Goal: Task Accomplishment & Management: Complete application form

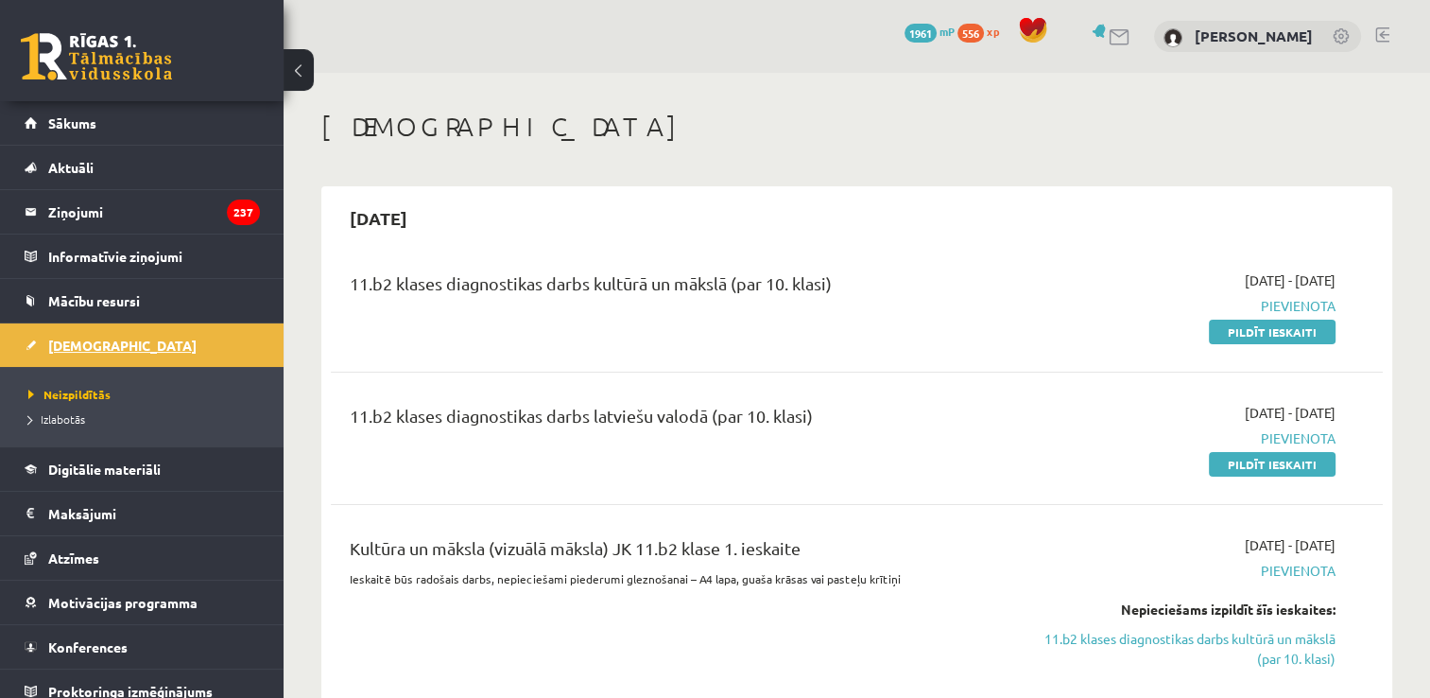
click at [64, 338] on span "[DEMOGRAPHIC_DATA]" at bounding box center [122, 345] width 148 height 17
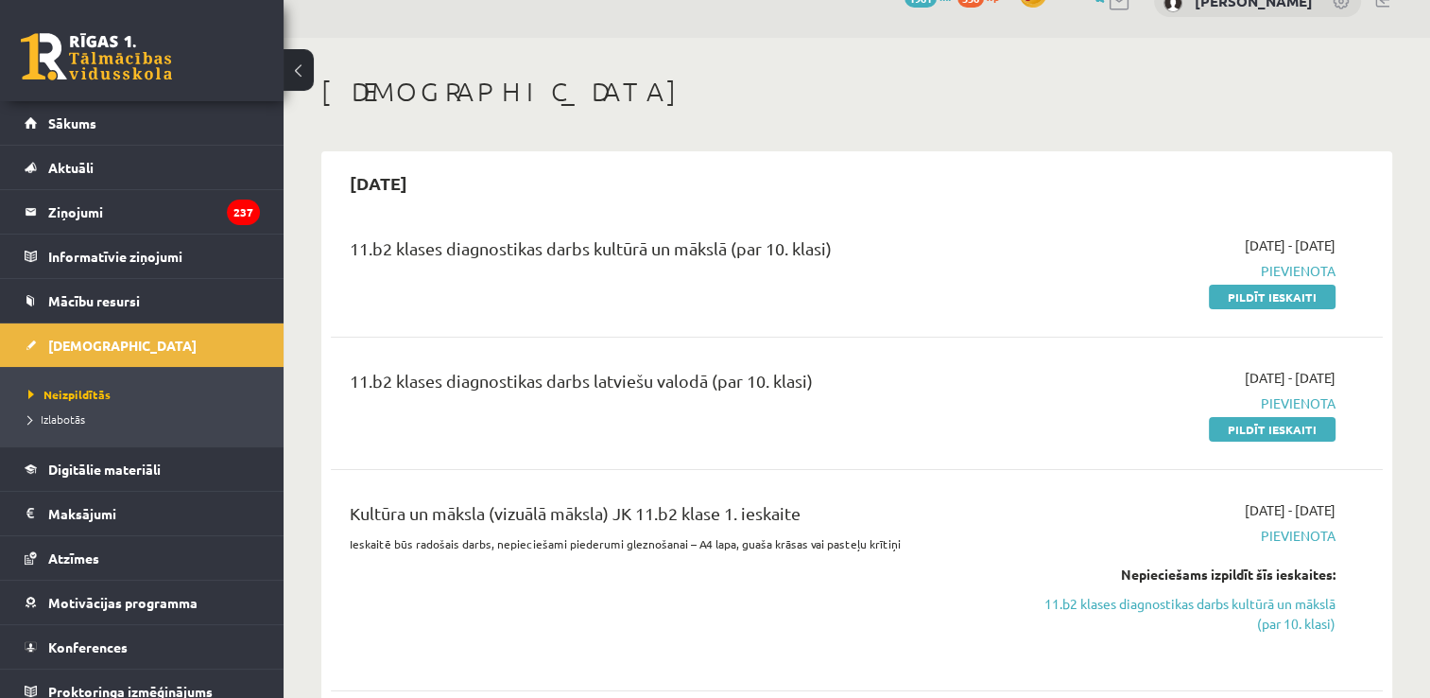
scroll to position [95, 0]
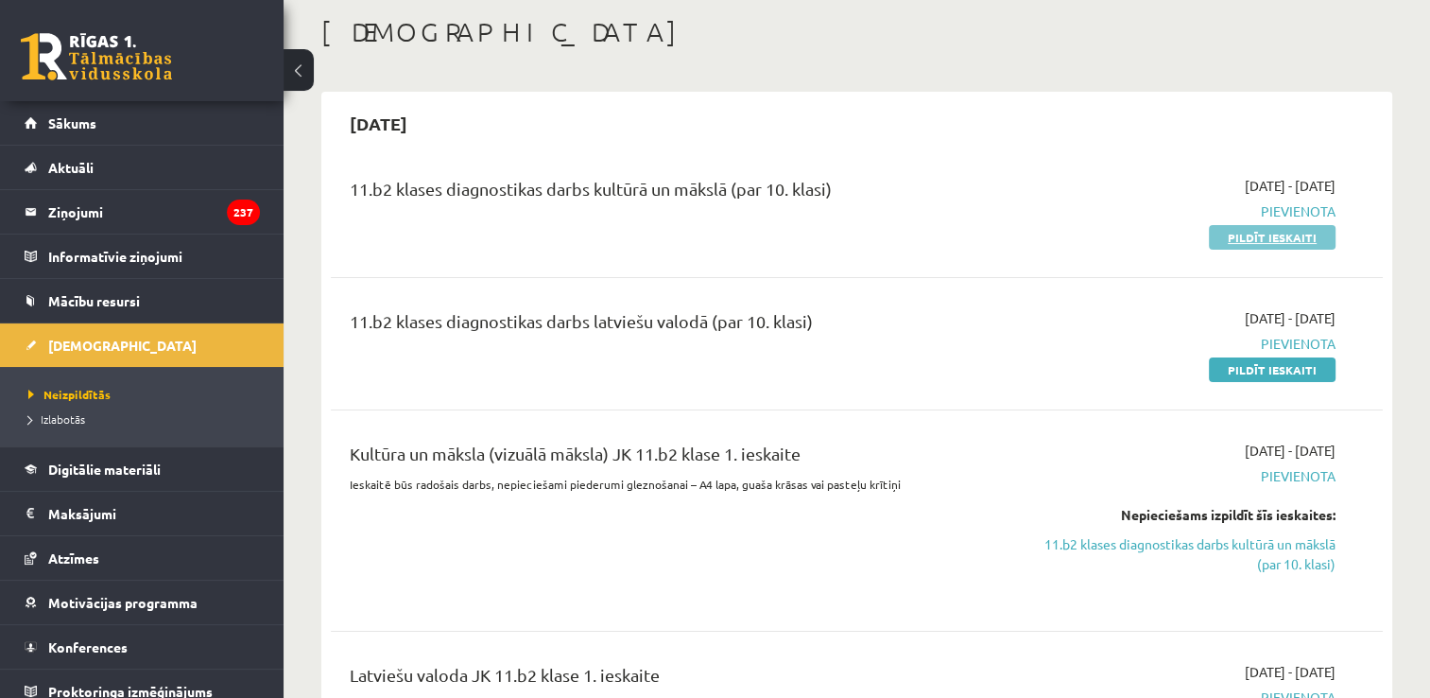
click at [1264, 239] on link "Pildīt ieskaiti" at bounding box center [1272, 237] width 127 height 25
click at [1239, 361] on link "Pildīt ieskaiti" at bounding box center [1272, 369] width 127 height 25
click at [1219, 233] on link "Pildīt ieskaiti" at bounding box center [1272, 237] width 127 height 25
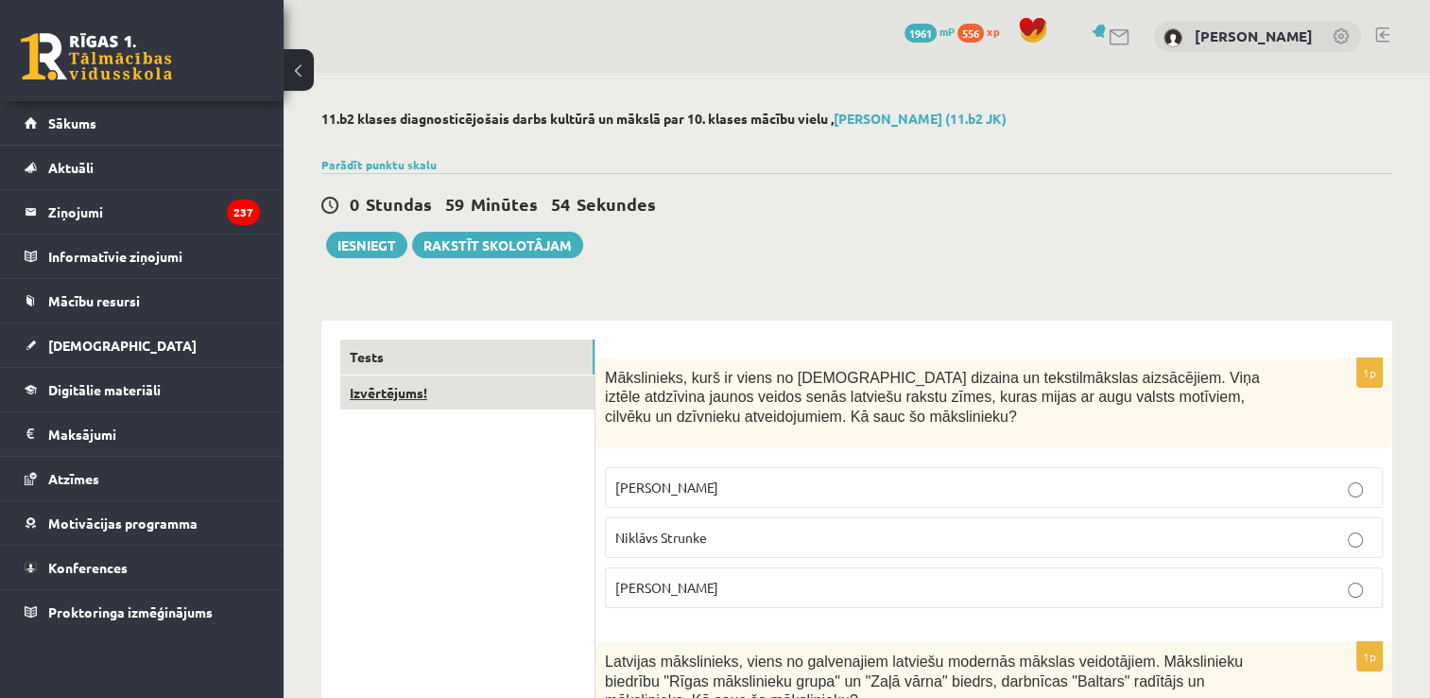
click at [539, 380] on link "Izvērtējums!" at bounding box center [467, 392] width 254 height 35
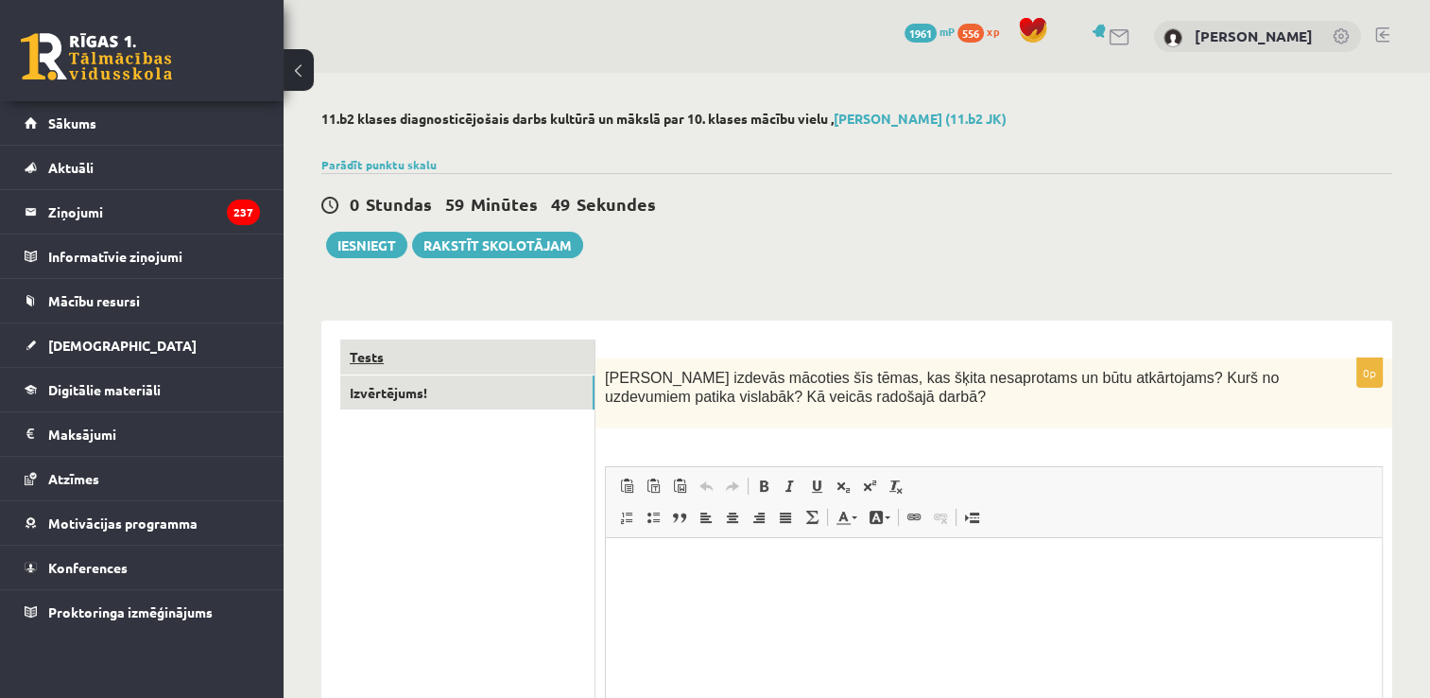
click at [512, 357] on link "Tests" at bounding box center [467, 356] width 254 height 35
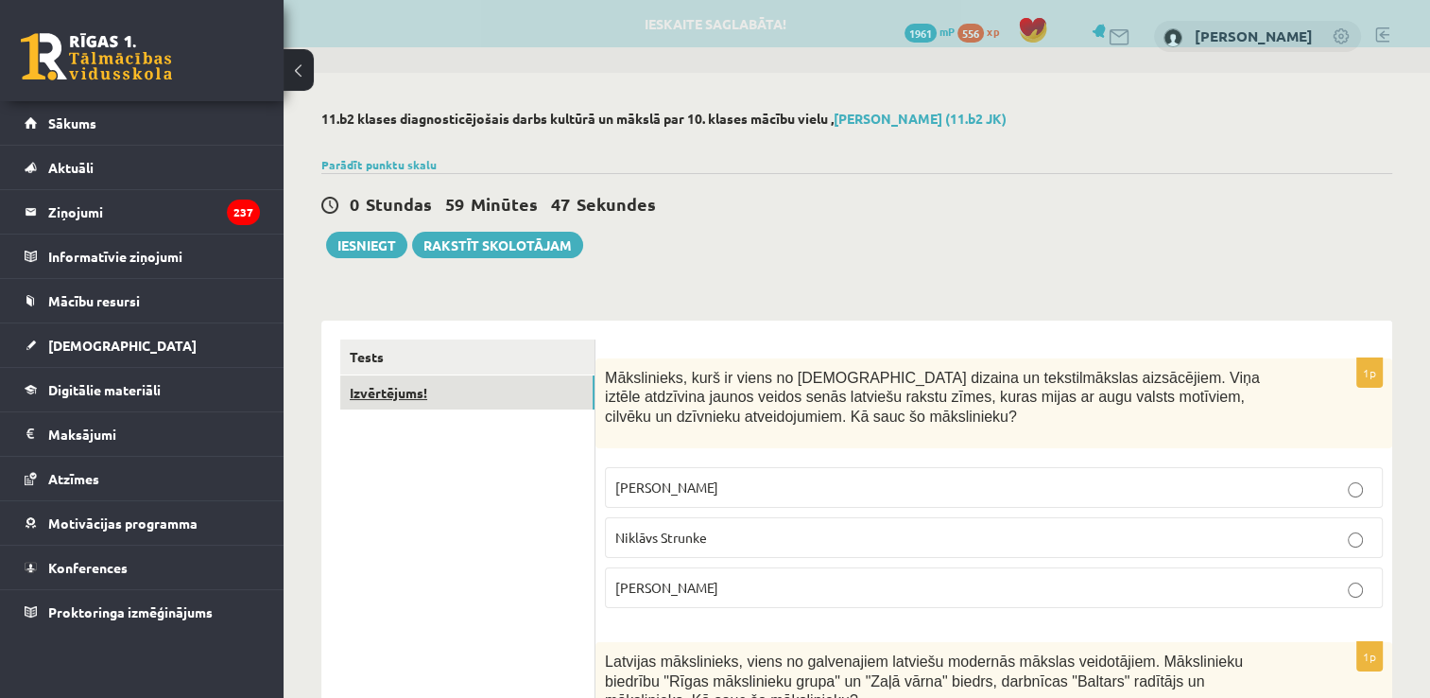
click at [506, 385] on link "Izvērtējums!" at bounding box center [467, 392] width 254 height 35
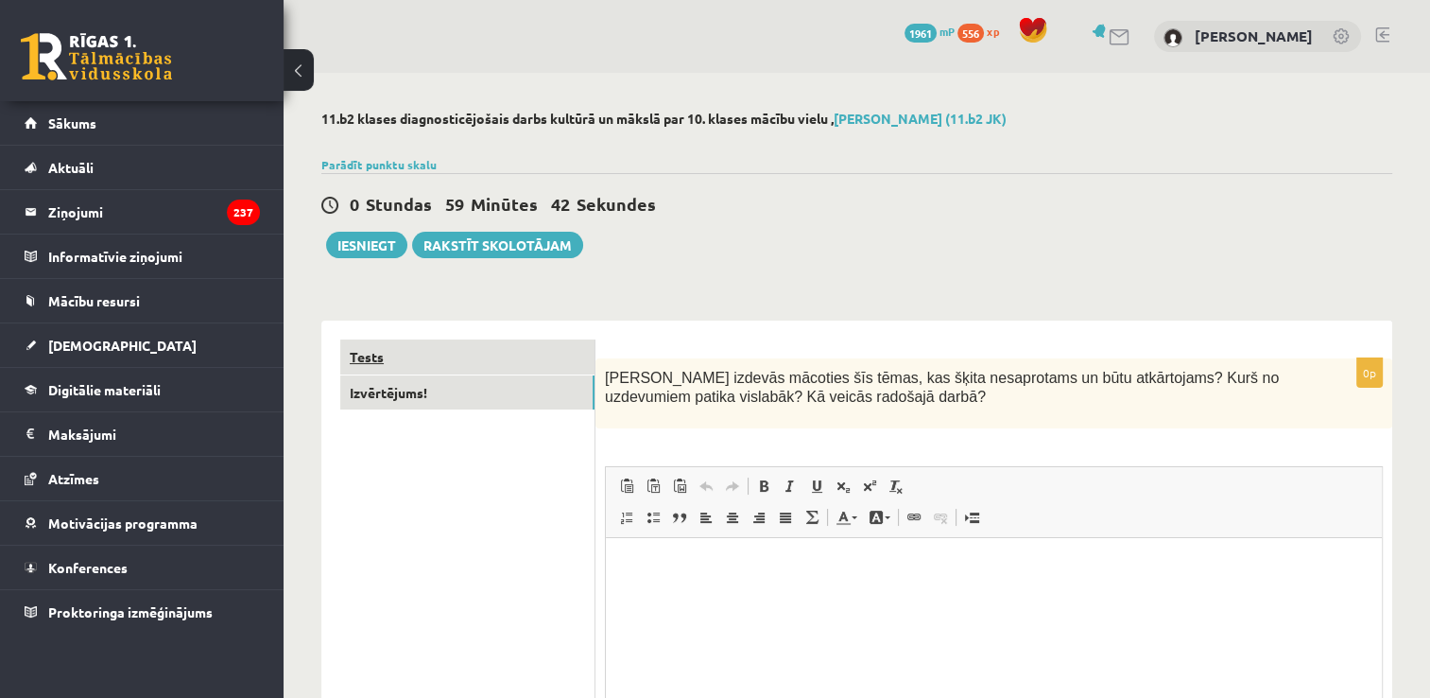
click at [504, 369] on link "Tests" at bounding box center [467, 356] width 254 height 35
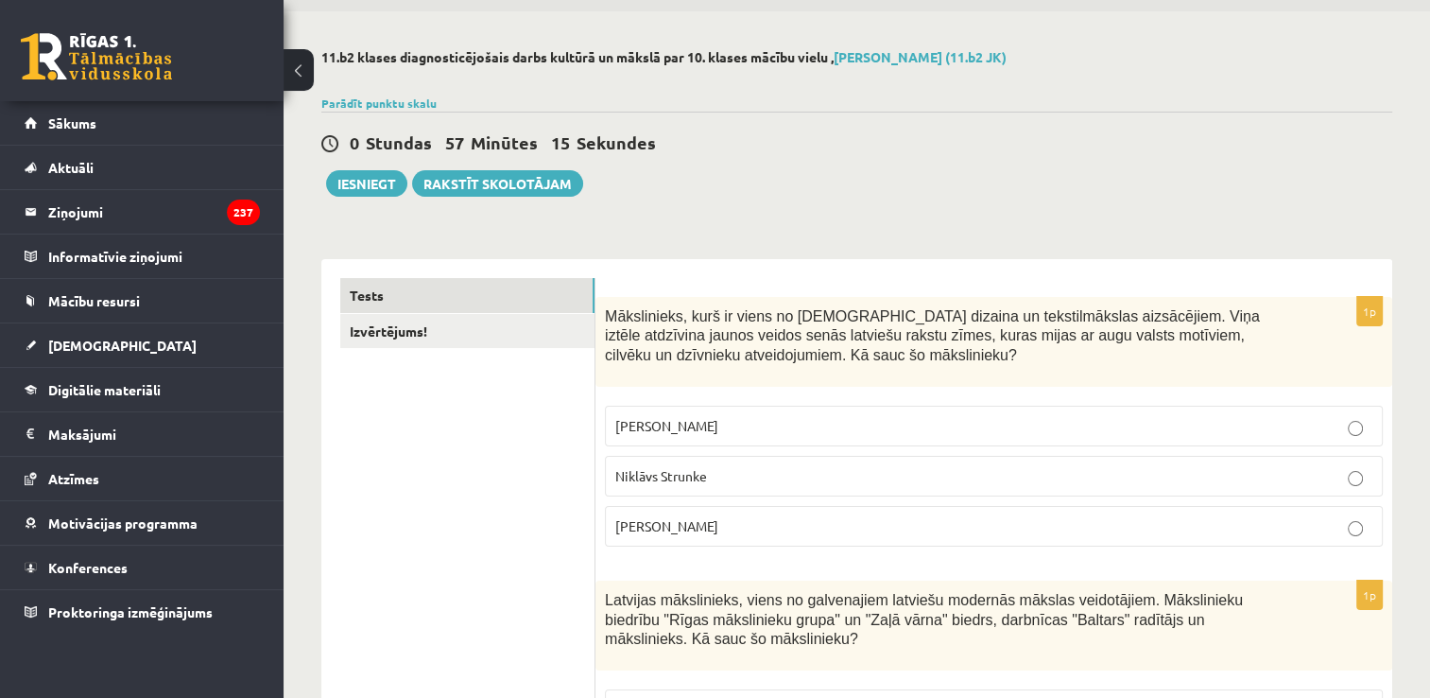
scroll to position [95, 0]
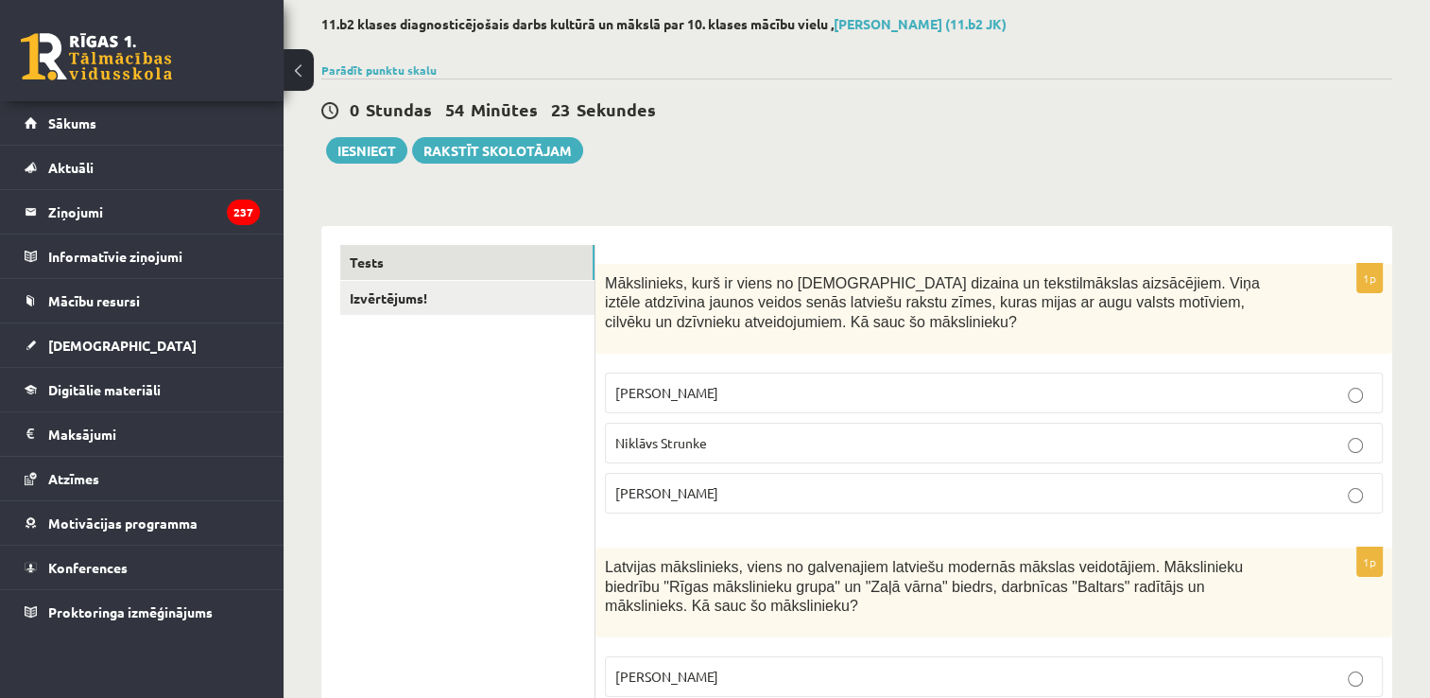
click at [790, 402] on p "Ansis Cīrulis" at bounding box center [993, 393] width 757 height 20
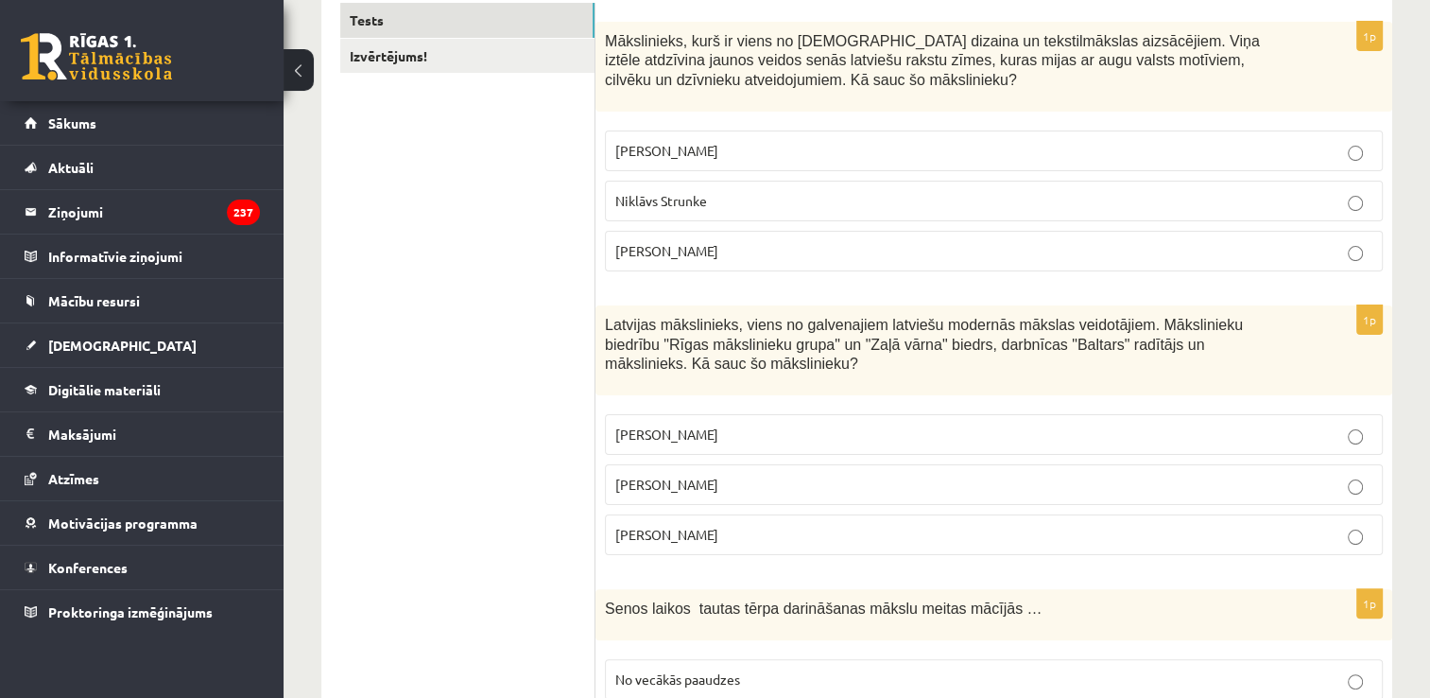
scroll to position [378, 0]
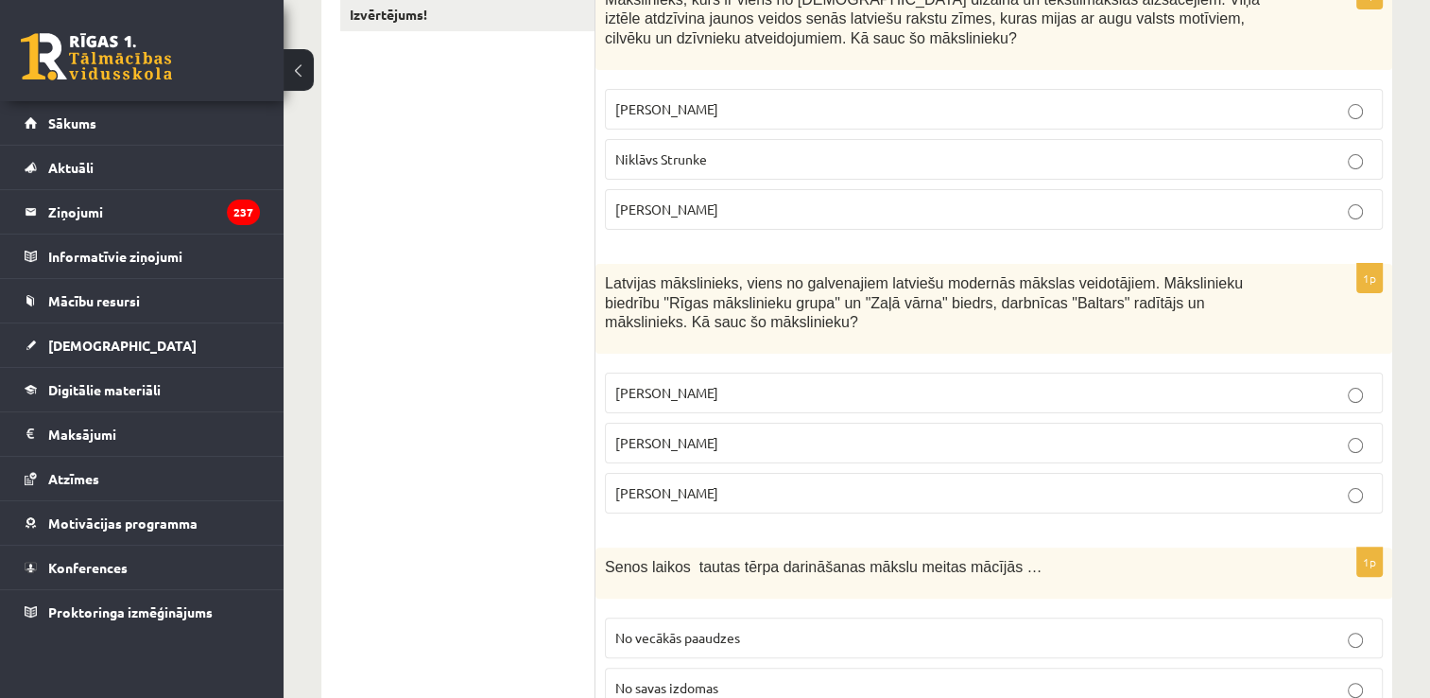
click at [728, 433] on p "Romāns Suta" at bounding box center [993, 443] width 757 height 20
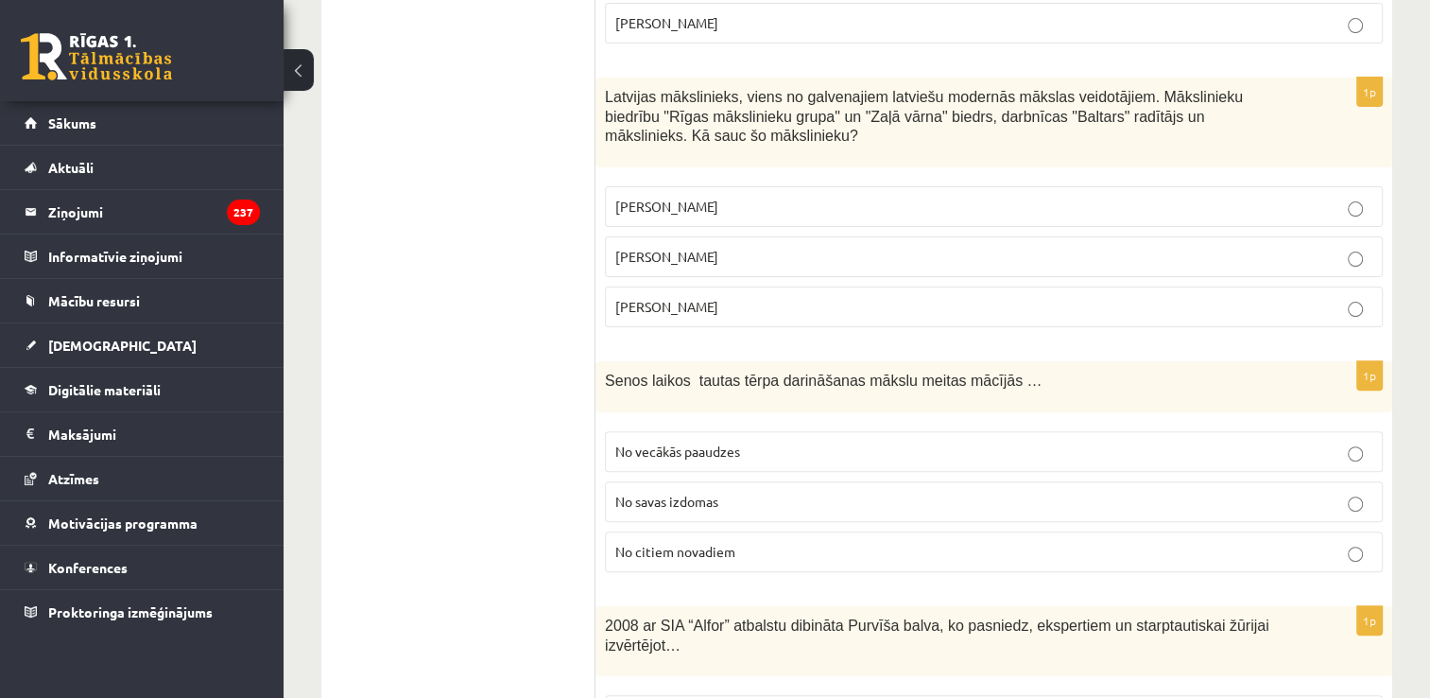
scroll to position [567, 0]
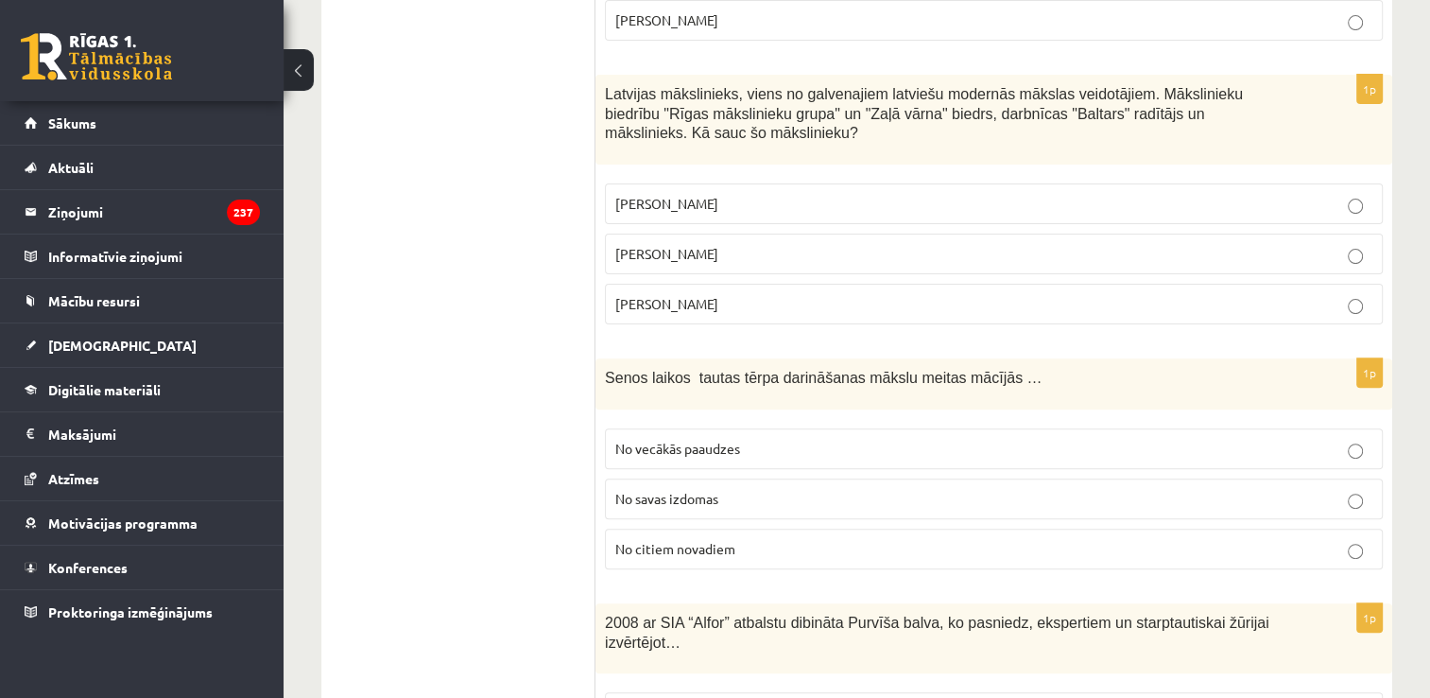
click at [752, 439] on p "No vecākās paaudzes" at bounding box center [993, 449] width 757 height 20
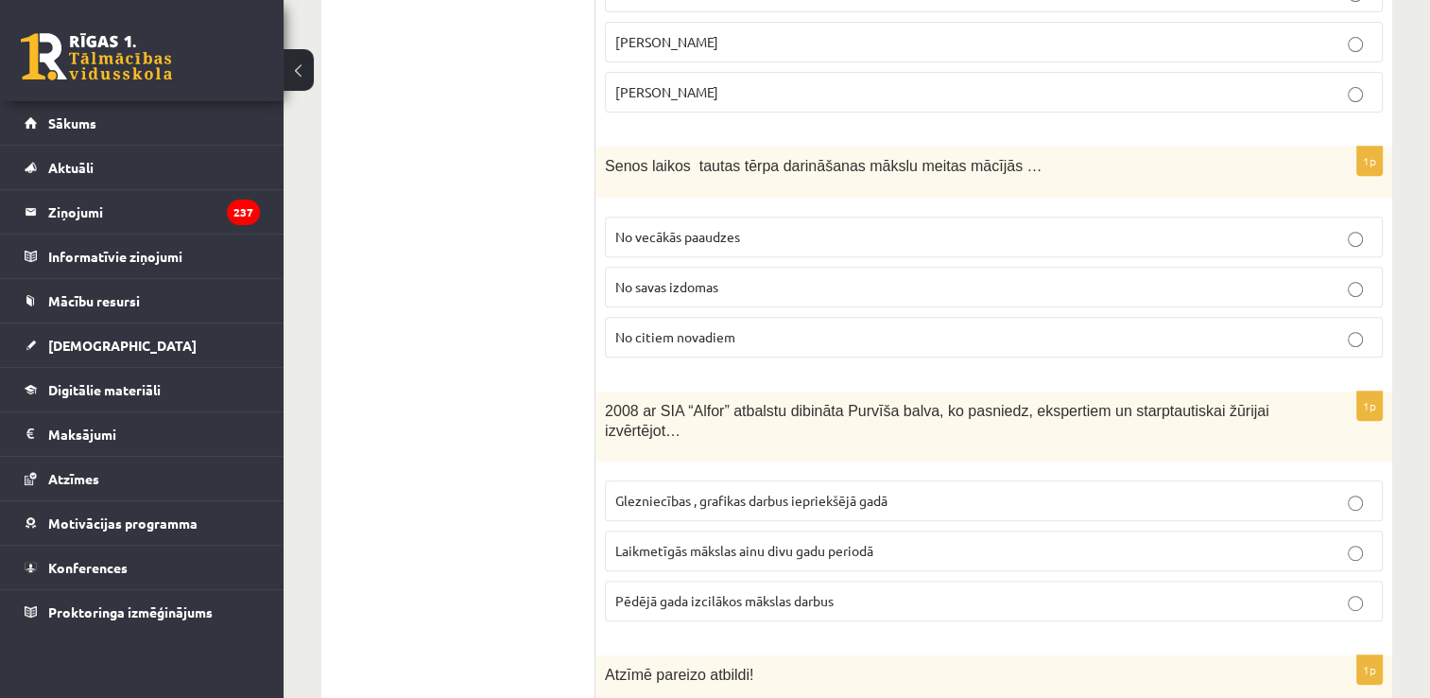
scroll to position [851, 0]
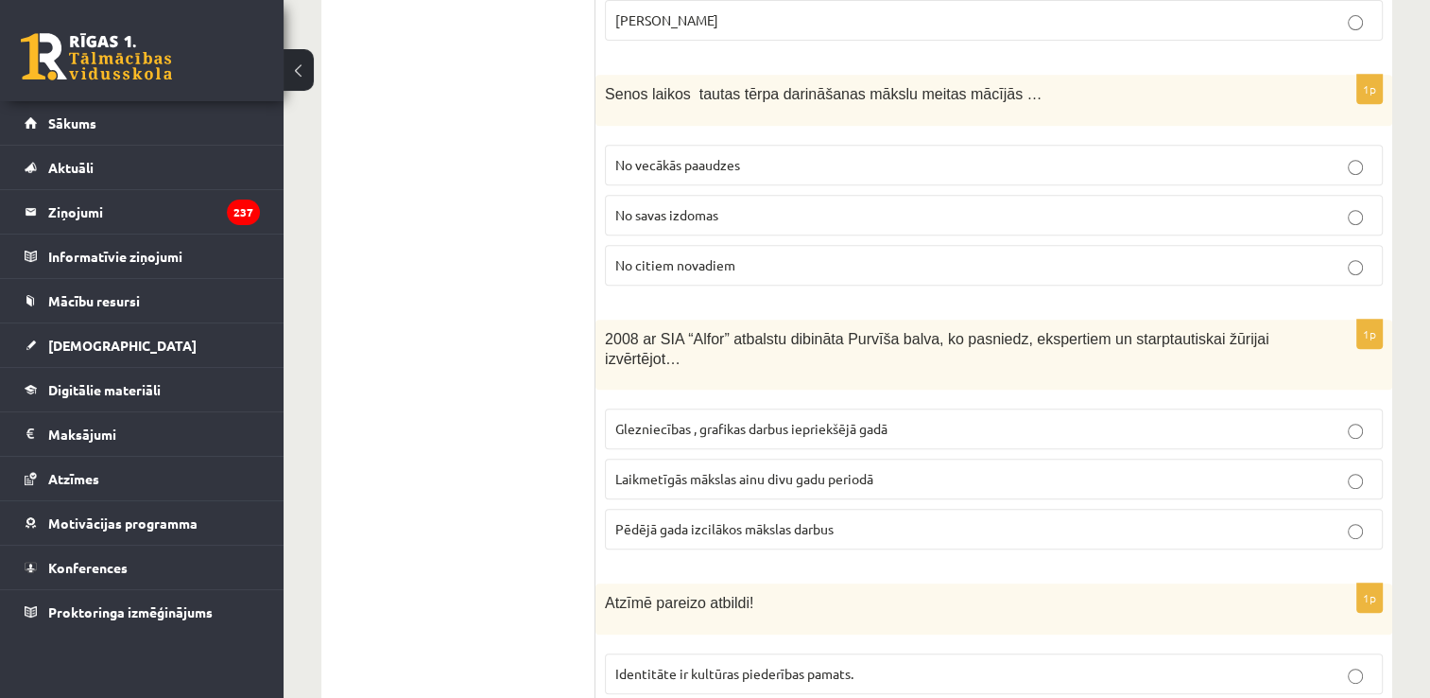
click at [892, 469] on p "Laikmetīgās mākslas ainu divu gadu periodā" at bounding box center [993, 479] width 757 height 20
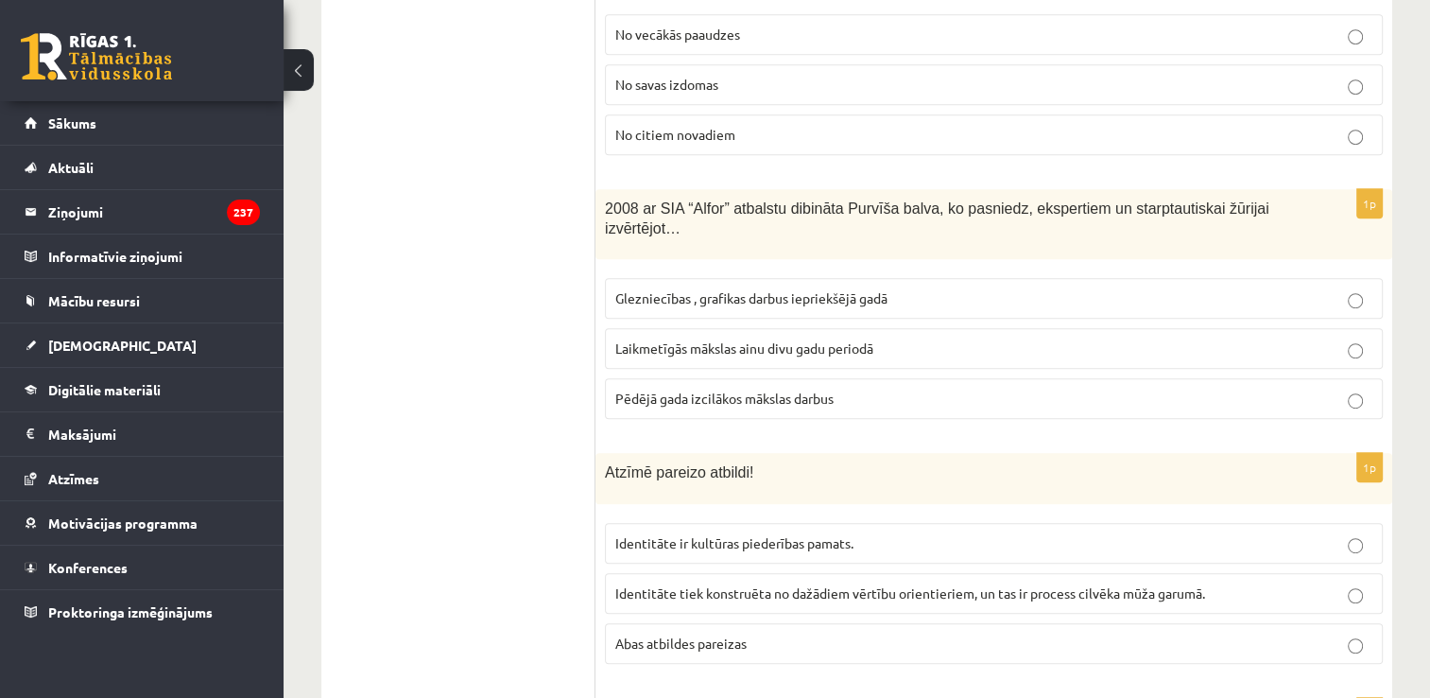
scroll to position [1040, 0]
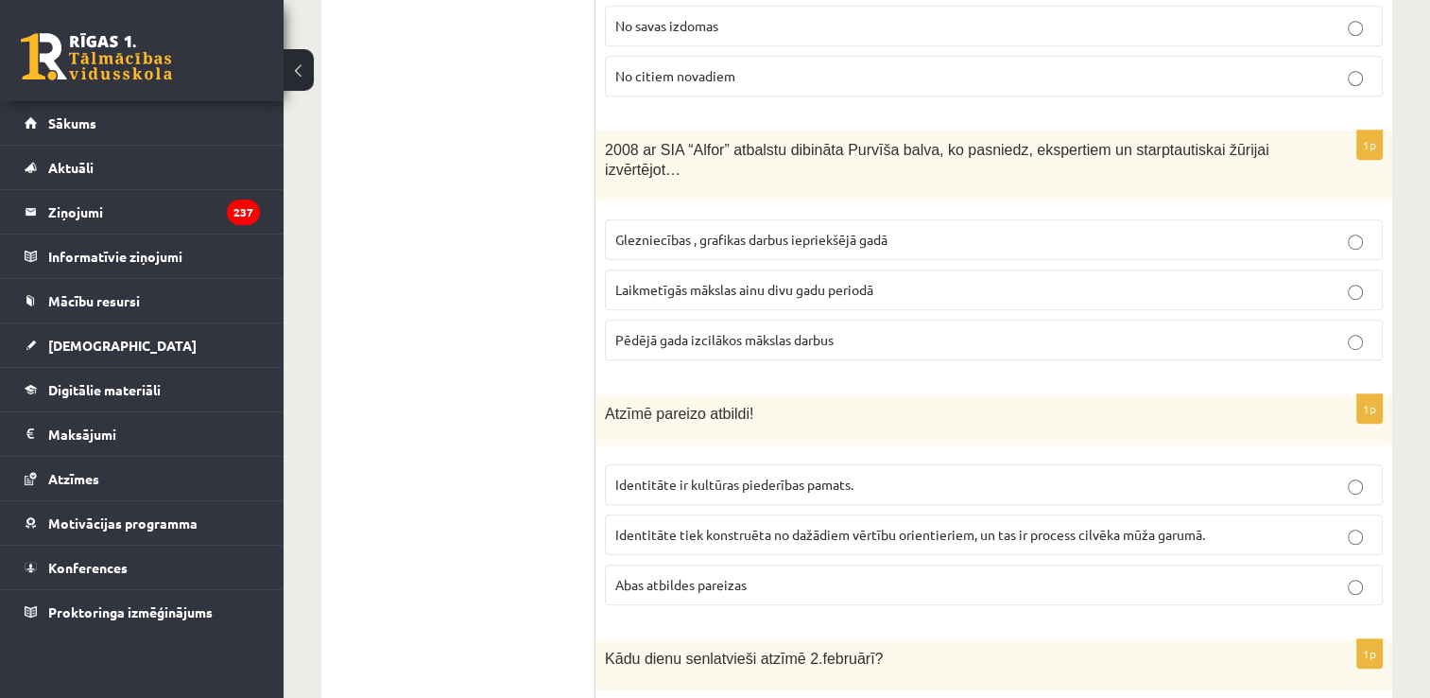
click at [812, 575] on p "Abas atbildes pareizas" at bounding box center [993, 585] width 757 height 20
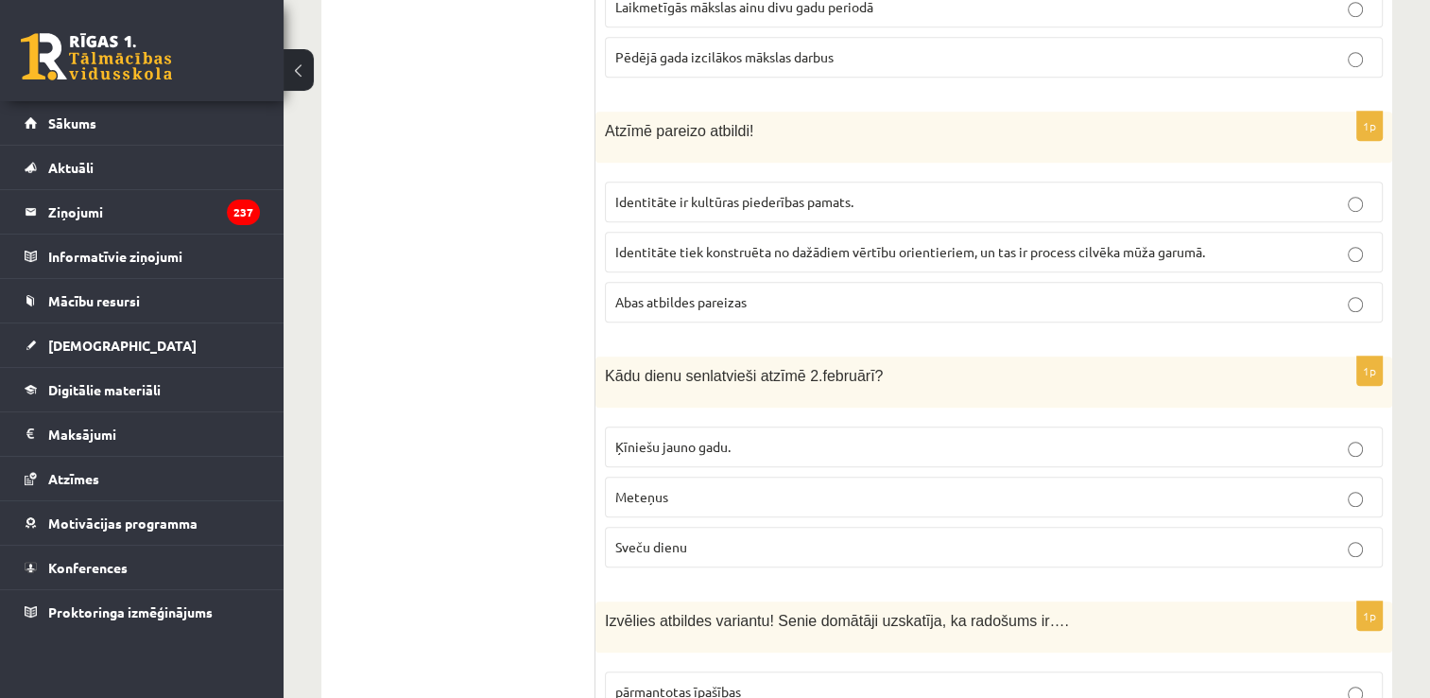
scroll to position [1323, 0]
click at [793, 526] on label "Sveču dienu" at bounding box center [994, 546] width 778 height 41
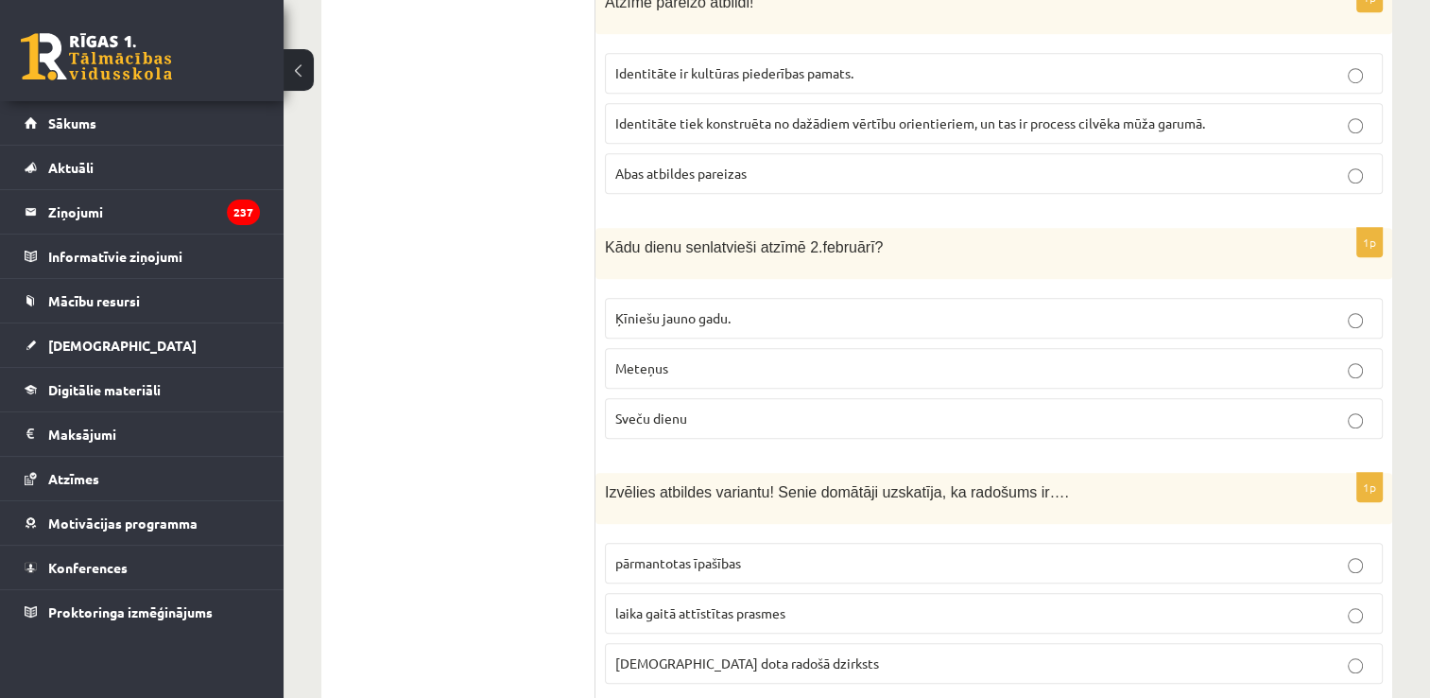
scroll to position [1512, 0]
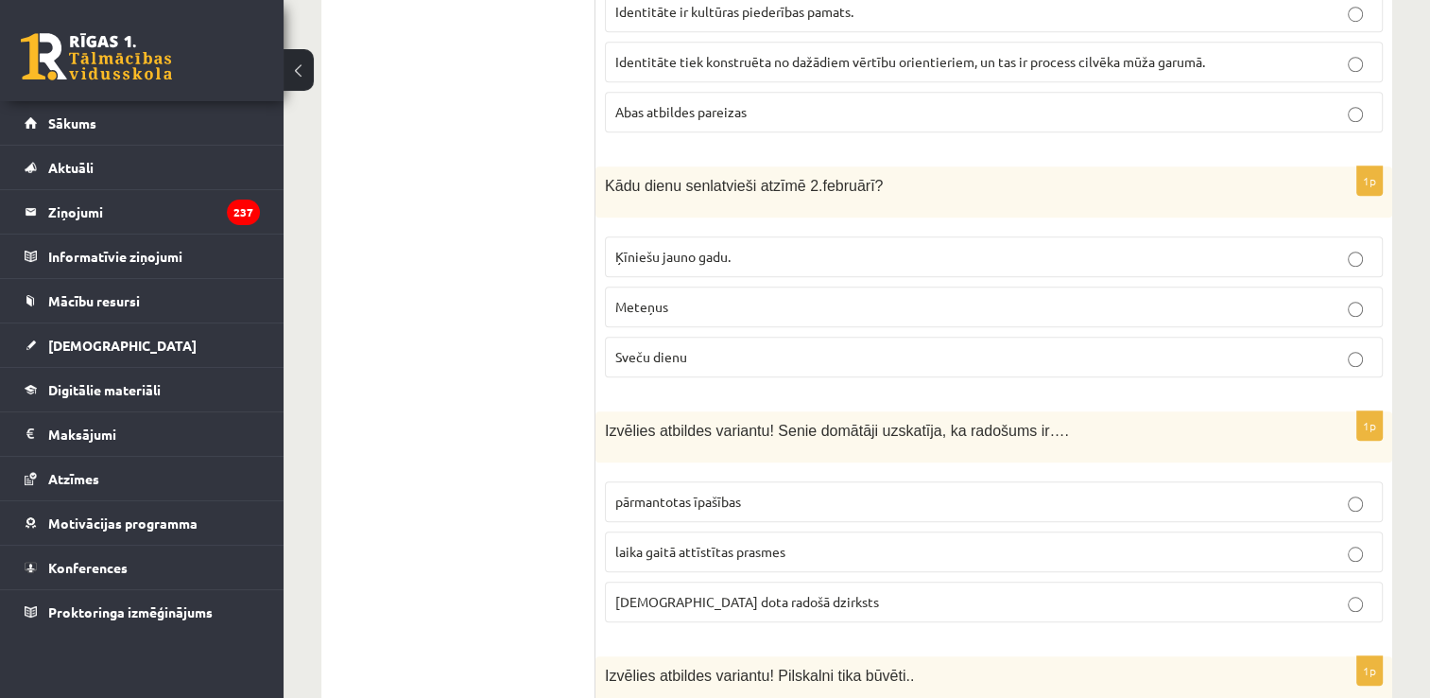
click at [782, 592] on p "dieva dota radošā dzirksts" at bounding box center [993, 602] width 757 height 20
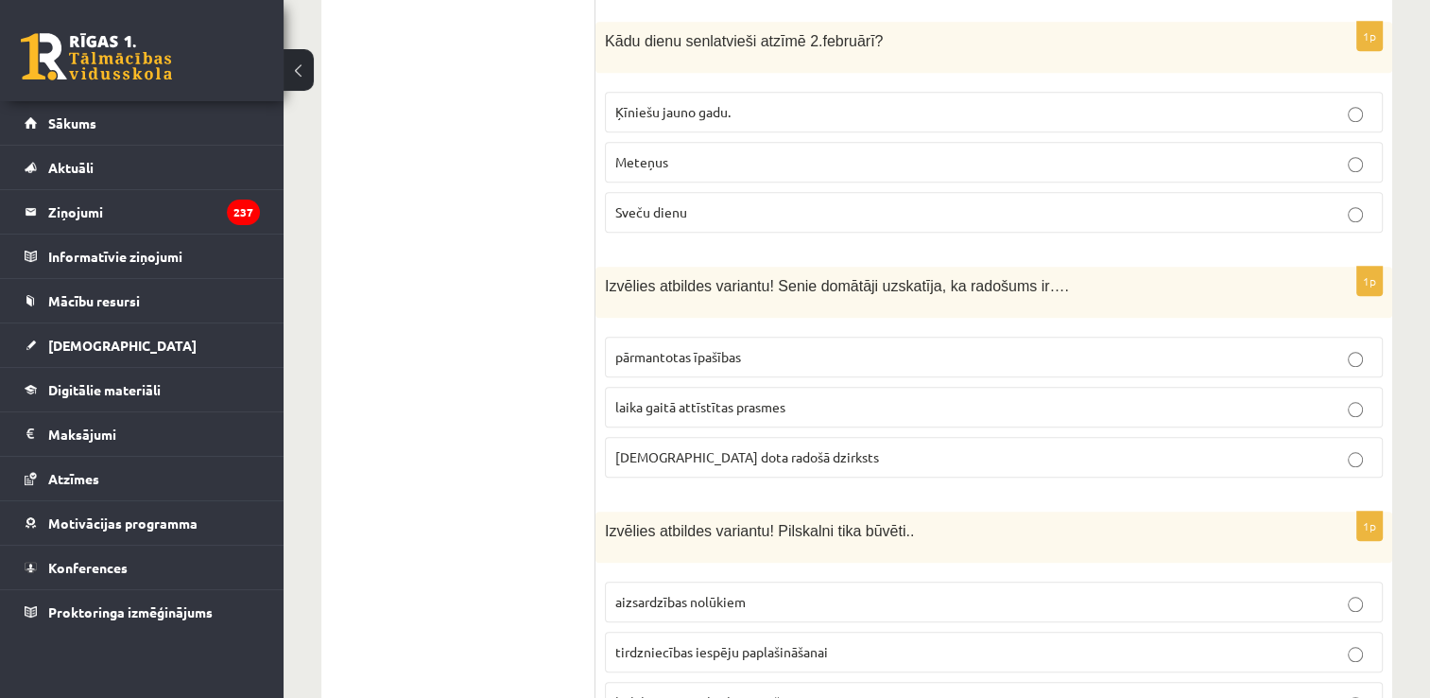
scroll to position [1701, 0]
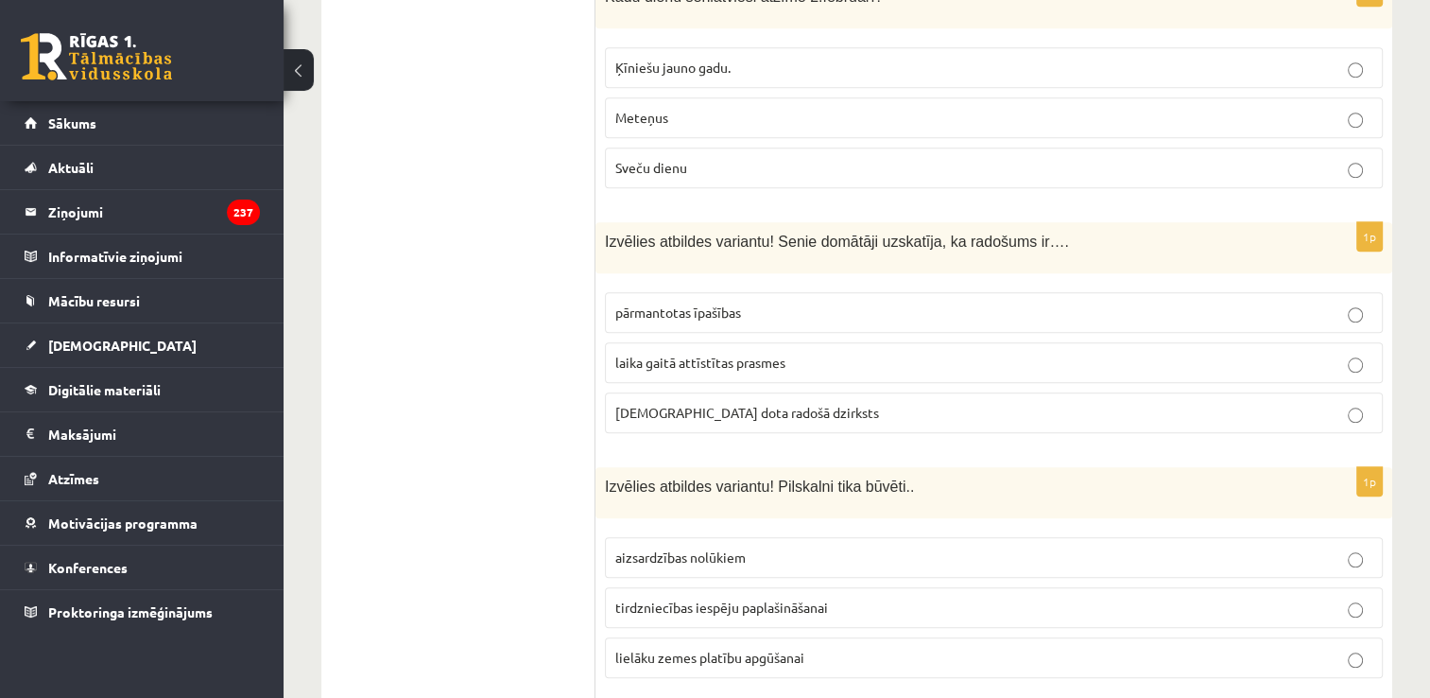
click at [775, 547] on p "aizsardzības nolūkiem" at bounding box center [993, 557] width 757 height 20
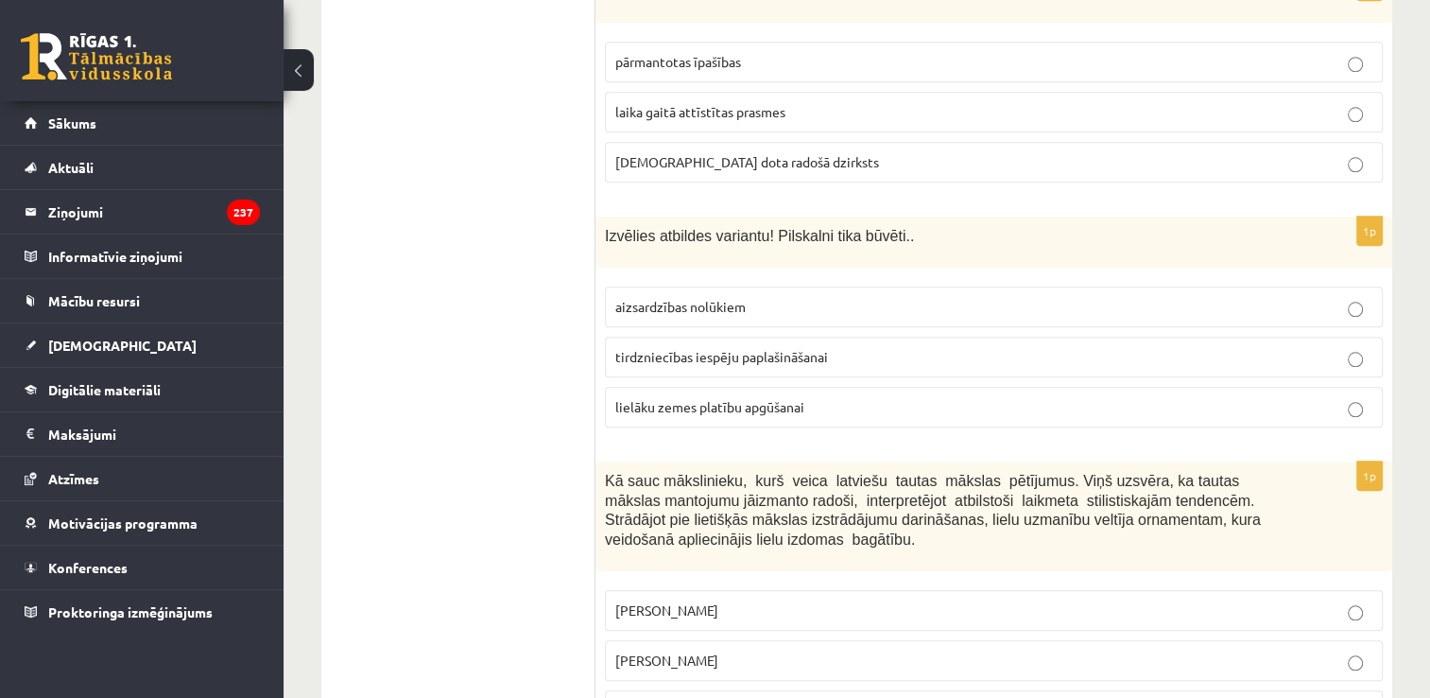
scroll to position [1985, 0]
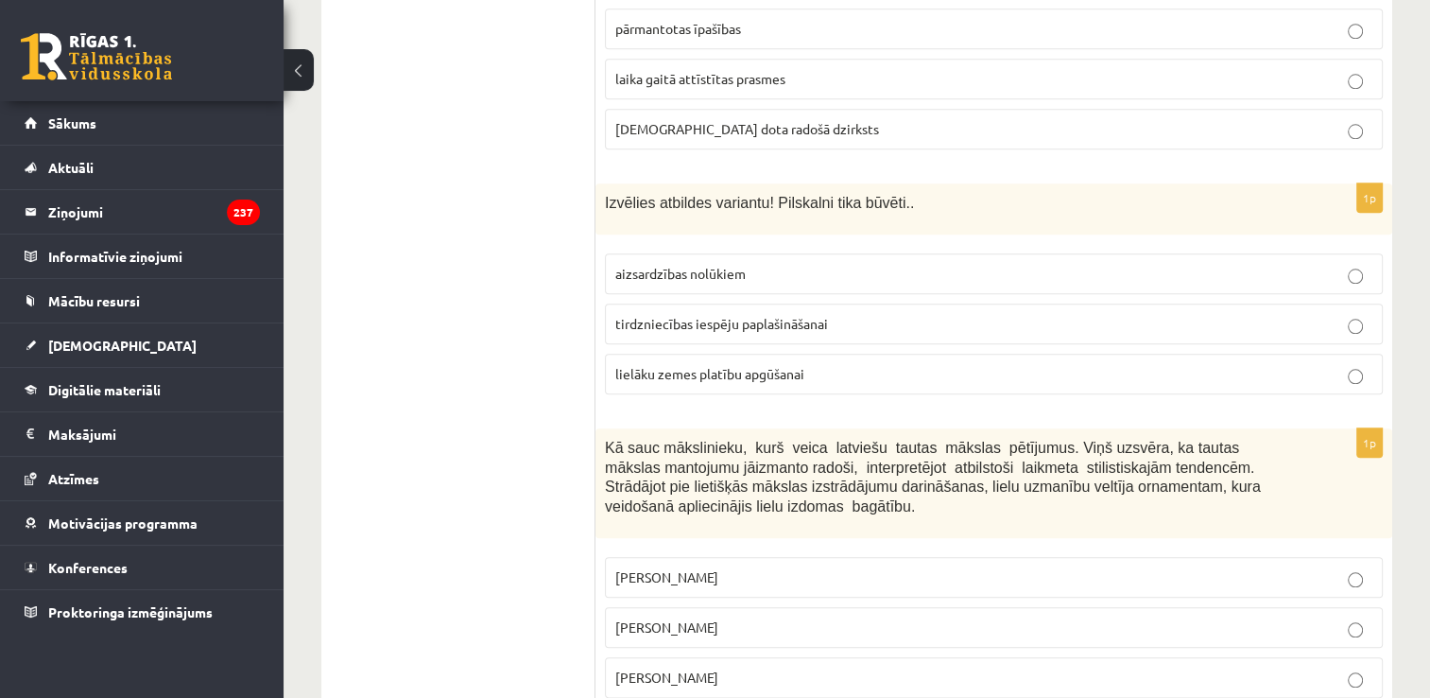
click at [736, 607] on label "Jūlijs Madernieks" at bounding box center [994, 627] width 778 height 41
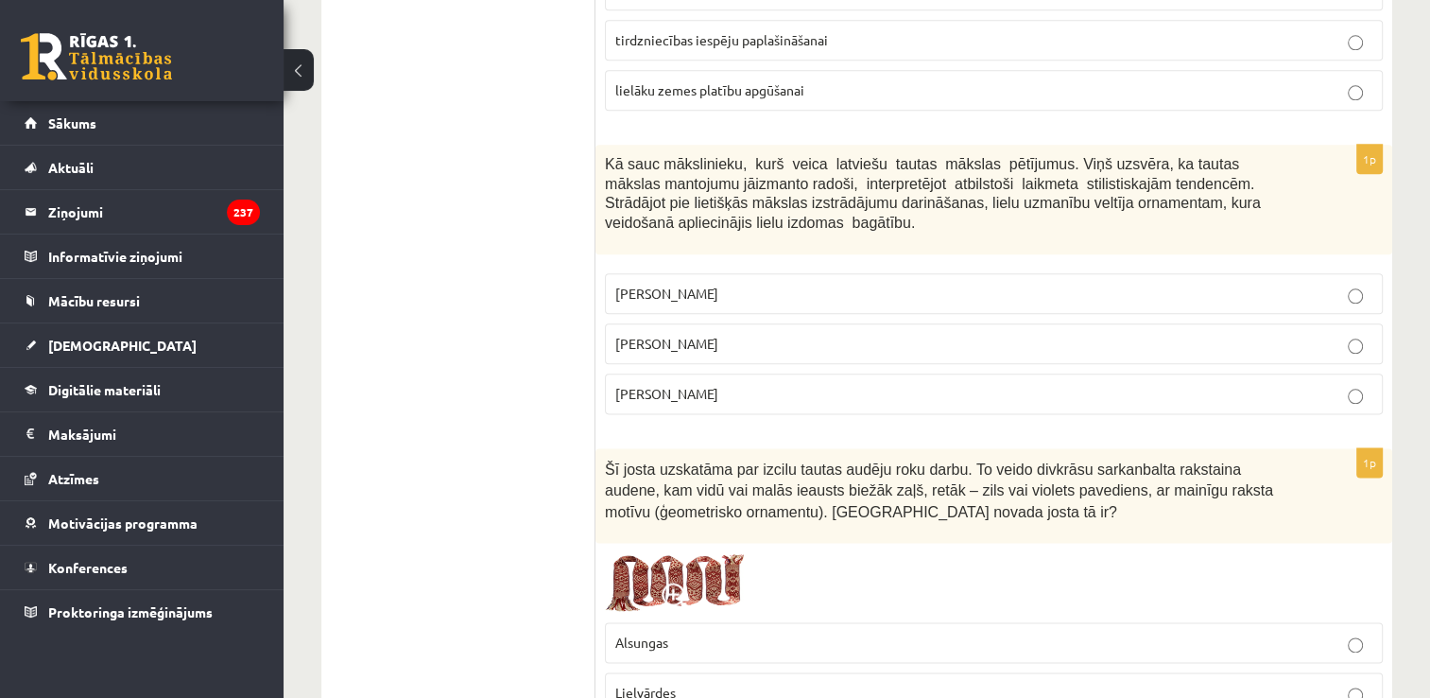
scroll to position [2363, 0]
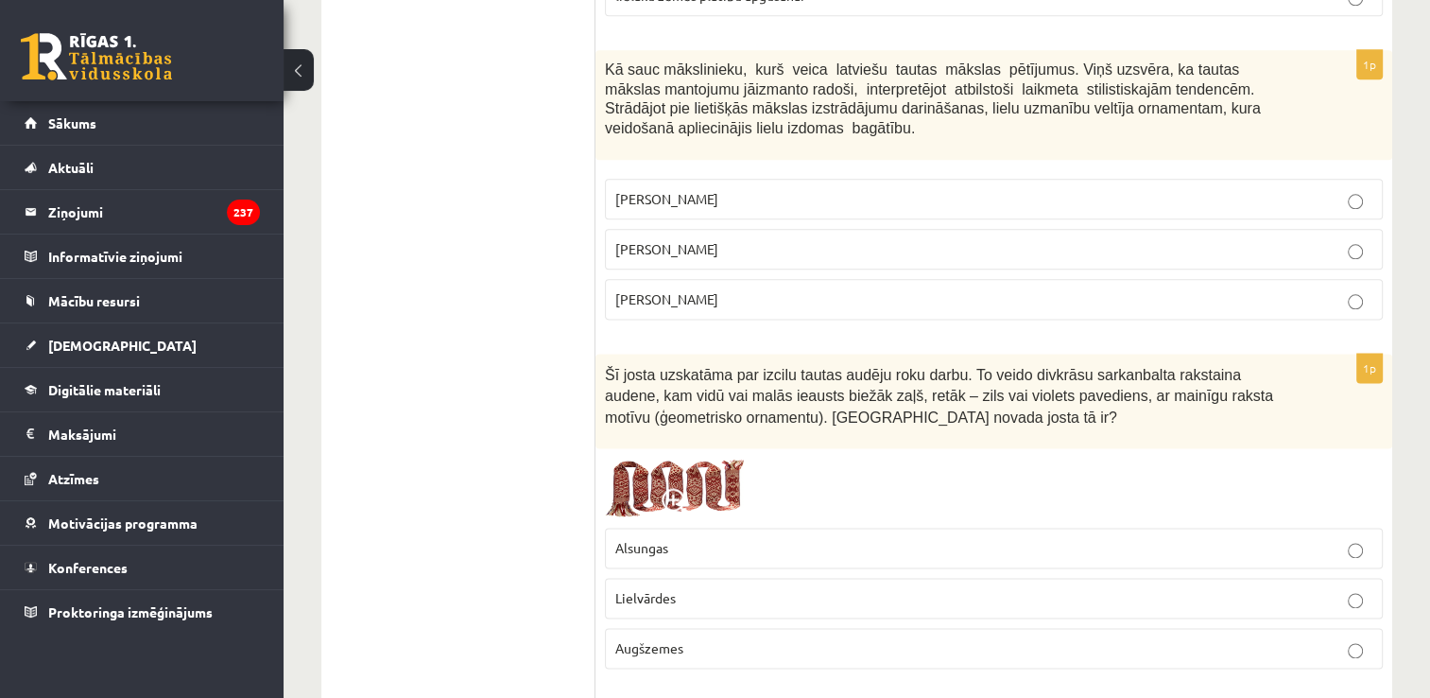
click at [732, 588] on p "Lielvārdes" at bounding box center [993, 598] width 757 height 20
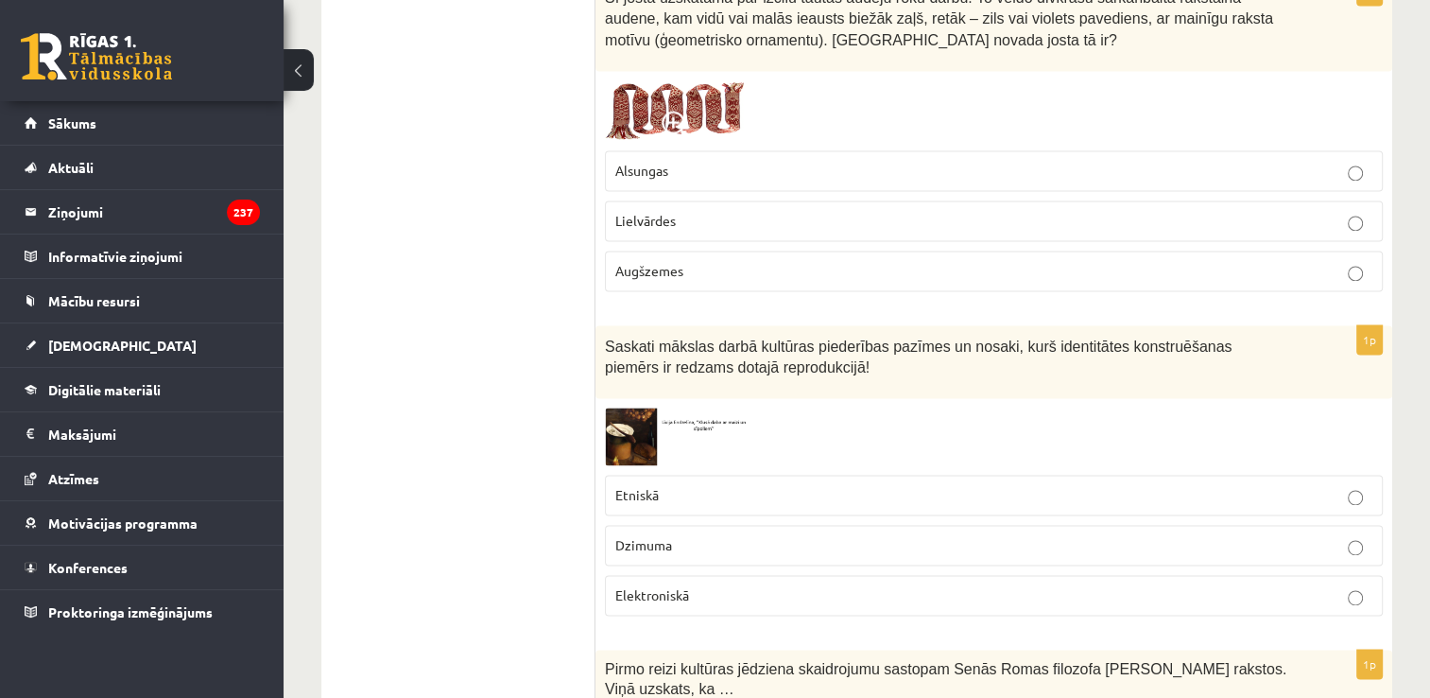
scroll to position [2741, 0]
click at [658, 406] on img at bounding box center [676, 435] width 142 height 58
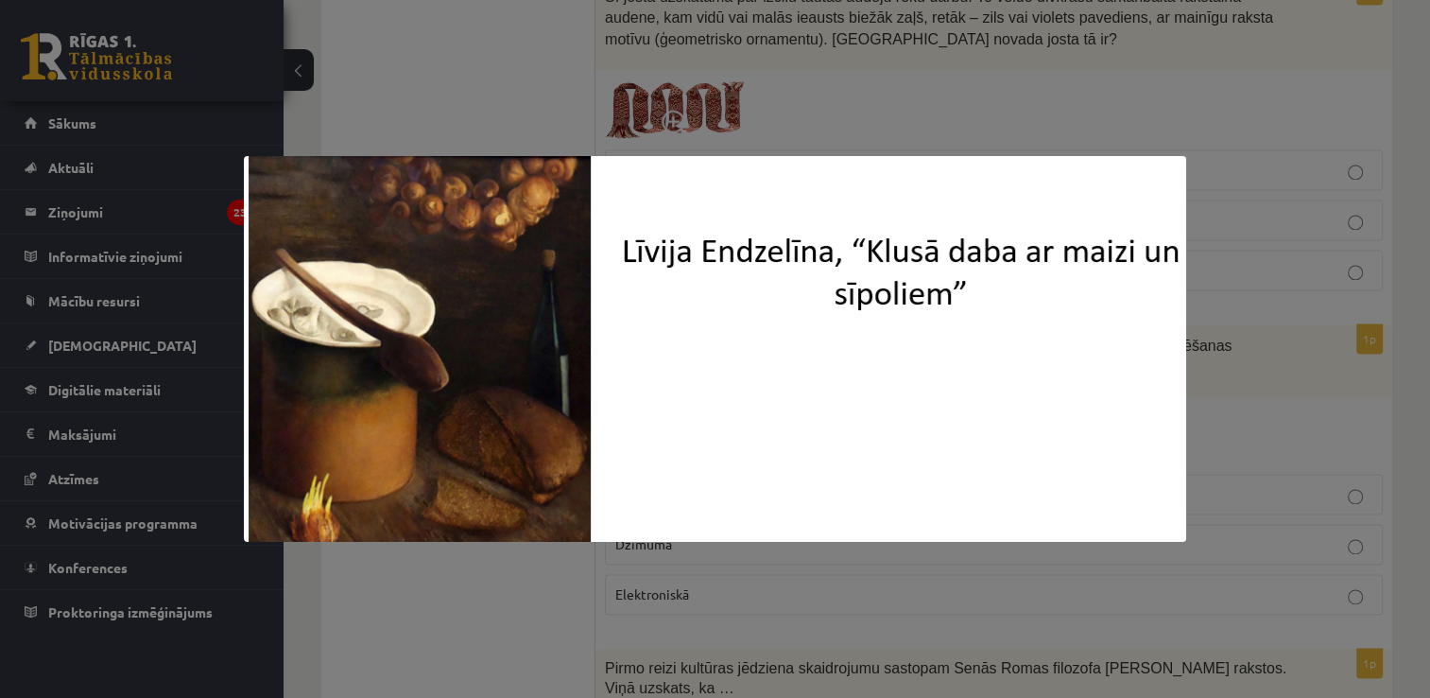
click at [1296, 301] on div at bounding box center [715, 349] width 1430 height 698
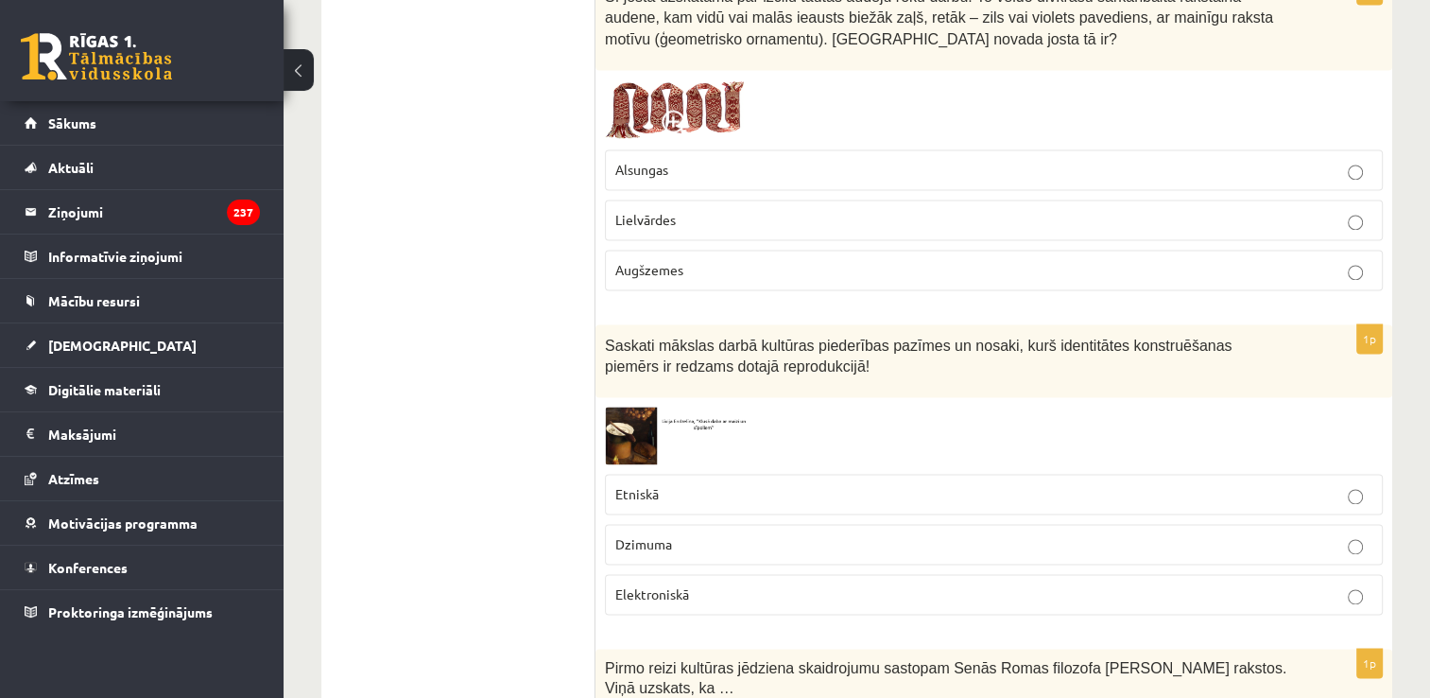
click at [776, 484] on p "Etniskā" at bounding box center [993, 494] width 757 height 20
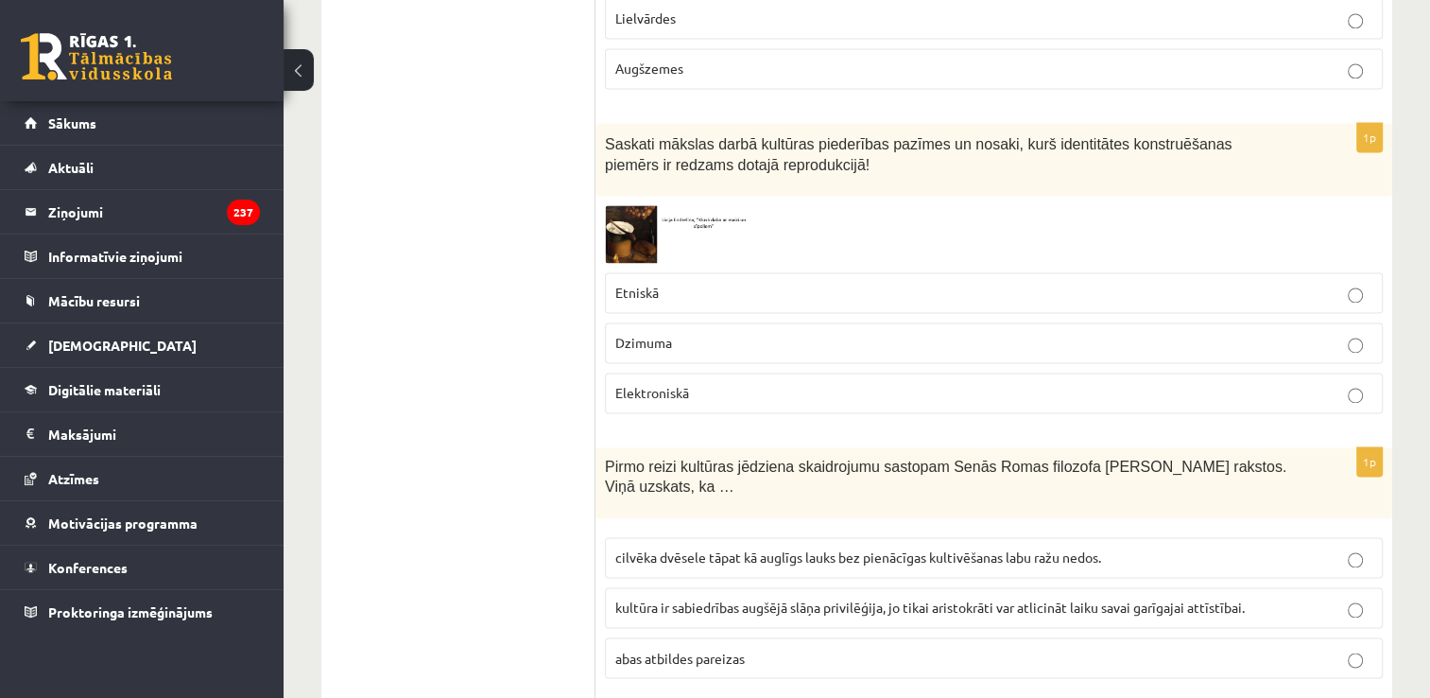
scroll to position [3025, 0]
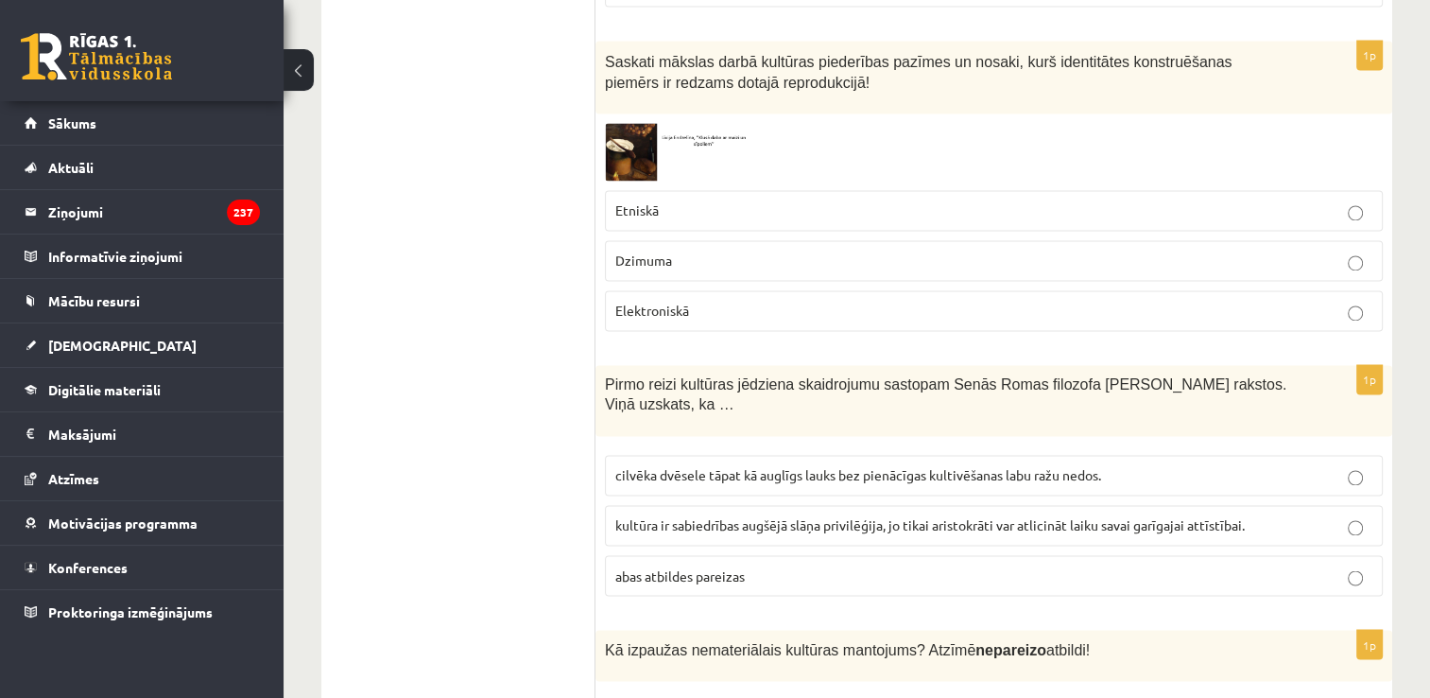
click at [787, 516] on span "kultūra ir sabiedrības augšējā slāņa privilēģija, jo tikai aristokrāti var atli…" at bounding box center [930, 524] width 630 height 17
click at [786, 466] on span "cilvēka dvēsele tāpat kā auglīgs lauks bez pienācīgas kultivēšanas labu ražu ne…" at bounding box center [858, 474] width 486 height 17
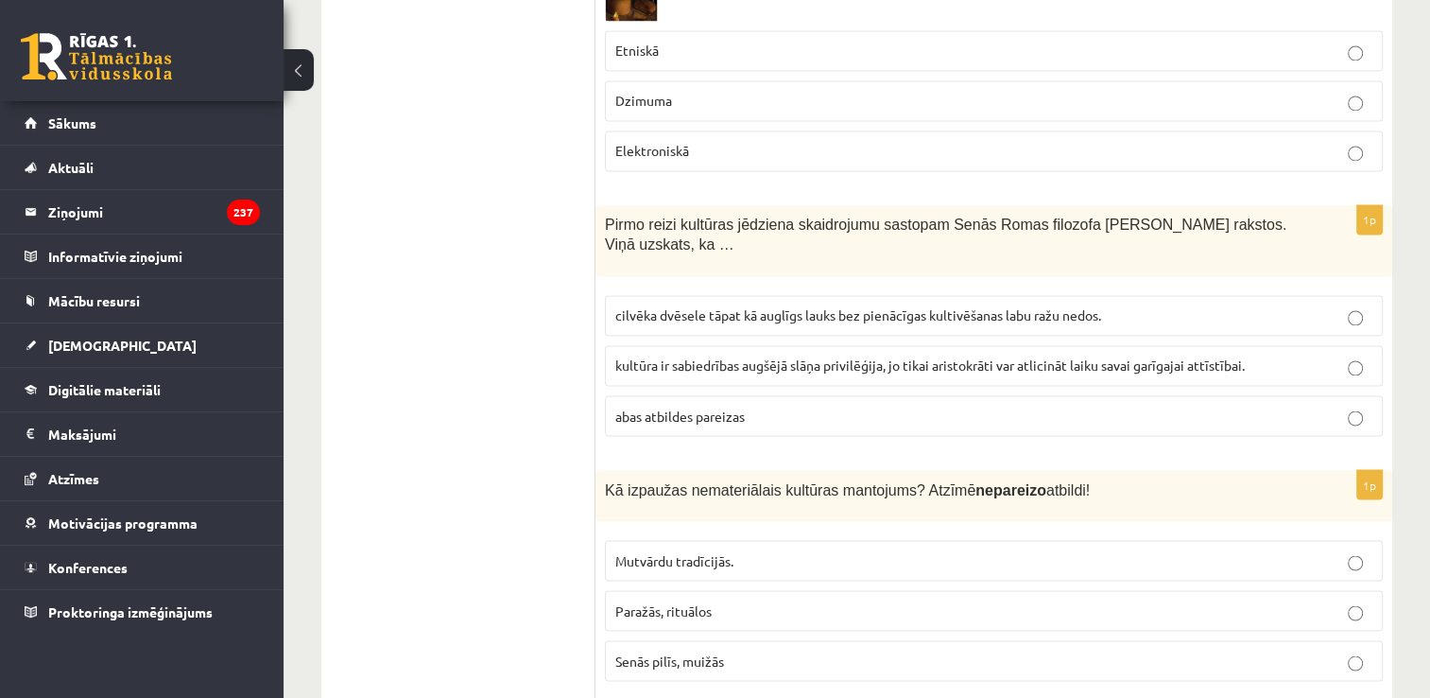
scroll to position [3214, 0]
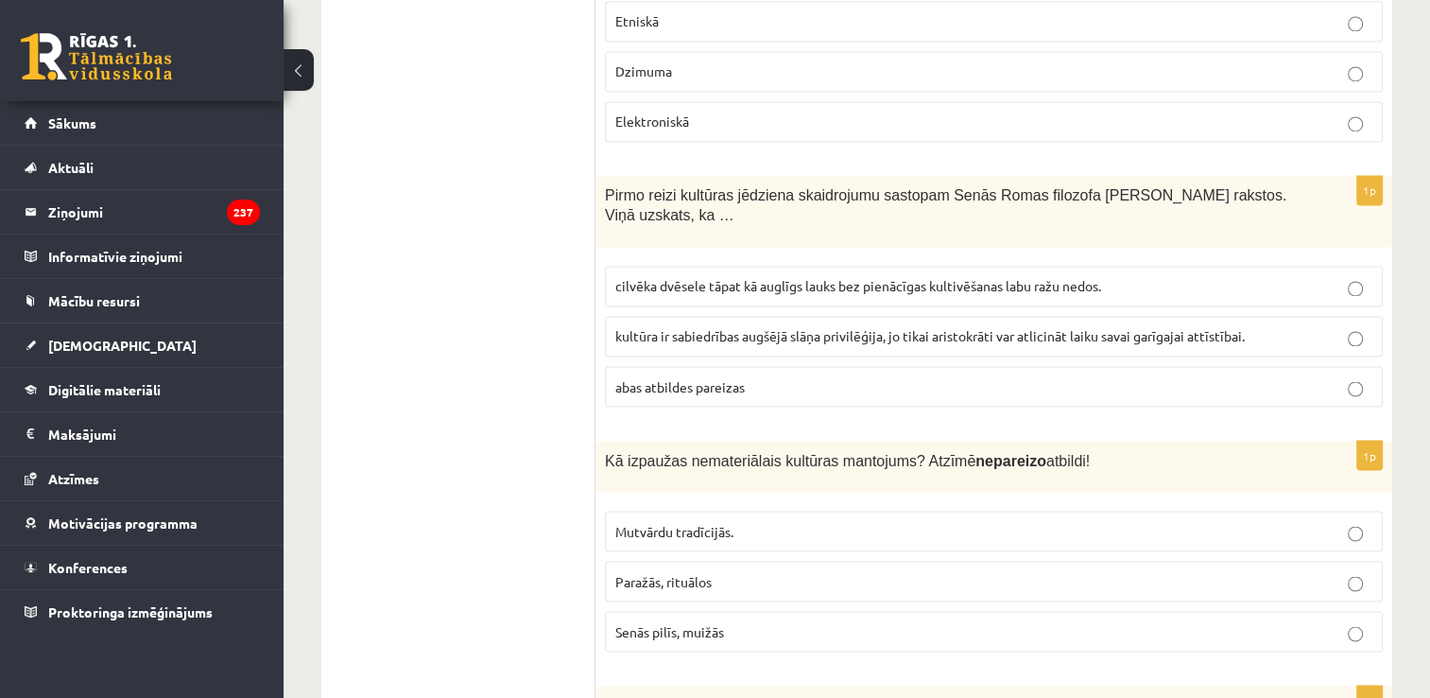
click at [716, 611] on label "Senās pilīs, muižās" at bounding box center [994, 631] width 778 height 41
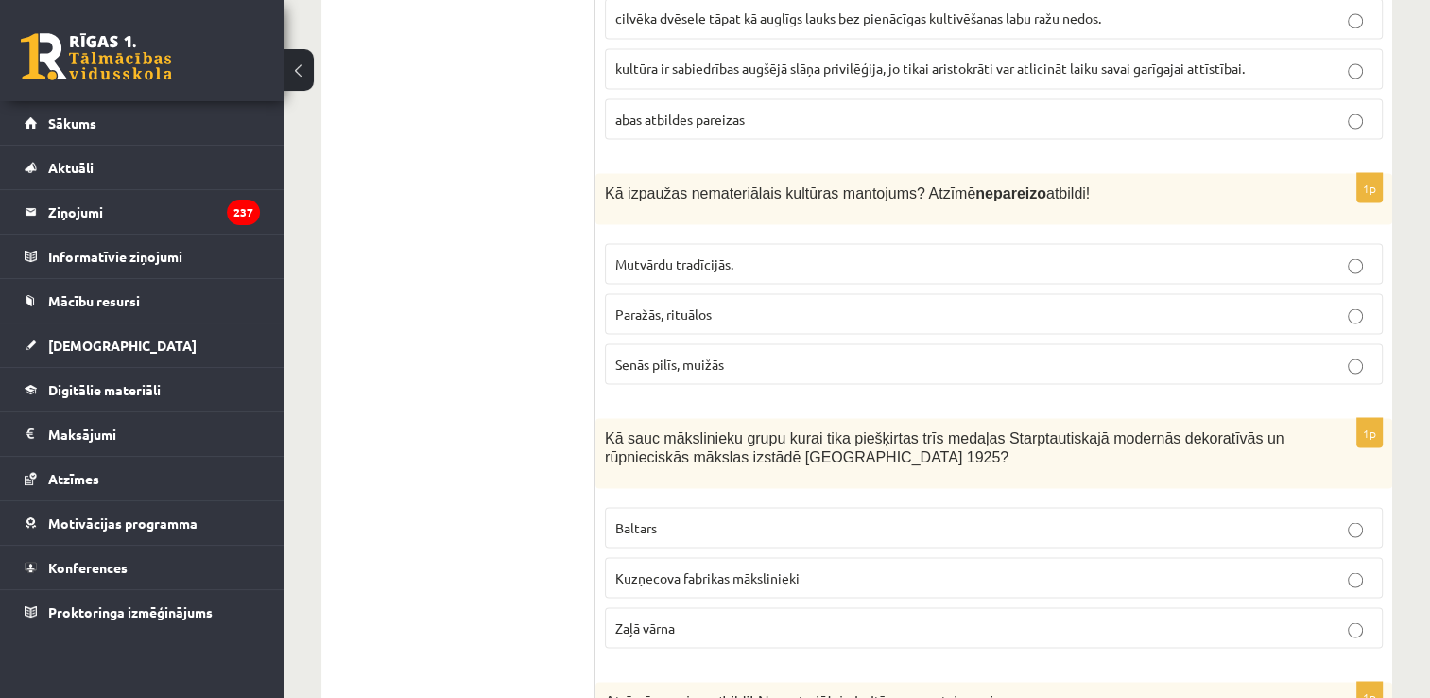
scroll to position [3497, 0]
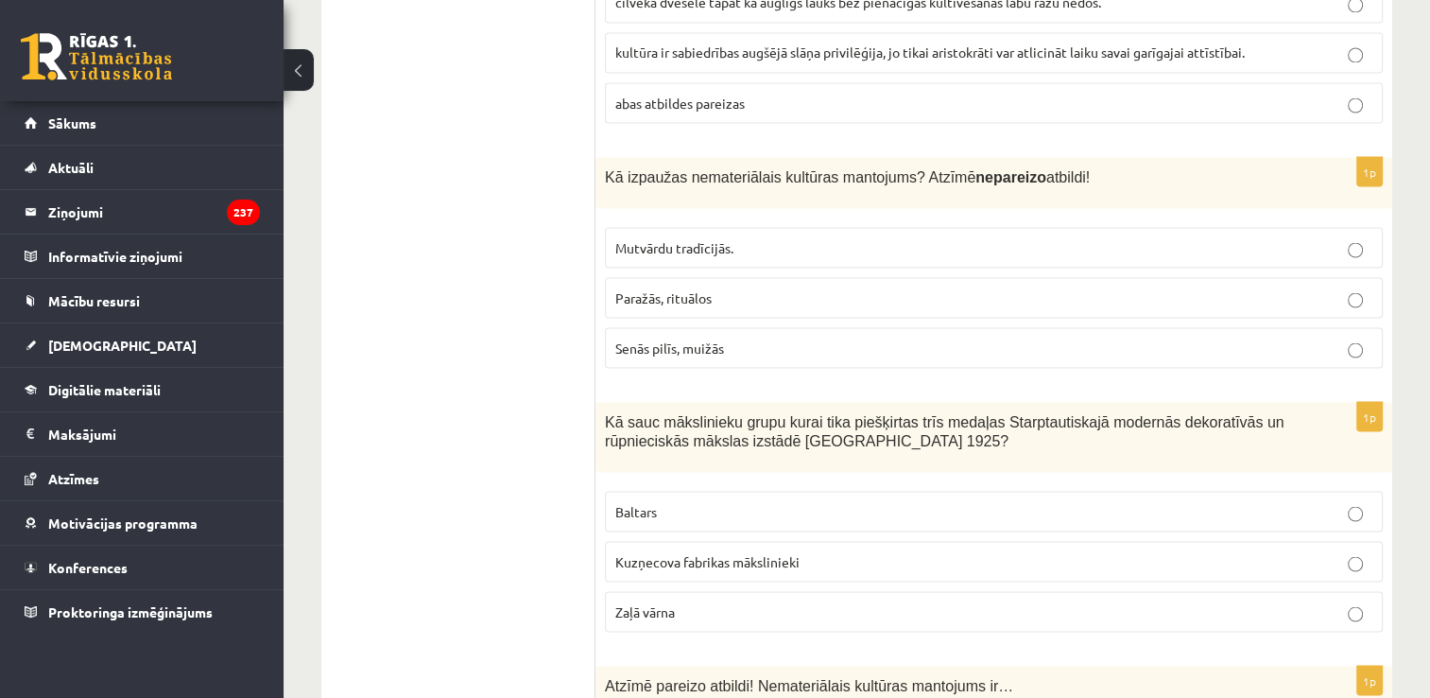
click at [775, 501] on p "Baltars" at bounding box center [993, 511] width 757 height 20
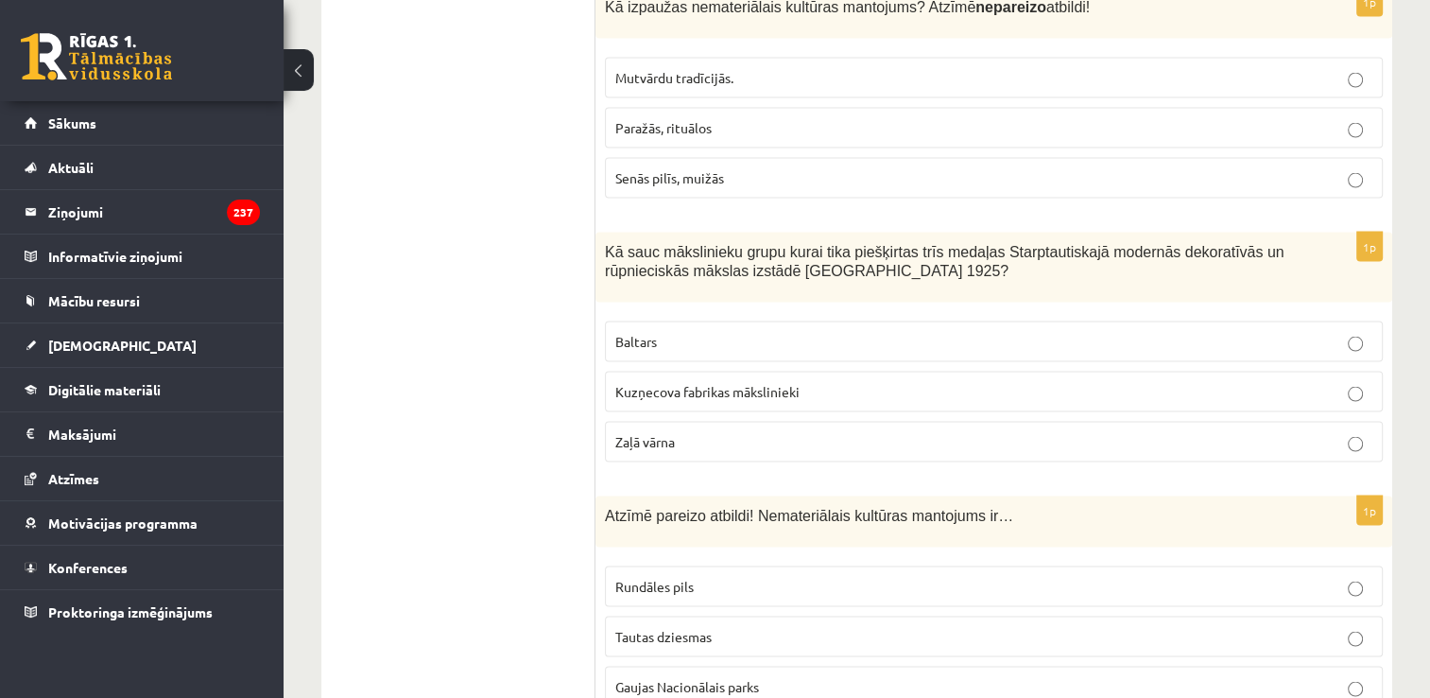
scroll to position [3781, 0]
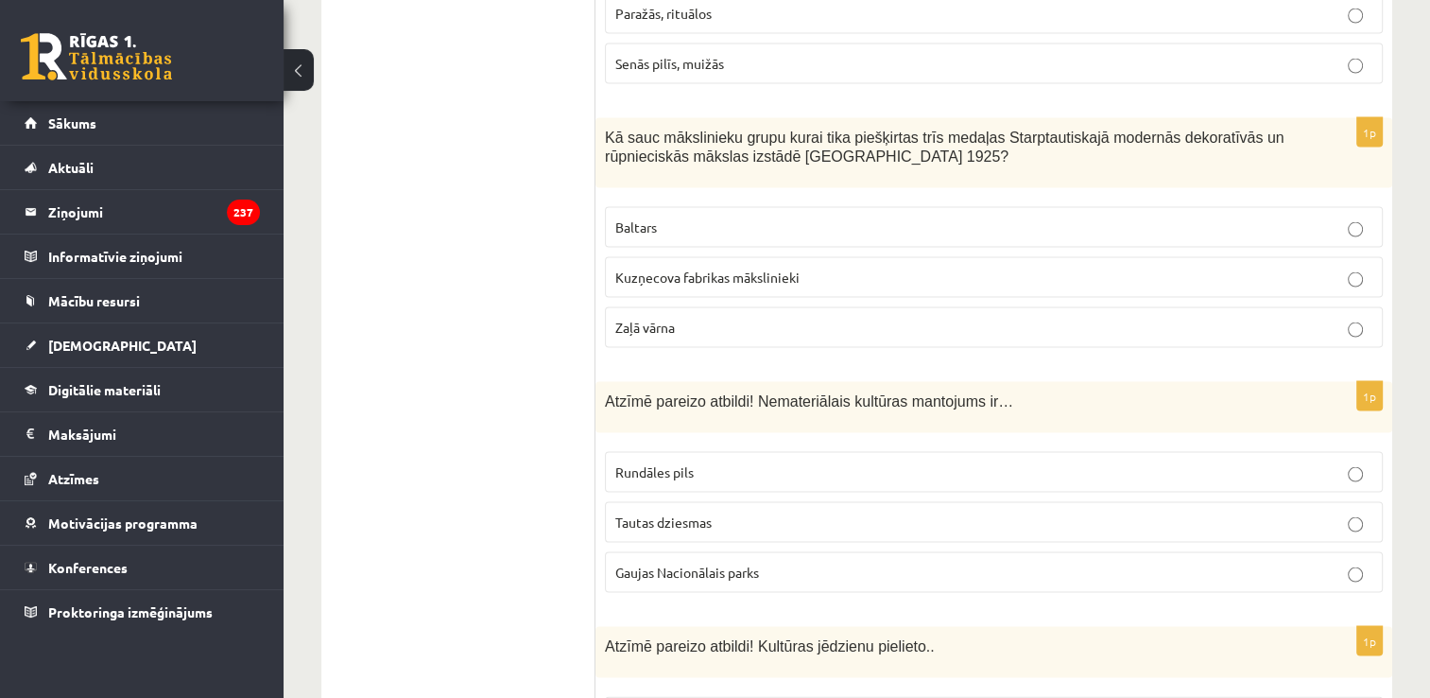
click at [750, 512] on p "Tautas dziesmas" at bounding box center [993, 522] width 757 height 20
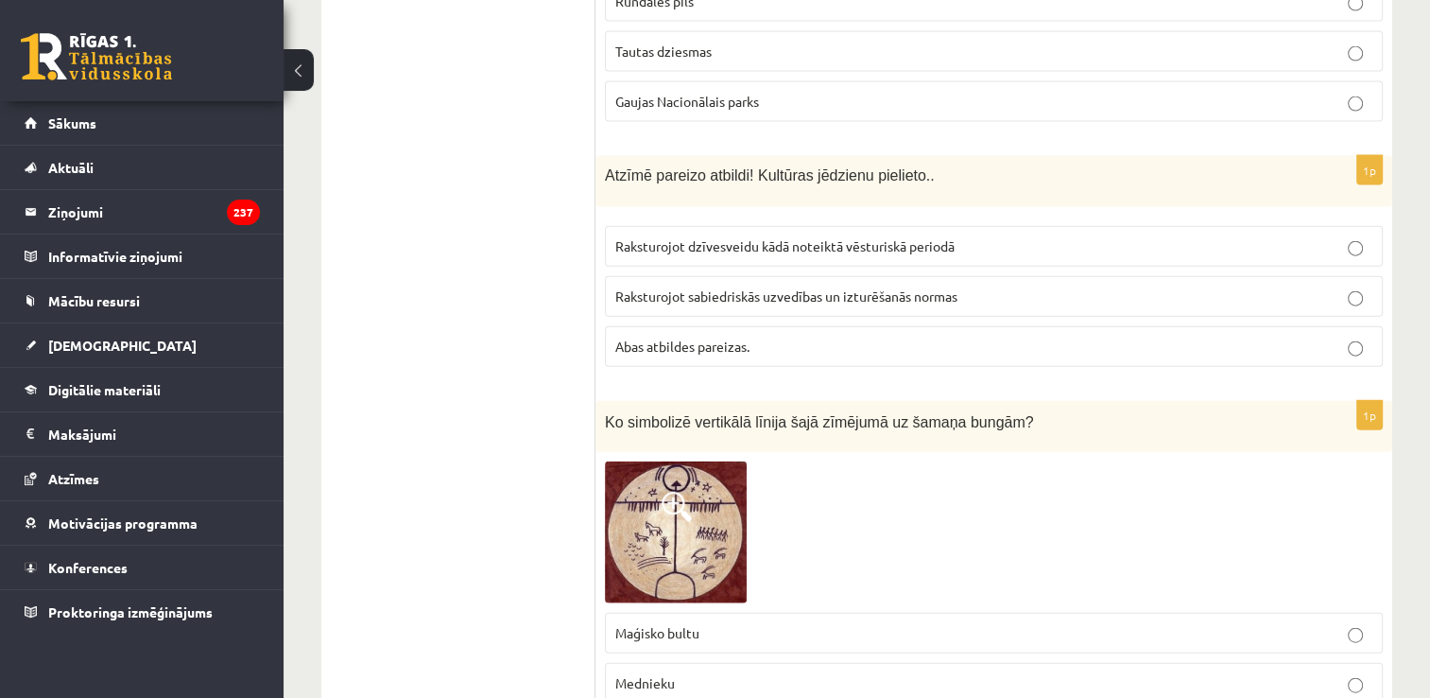
scroll to position [4254, 0]
click at [715, 336] on span "Abas atbildes pareizas." at bounding box center [682, 344] width 134 height 17
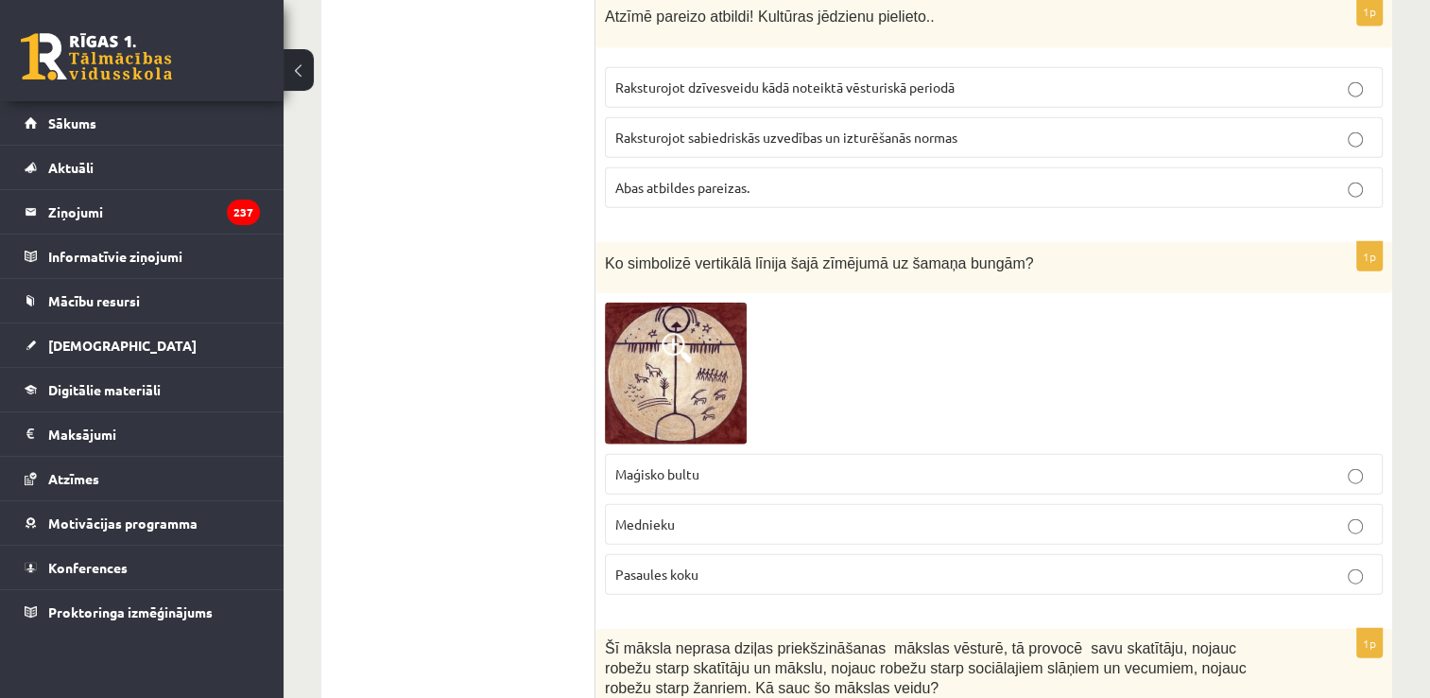
scroll to position [4443, 0]
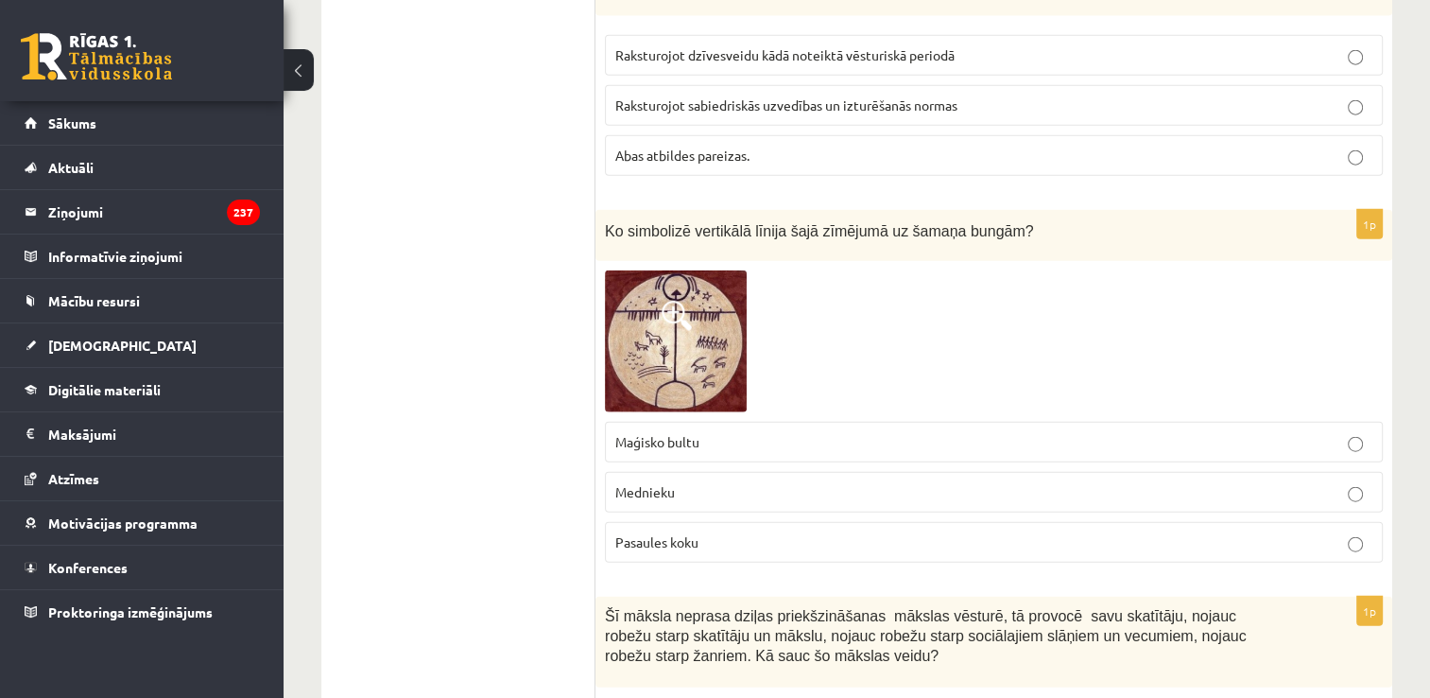
click at [718, 532] on p "Pasaules koku" at bounding box center [993, 542] width 757 height 20
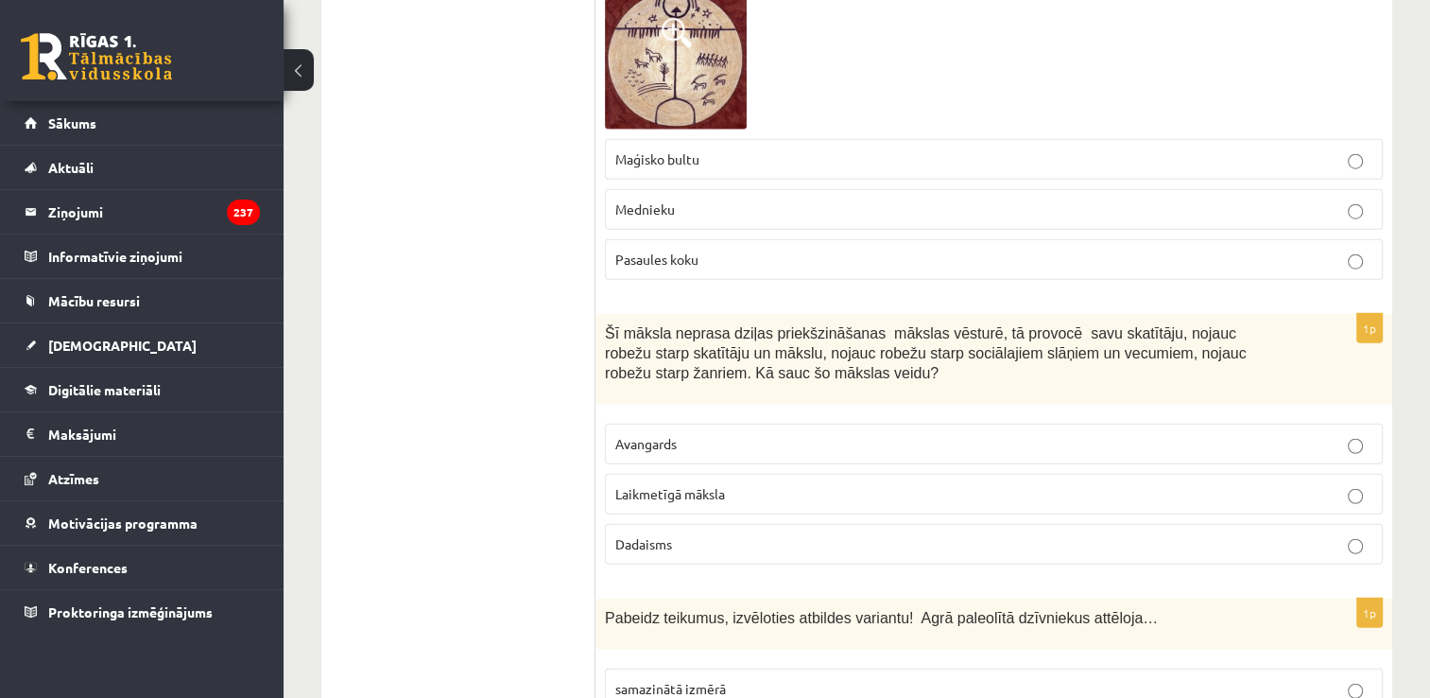
scroll to position [4726, 0]
click at [771, 473] on label "Laikmetīgā māksla" at bounding box center [994, 493] width 778 height 41
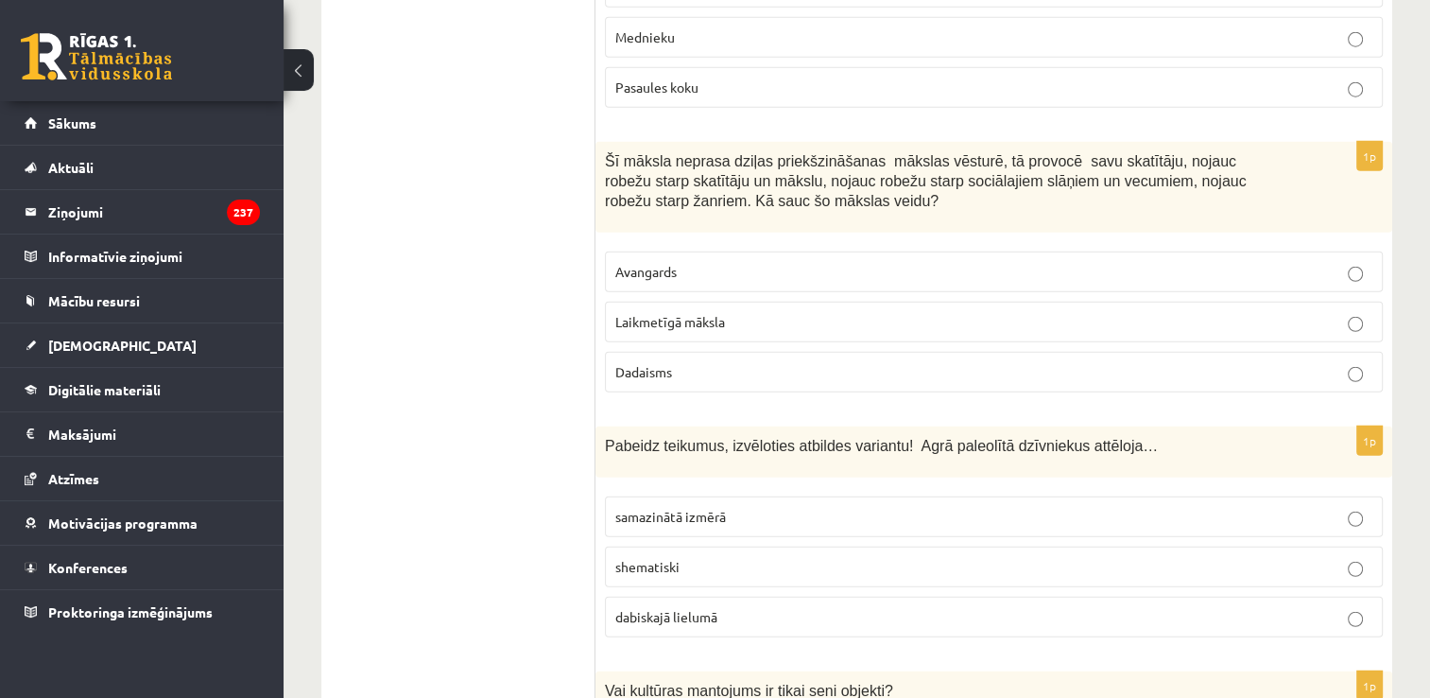
scroll to position [4915, 0]
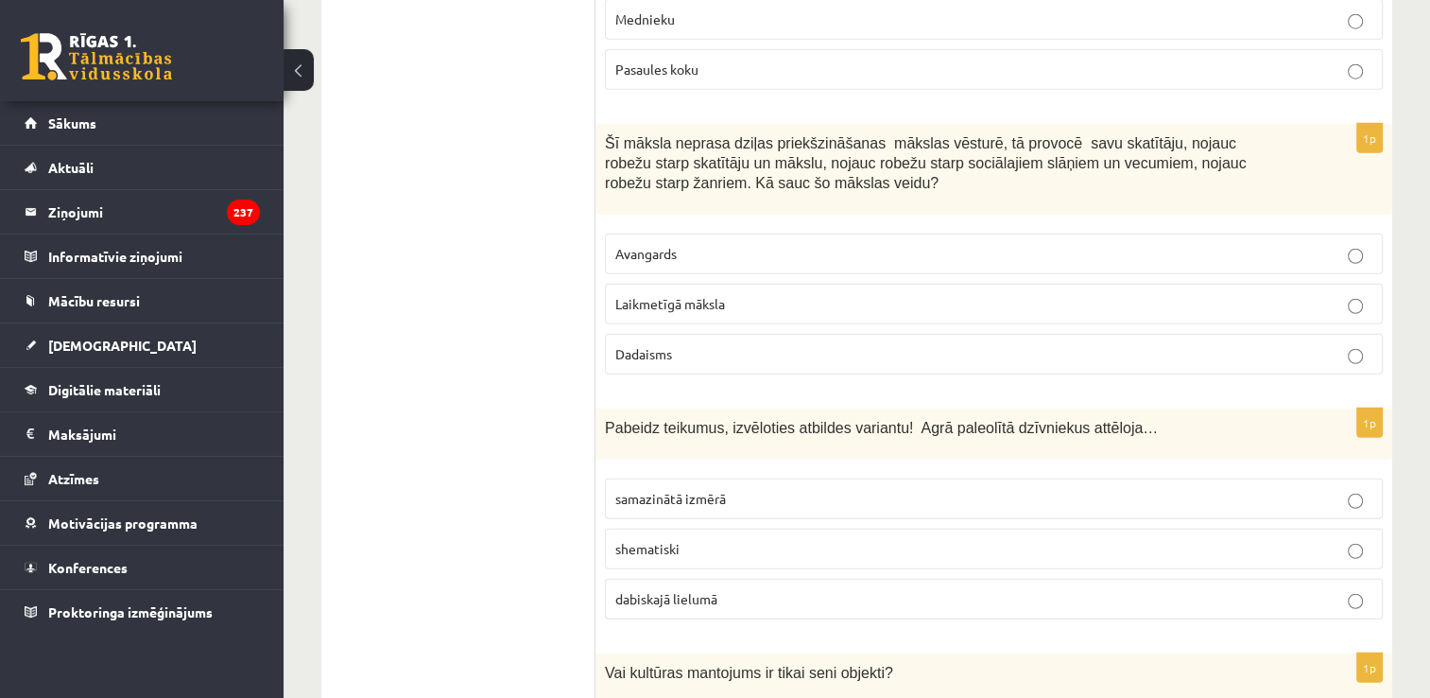
click at [739, 589] on p "dabiskajā lielumā" at bounding box center [993, 599] width 757 height 20
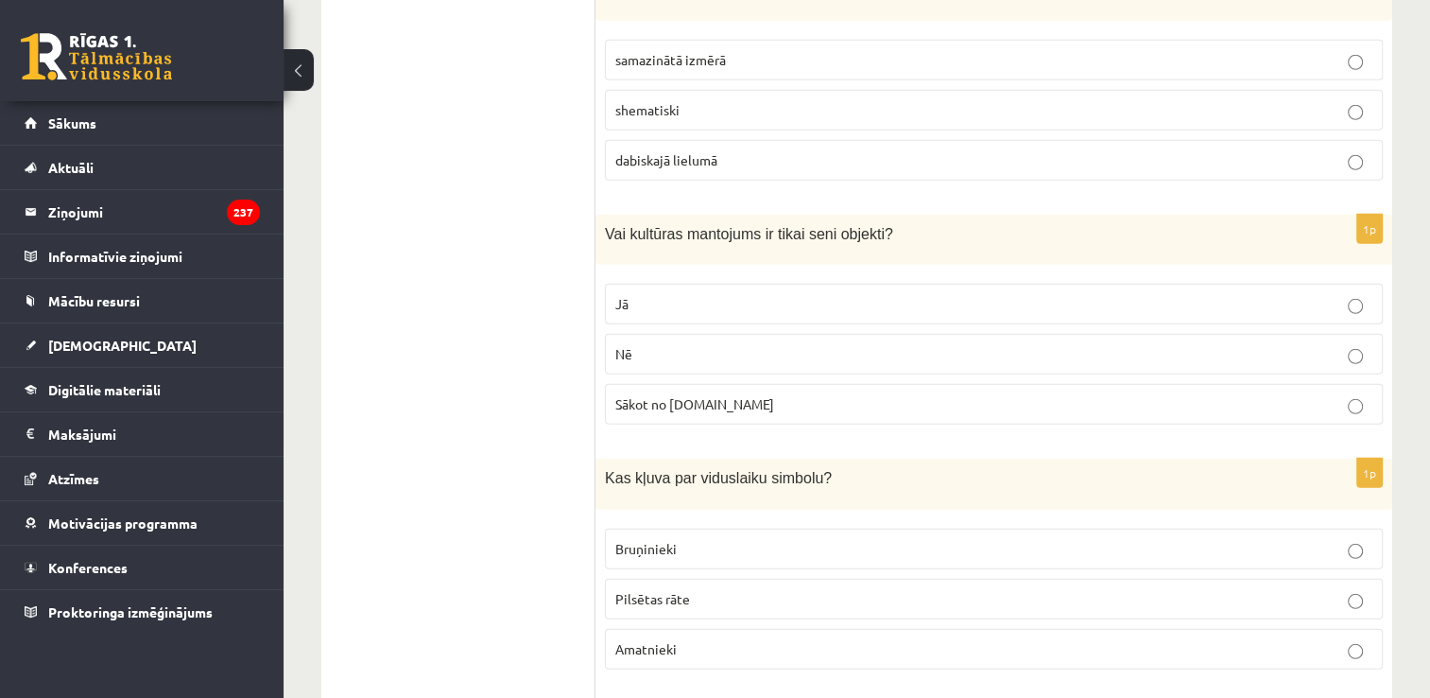
scroll to position [5388, 0]
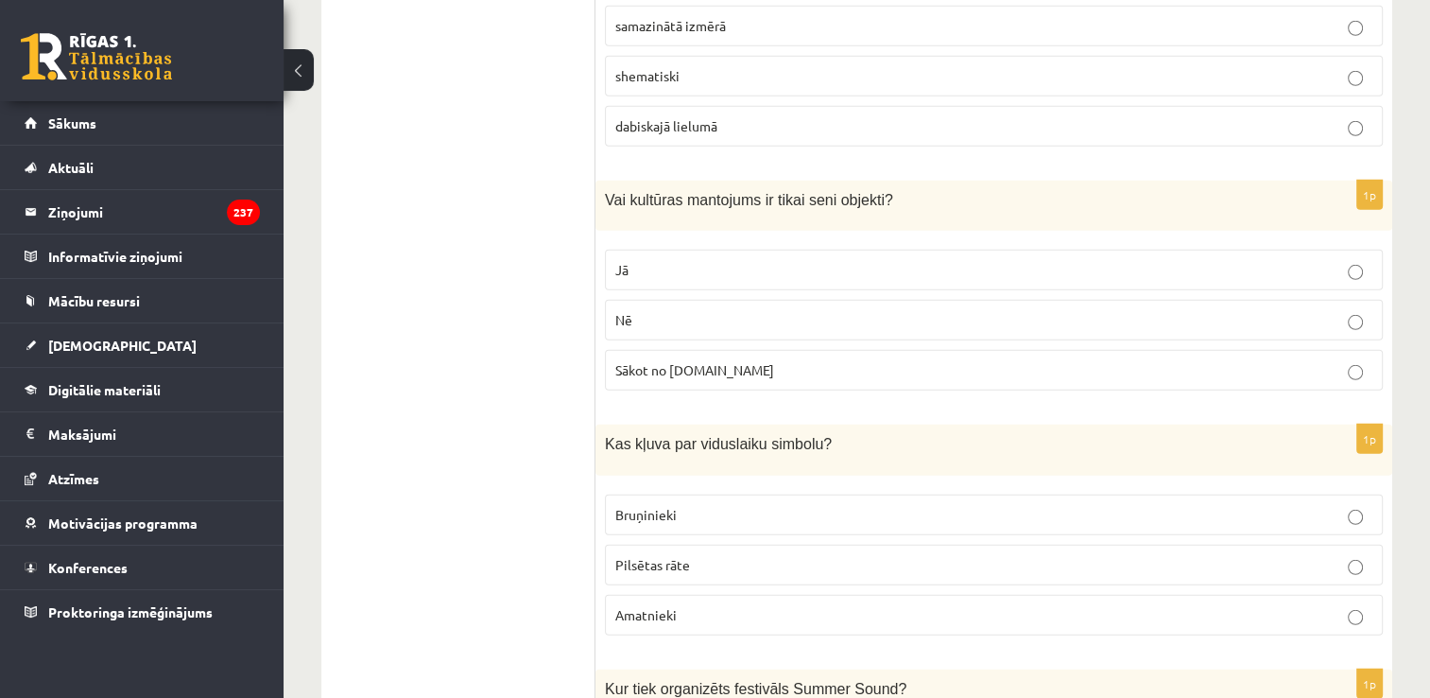
click at [734, 310] on p "Nē" at bounding box center [993, 320] width 757 height 20
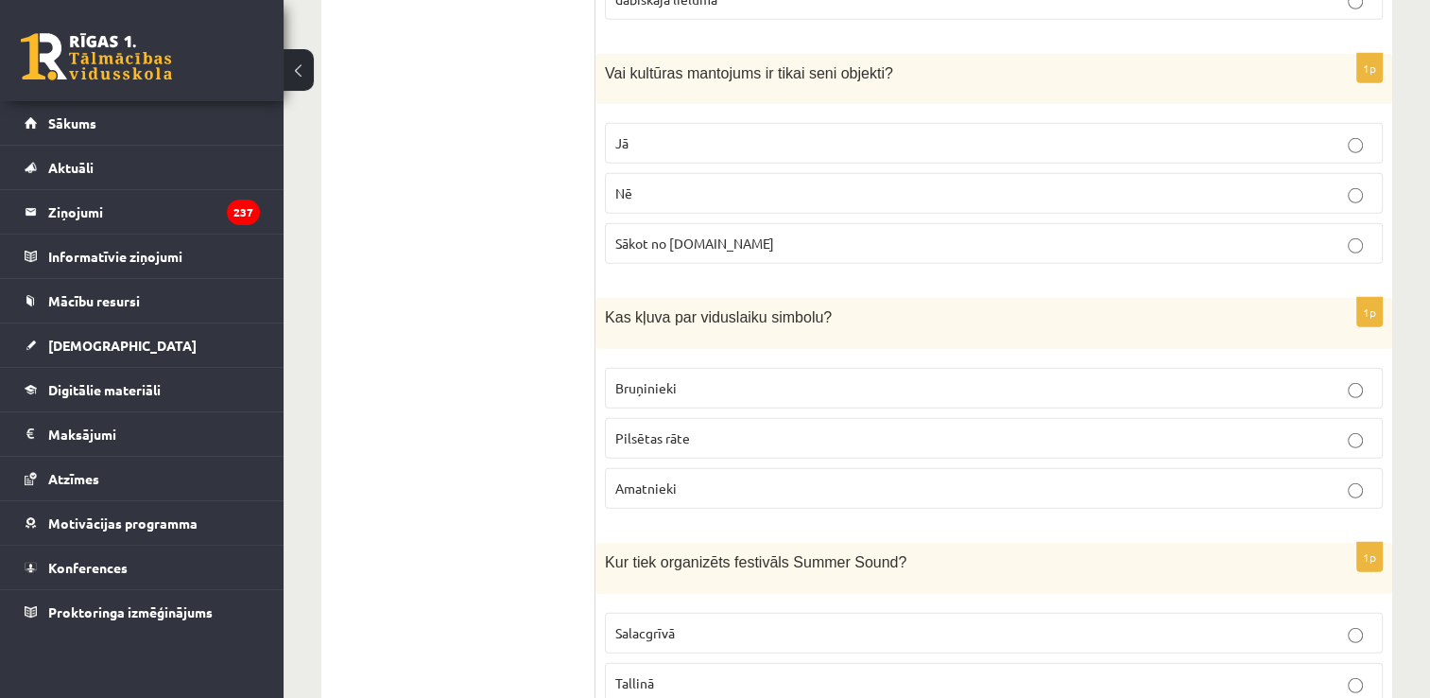
scroll to position [5482, 0]
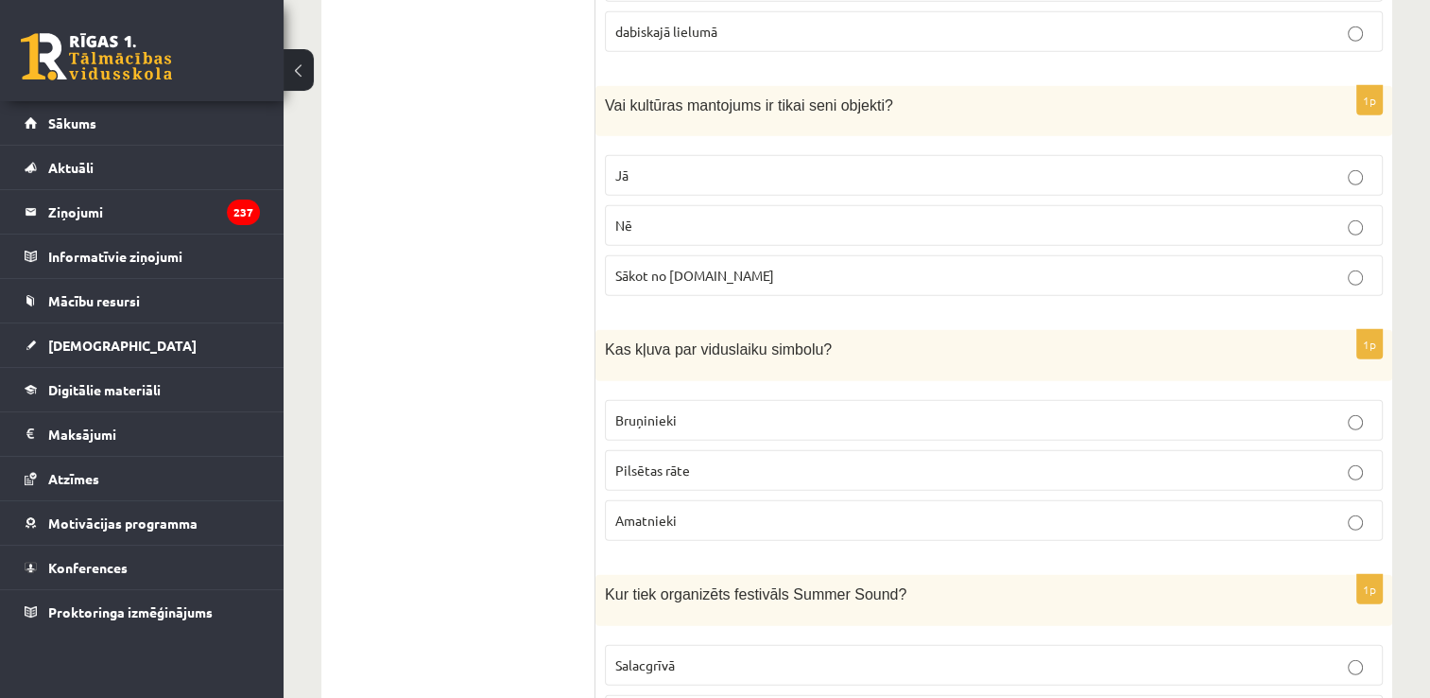
click at [726, 410] on p "Bruņinieki" at bounding box center [993, 420] width 757 height 20
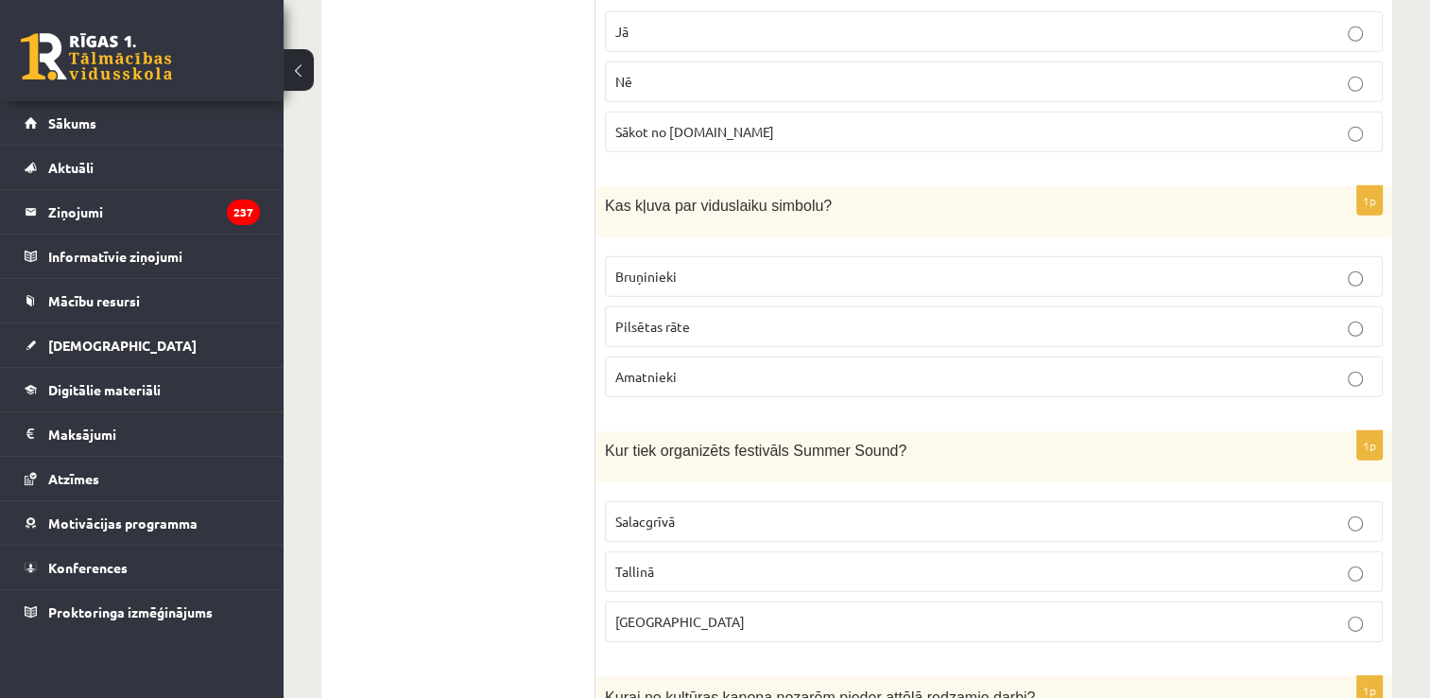
scroll to position [5671, 0]
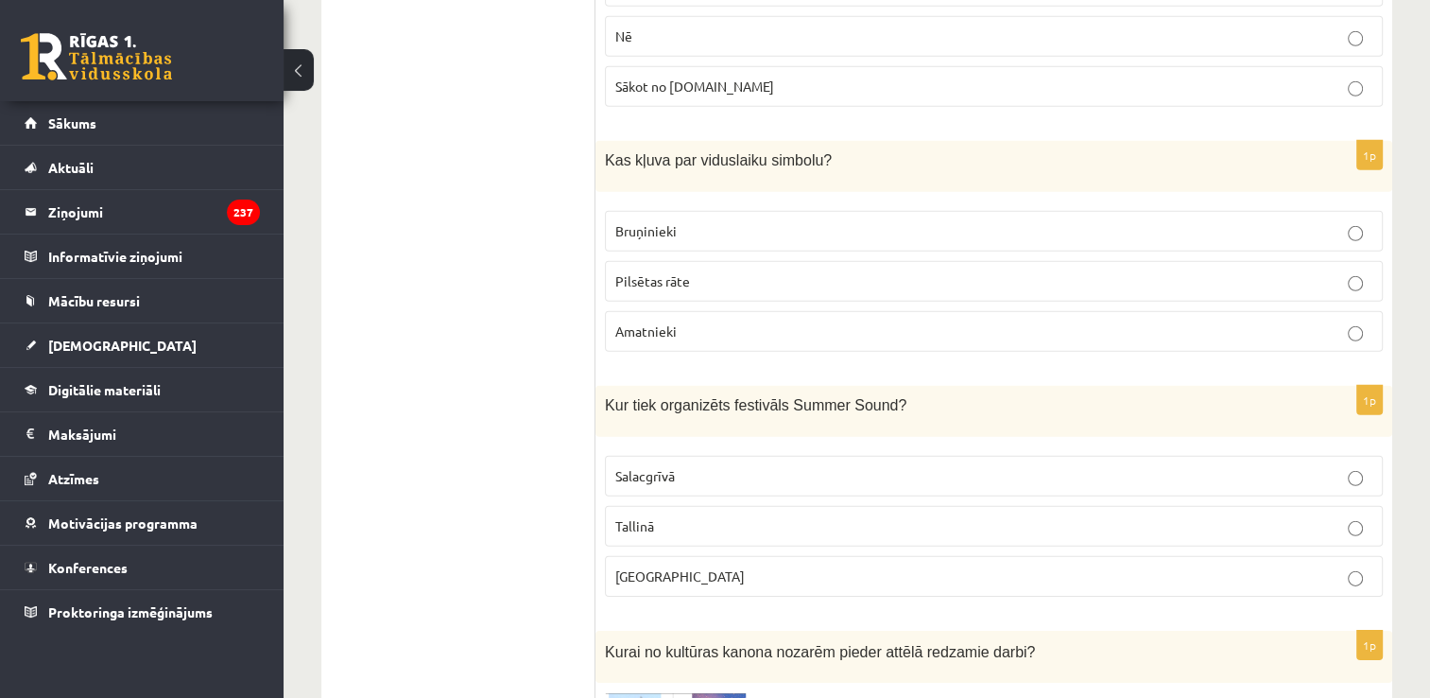
click at [691, 566] on p "Liepājā" at bounding box center [993, 576] width 757 height 20
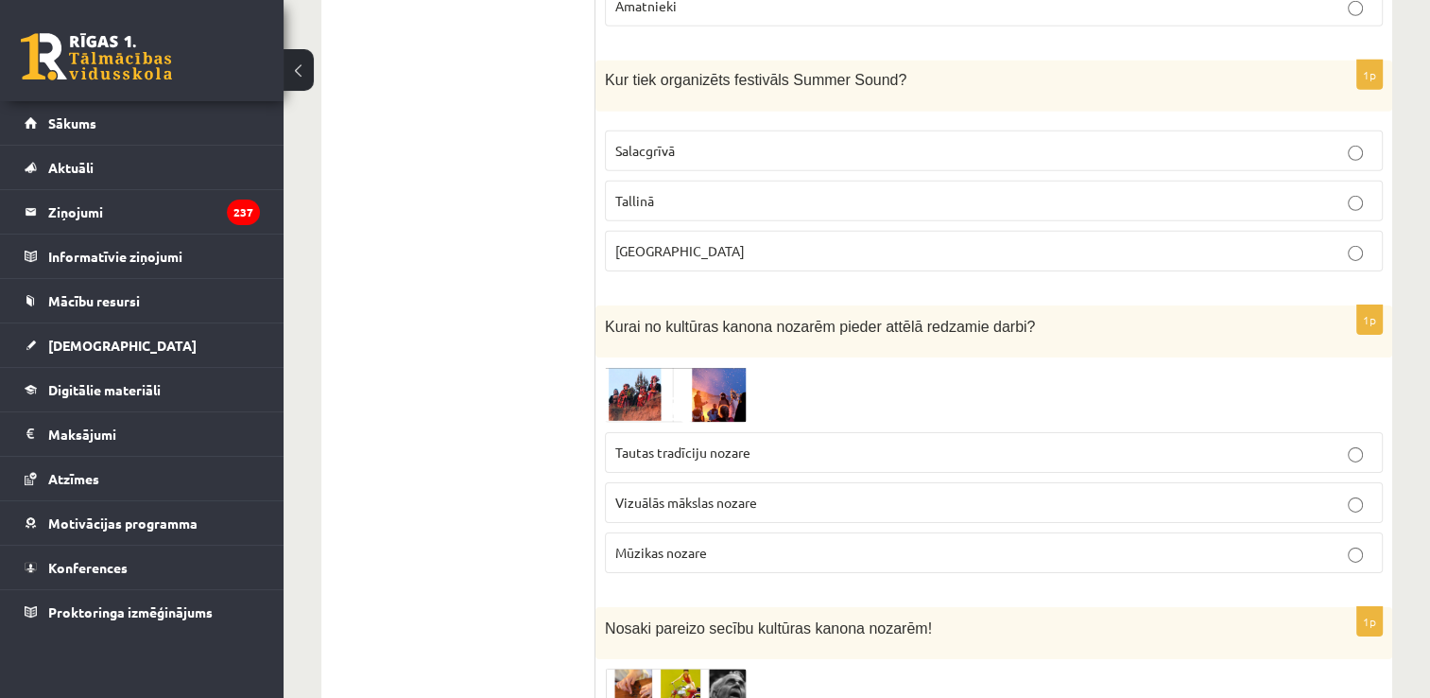
scroll to position [6049, 0]
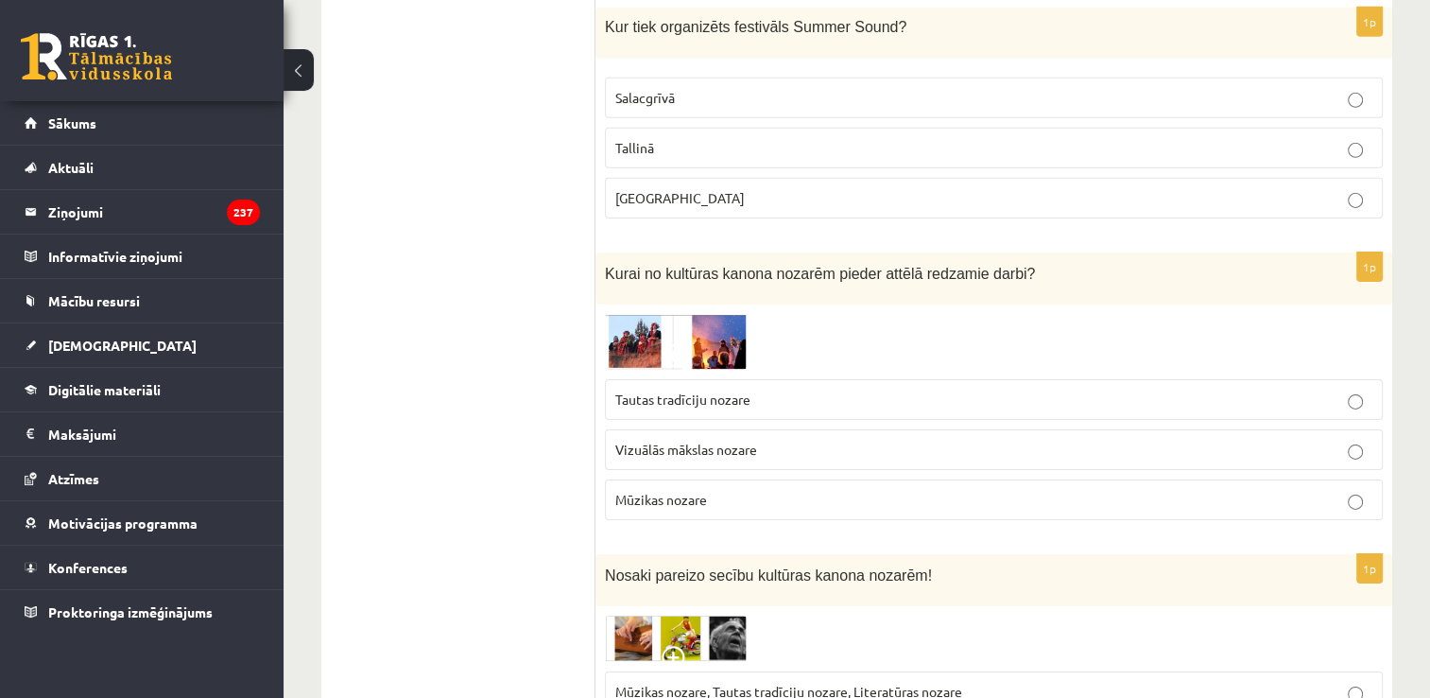
click at [822, 440] on p "Vizuālās mākslas nozare" at bounding box center [993, 450] width 757 height 20
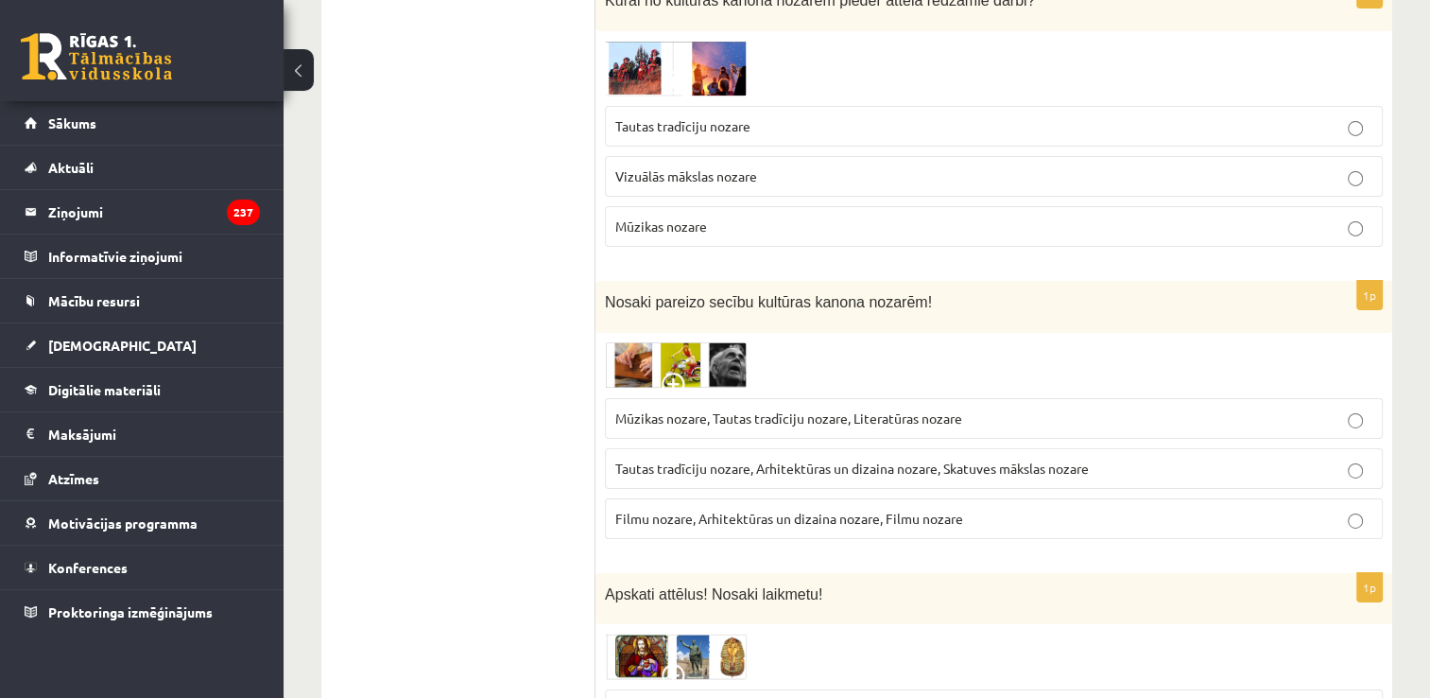
scroll to position [6333, 0]
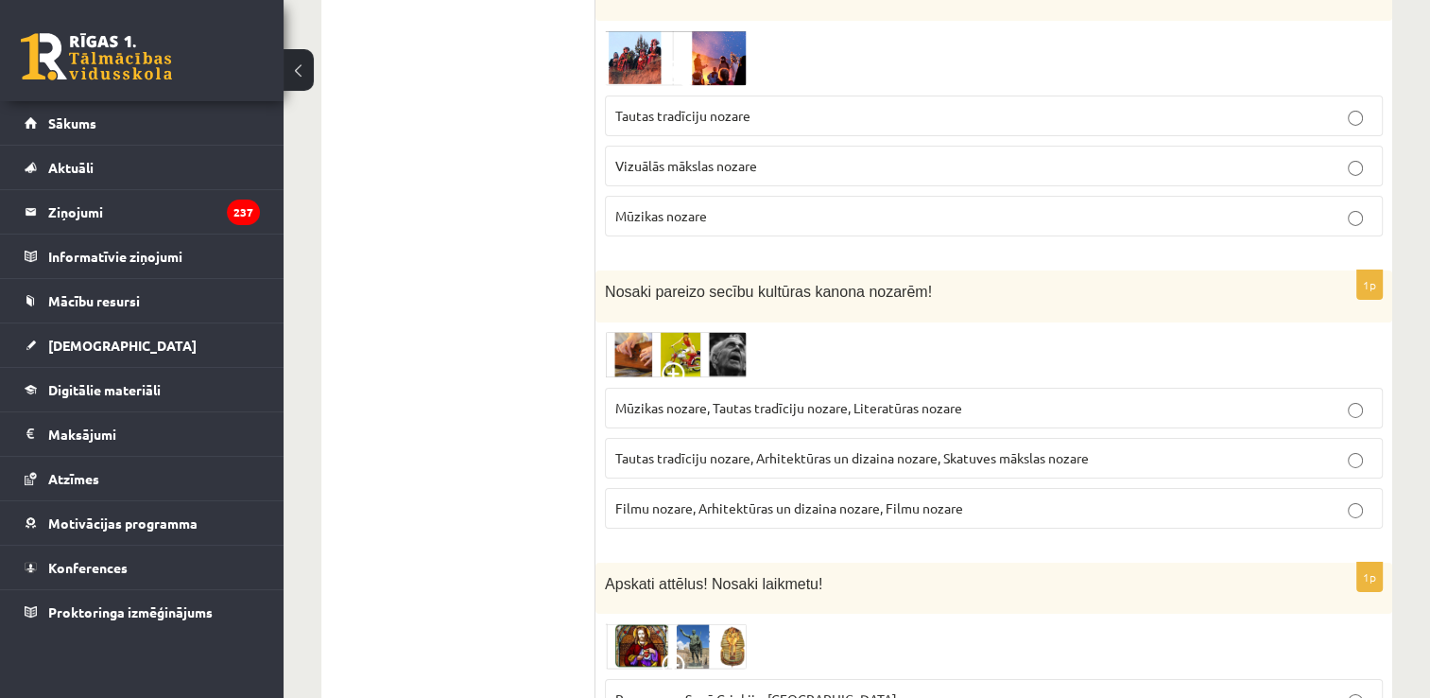
click at [1122, 448] on p "Tautas tradīciju nozare, Arhitektūras un dizaina nozare, Skatuves mākslas nozare" at bounding box center [993, 458] width 757 height 20
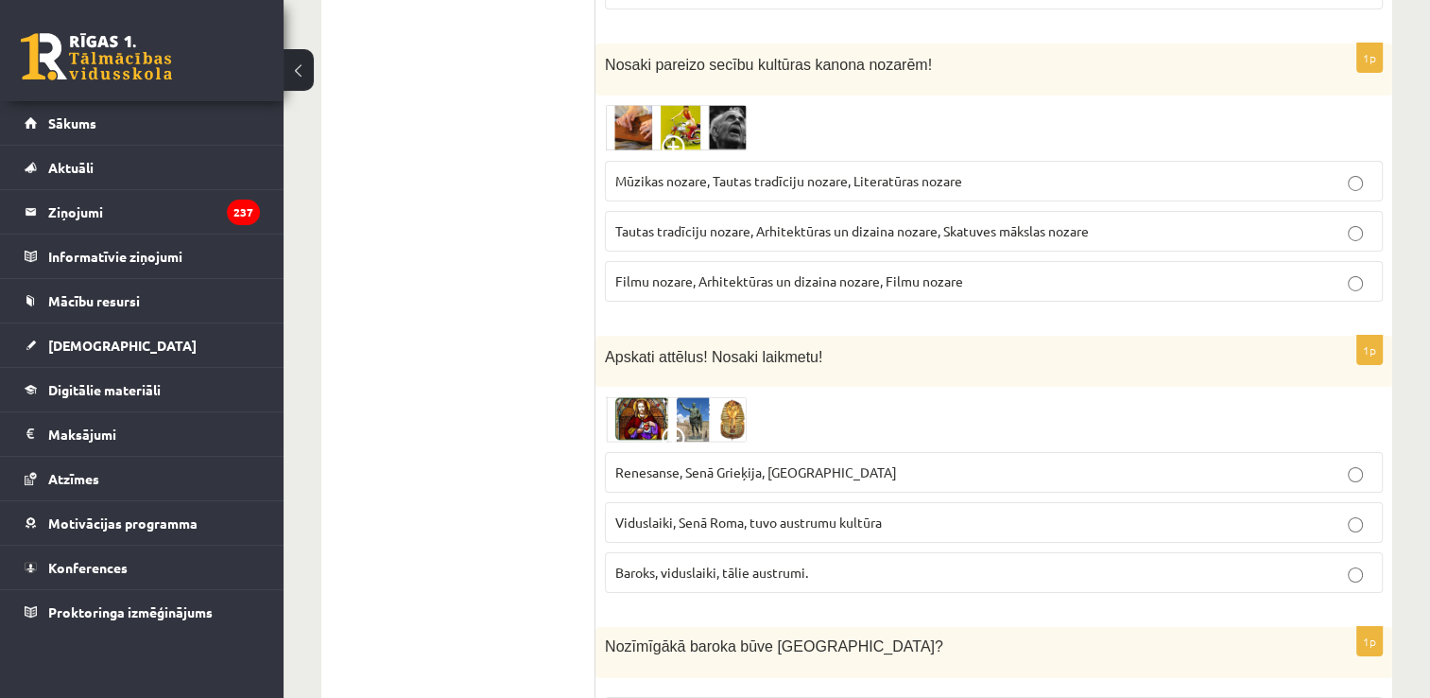
scroll to position [6617, 0]
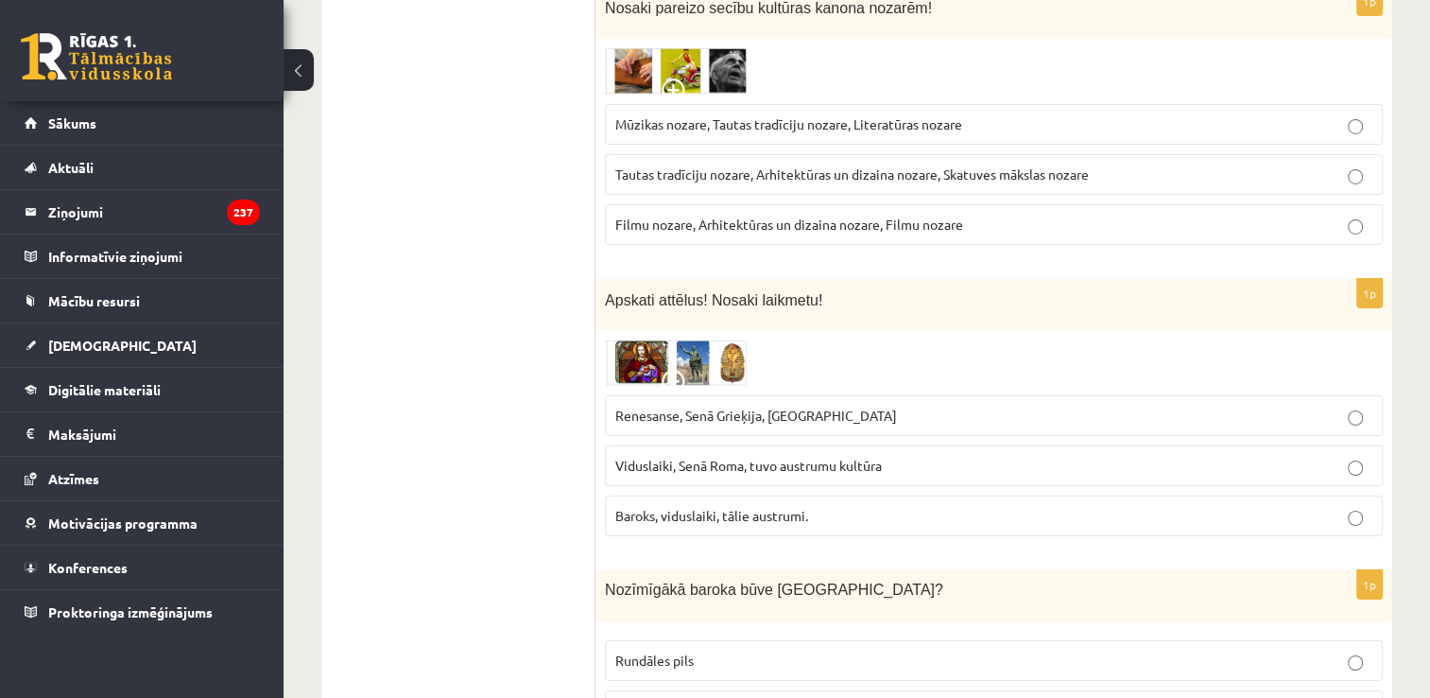
click at [717, 339] on img at bounding box center [676, 361] width 142 height 45
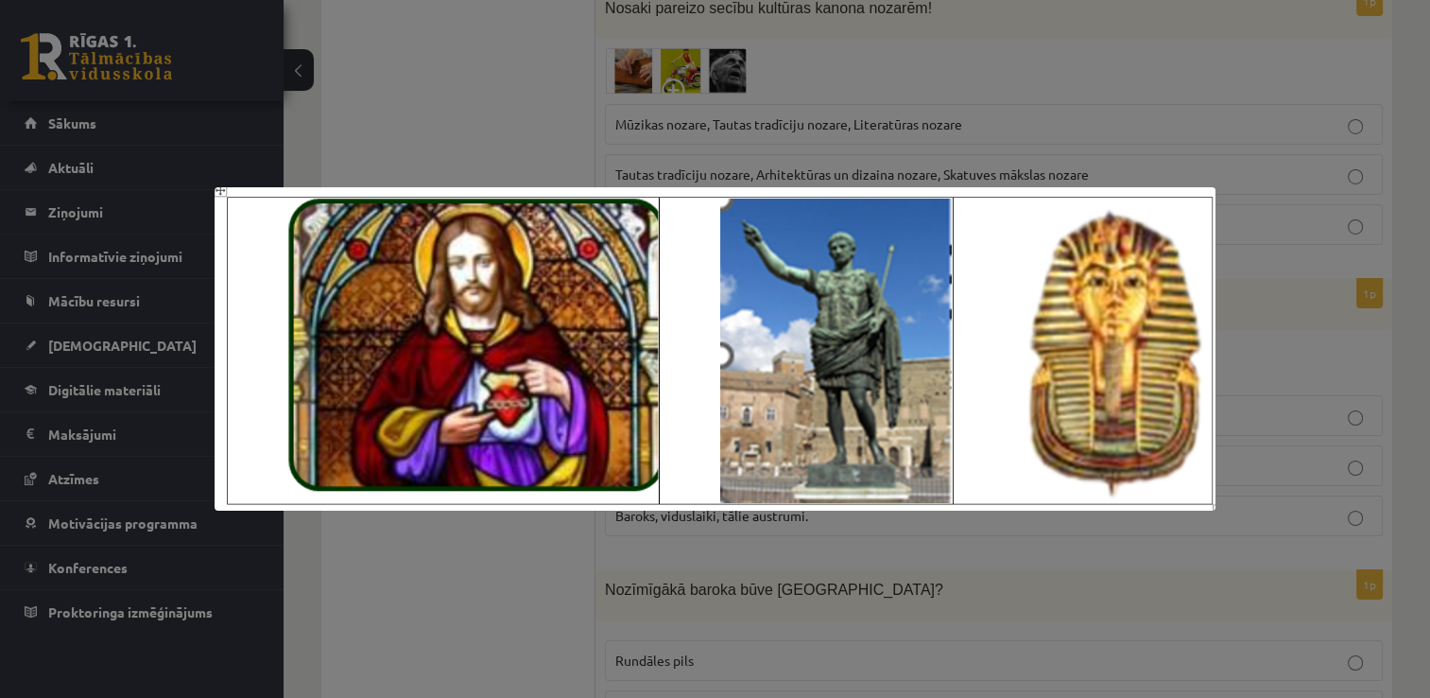
click at [1288, 414] on div at bounding box center [715, 349] width 1430 height 698
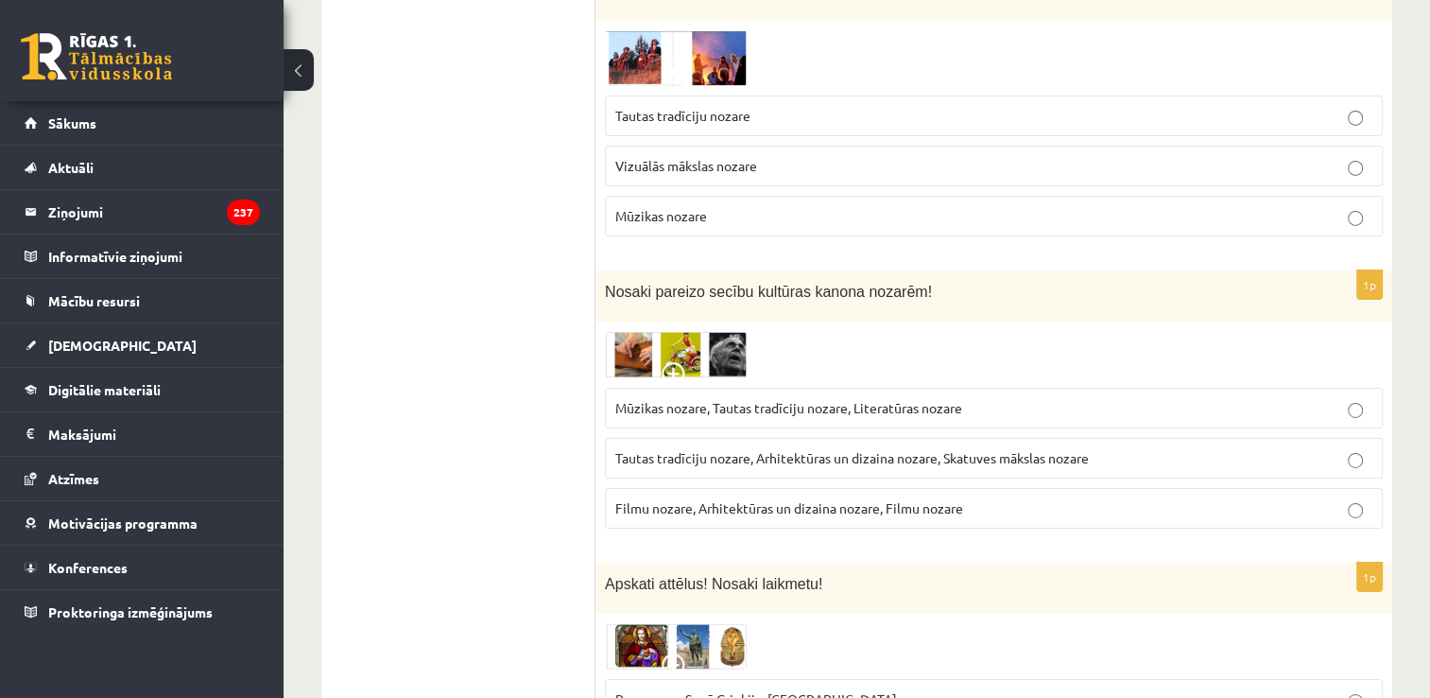
scroll to position [6367, 0]
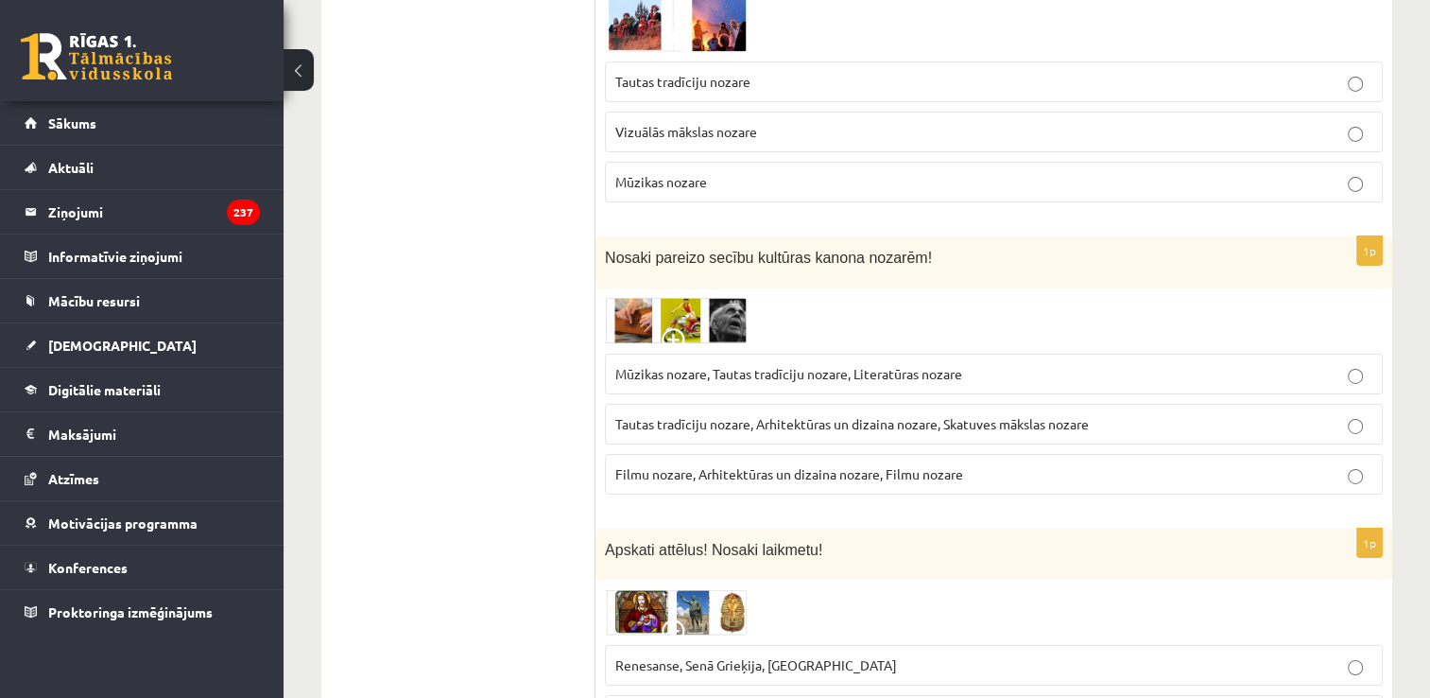
click at [745, 589] on img at bounding box center [676, 611] width 142 height 45
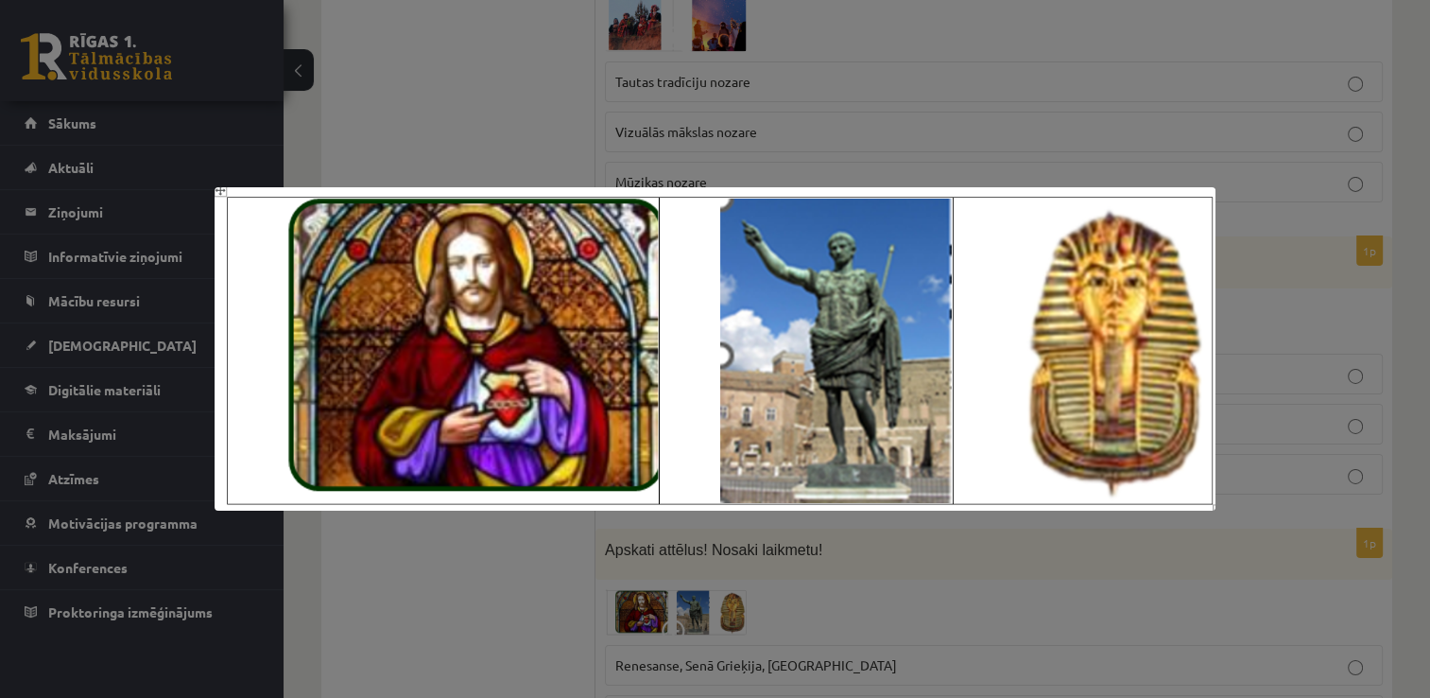
click at [1251, 354] on div at bounding box center [715, 349] width 1430 height 698
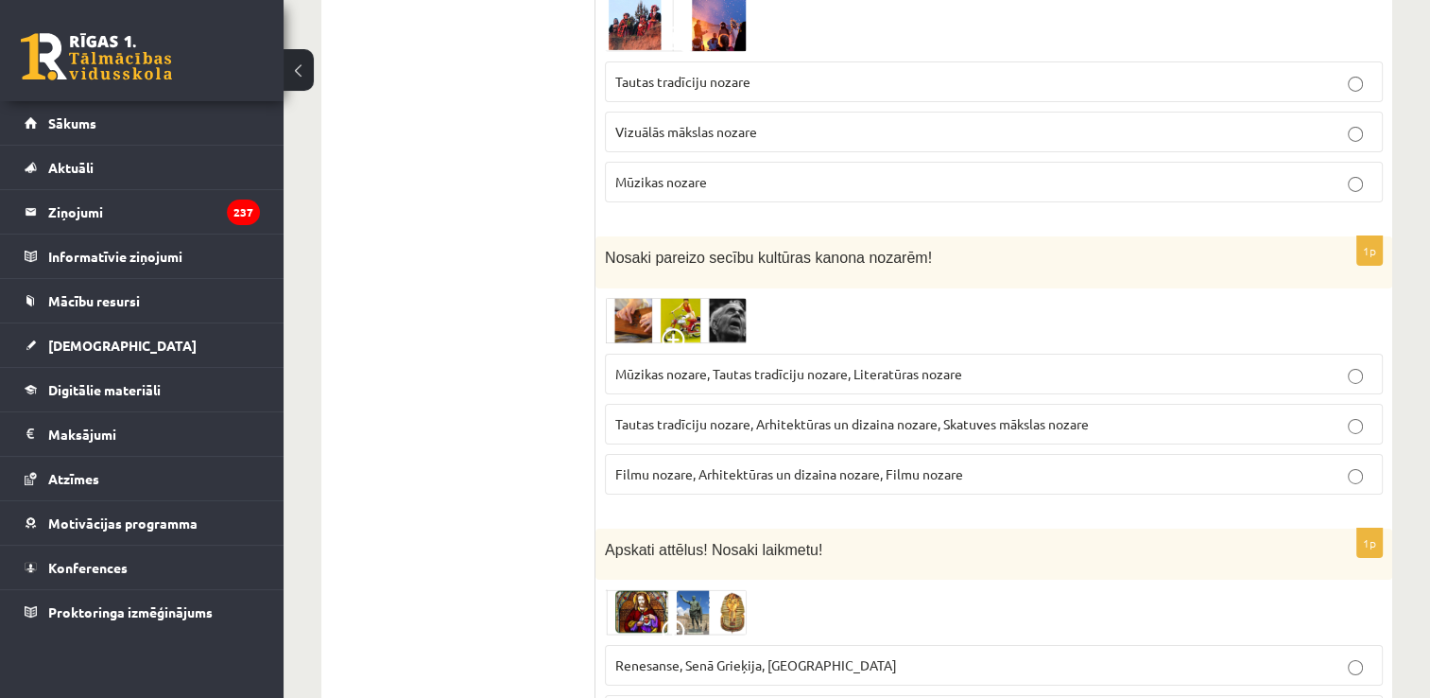
click at [734, 589] on img at bounding box center [676, 611] width 142 height 45
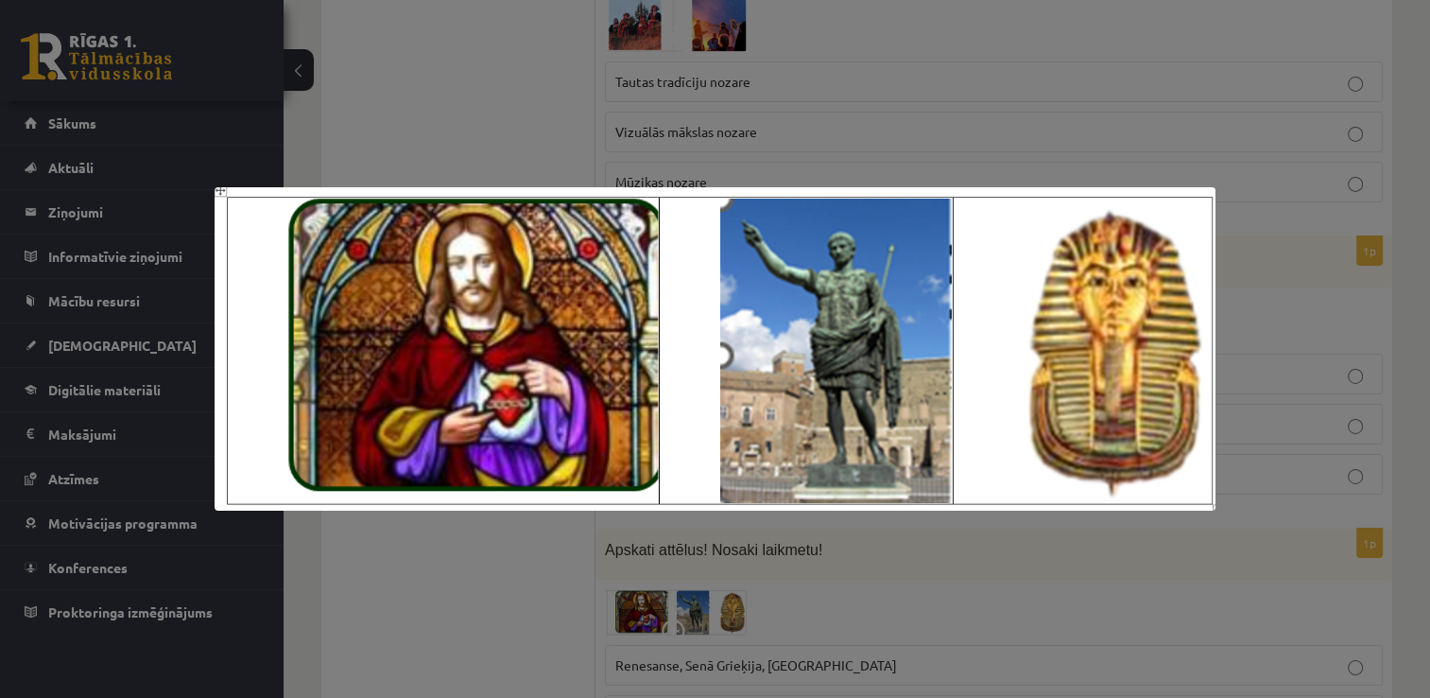
click at [450, 609] on div at bounding box center [715, 349] width 1430 height 698
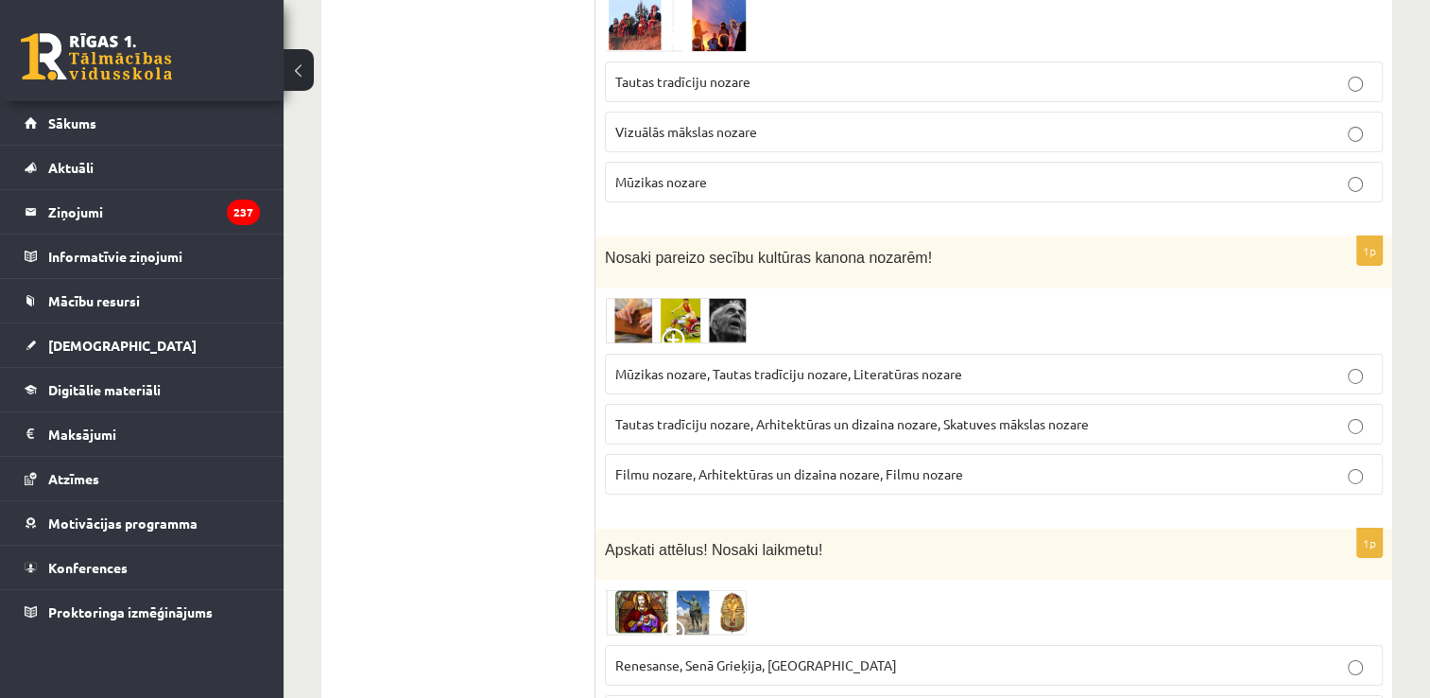
click at [660, 656] on span "Renesanse, Senā Grieķija, Ēģipte" at bounding box center [756, 664] width 282 height 17
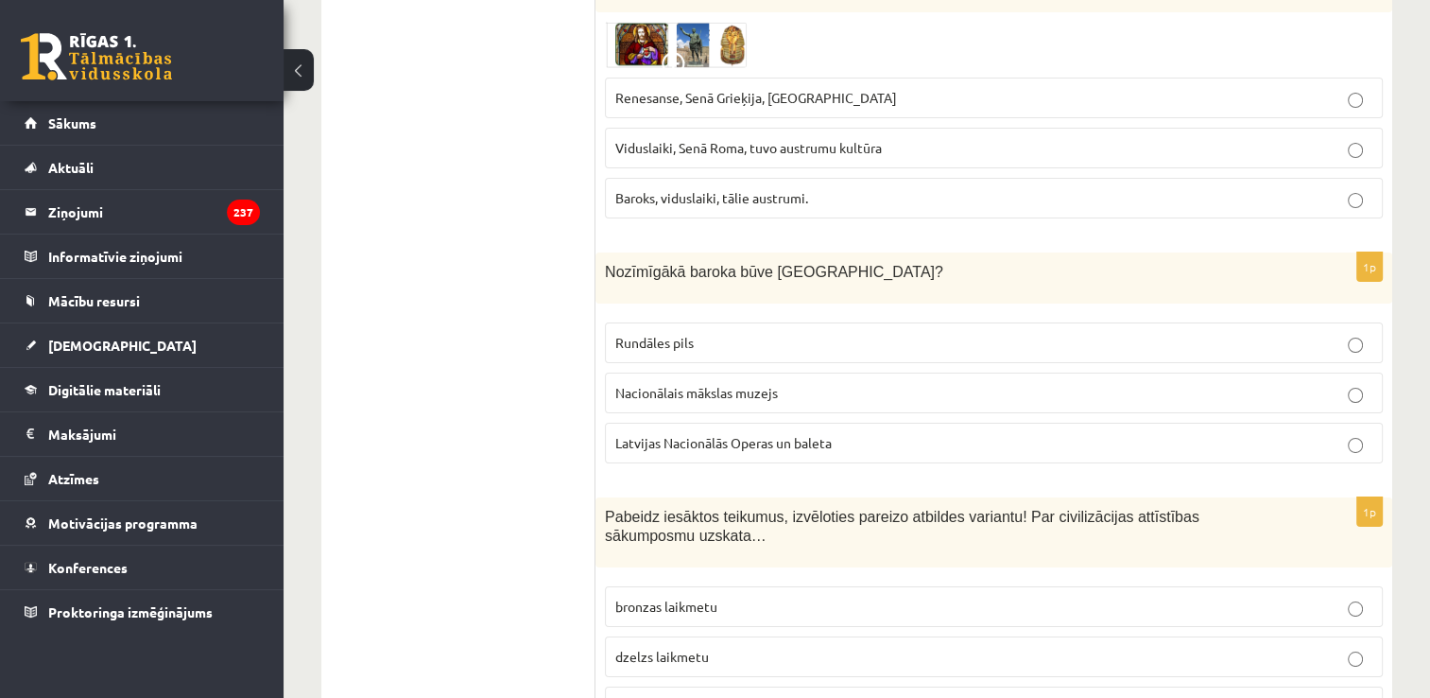
scroll to position [6840, 0]
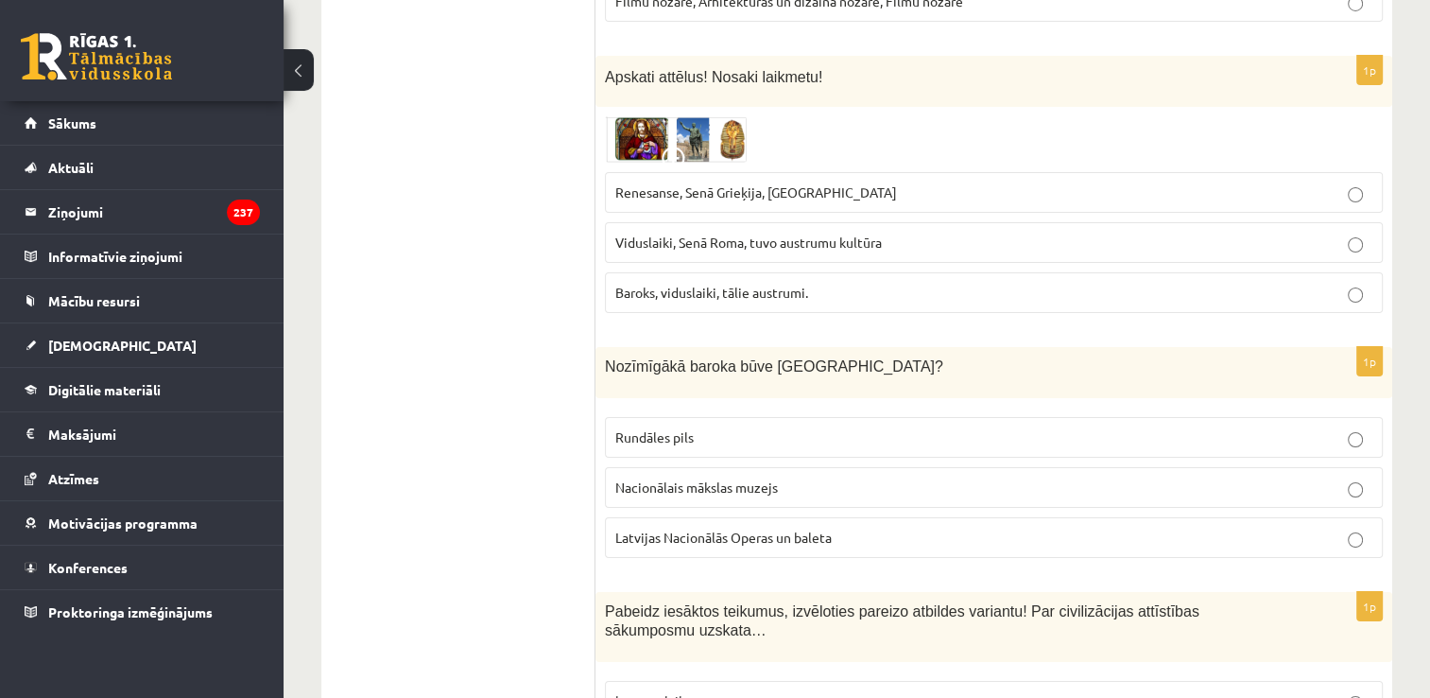
click at [837, 427] on p "Rundāles pils" at bounding box center [993, 437] width 757 height 20
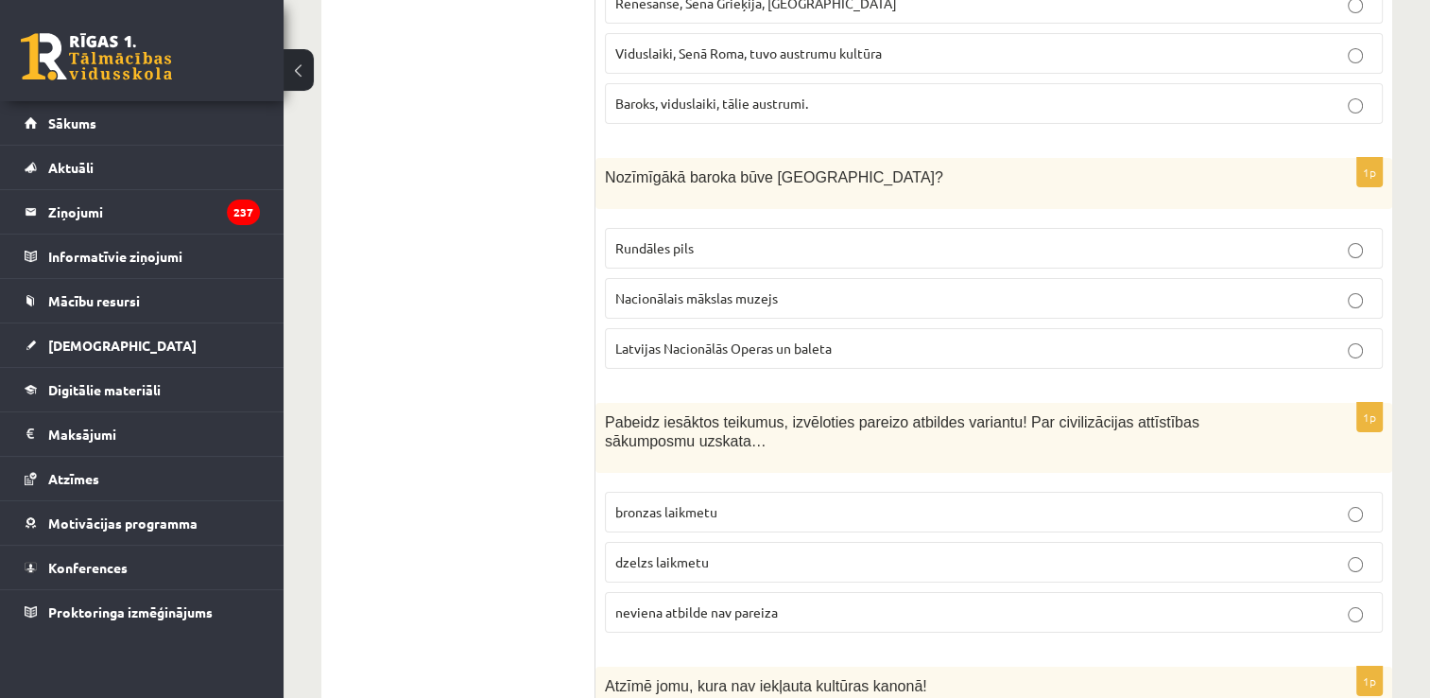
scroll to position [7312, 0]
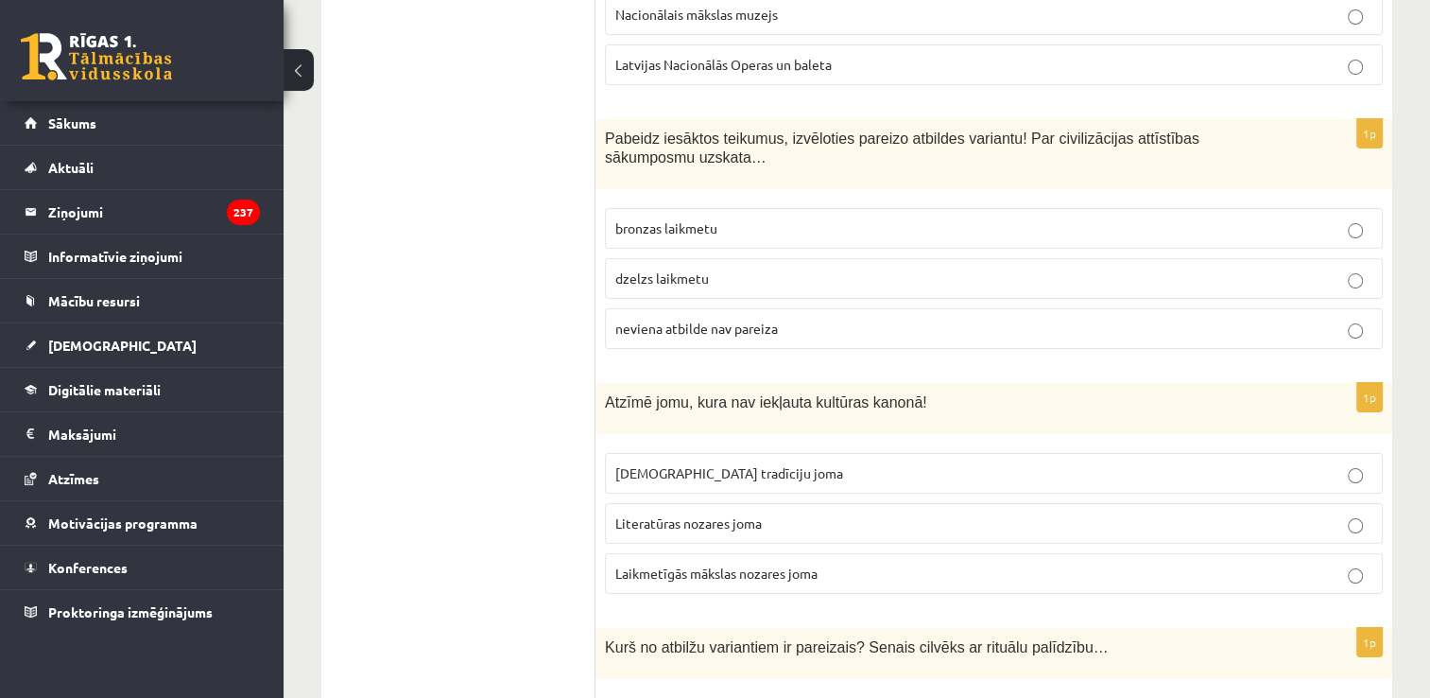
click at [1037, 319] on p "neviena atbilde nav pareiza" at bounding box center [993, 329] width 757 height 20
click at [850, 553] on label "Laikmetīgās mākslas nozares joma" at bounding box center [994, 573] width 778 height 41
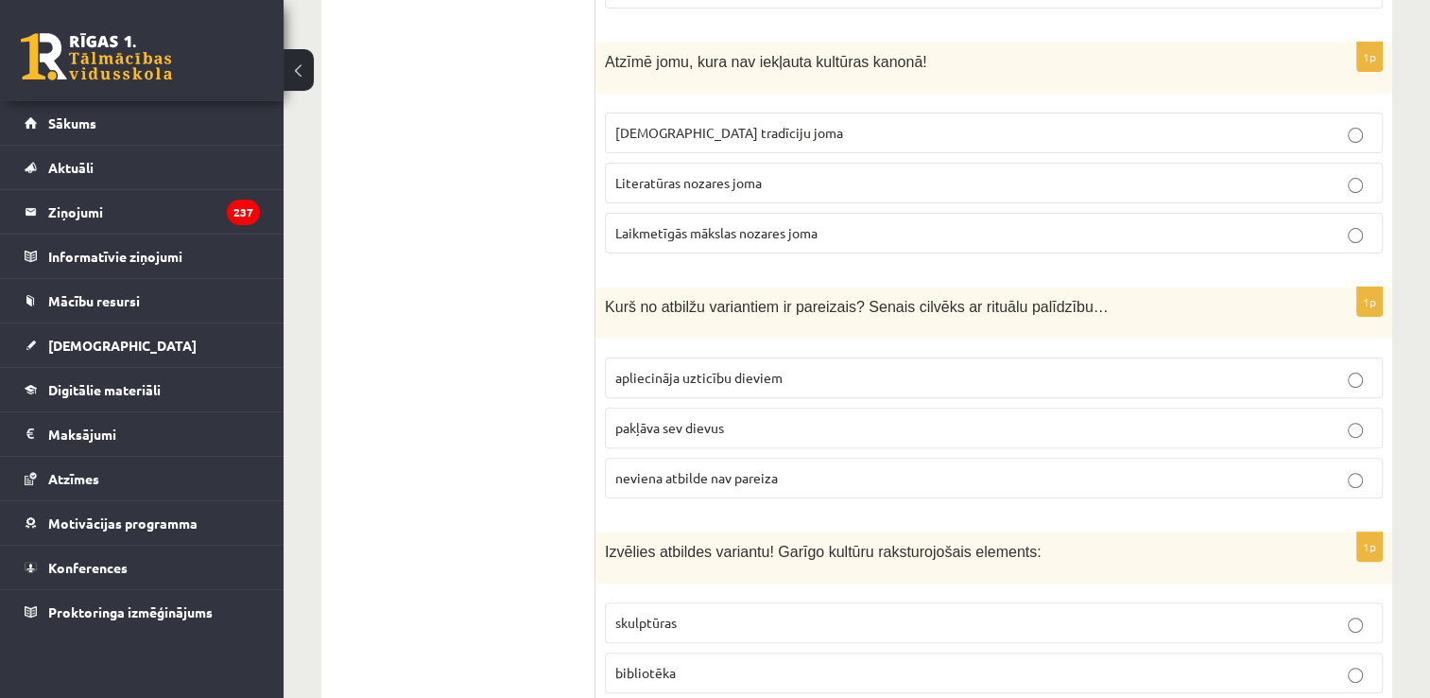
scroll to position [7655, 0]
click at [779, 367] on span "apliecināja uzticību dieviem" at bounding box center [698, 375] width 167 height 17
click at [694, 661] on p "bibliotēka" at bounding box center [993, 671] width 757 height 20
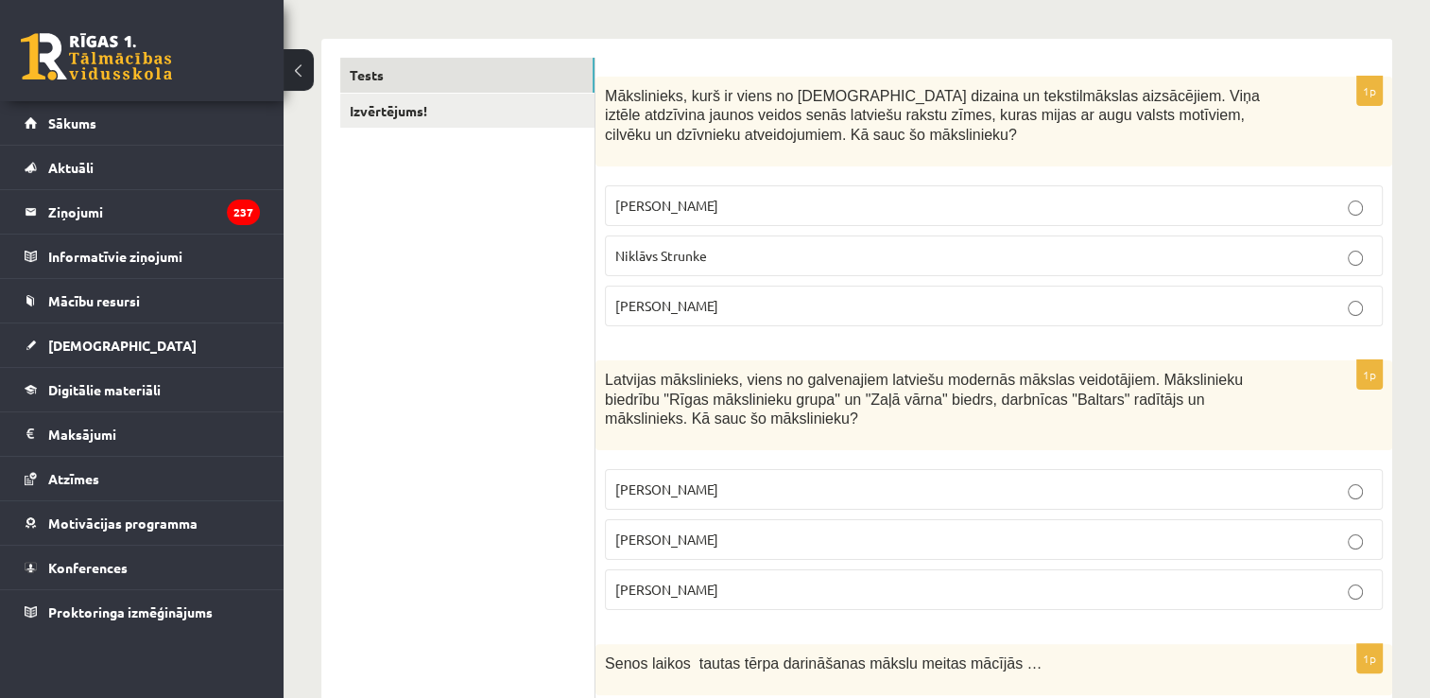
scroll to position [0, 0]
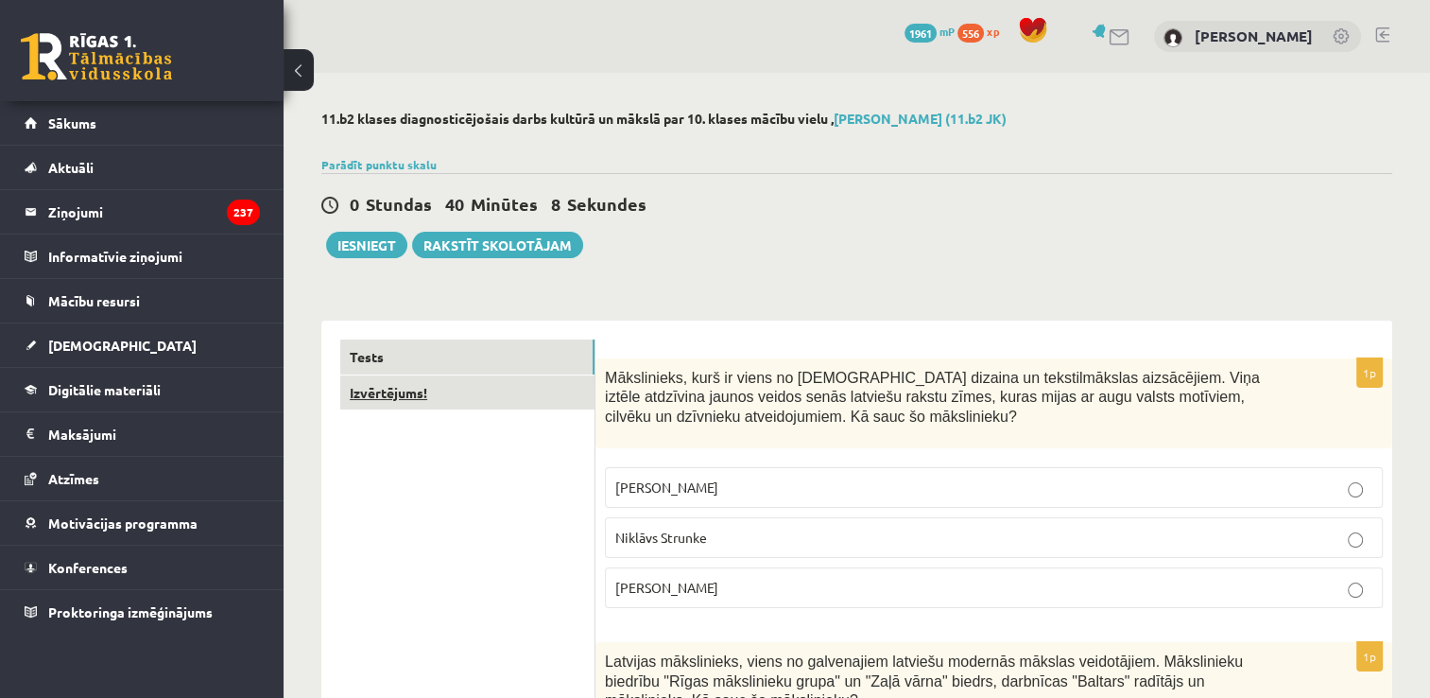
click at [530, 384] on link "Izvērtējums!" at bounding box center [467, 392] width 254 height 35
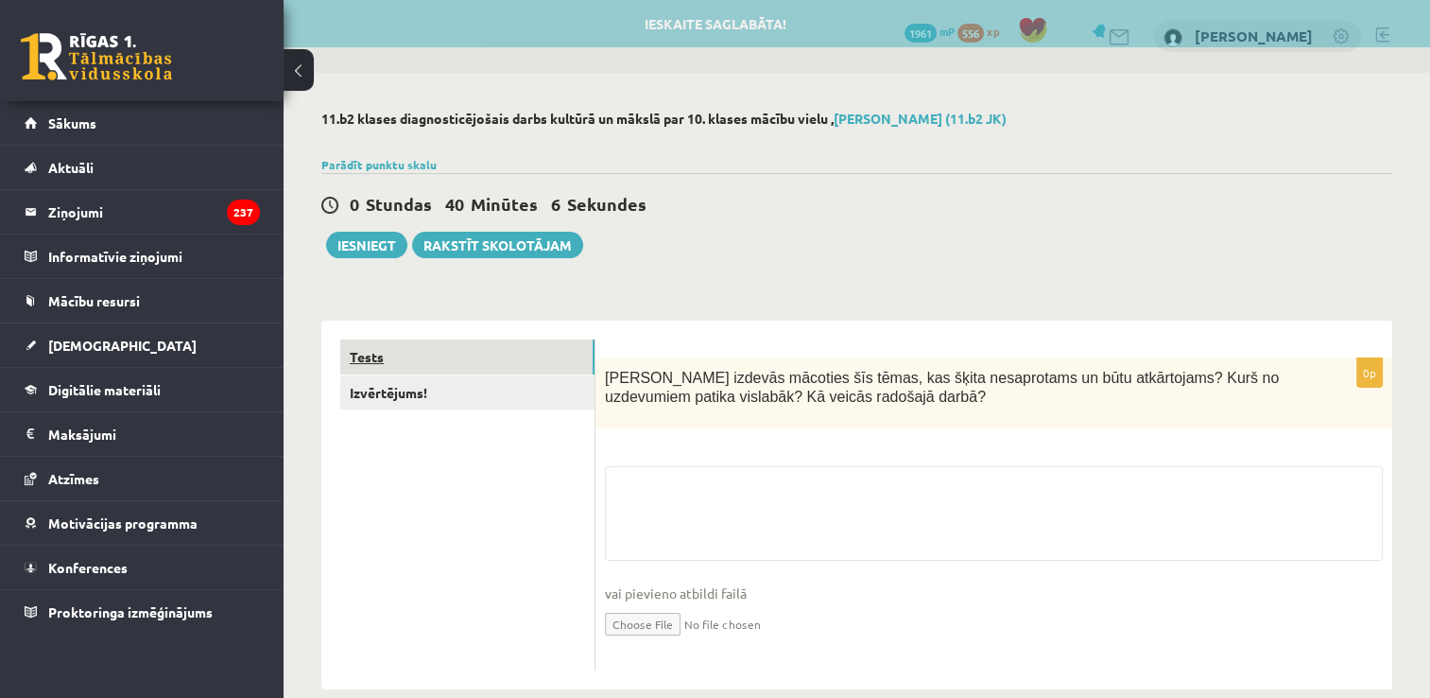
click at [530, 354] on link "Tests" at bounding box center [467, 356] width 254 height 35
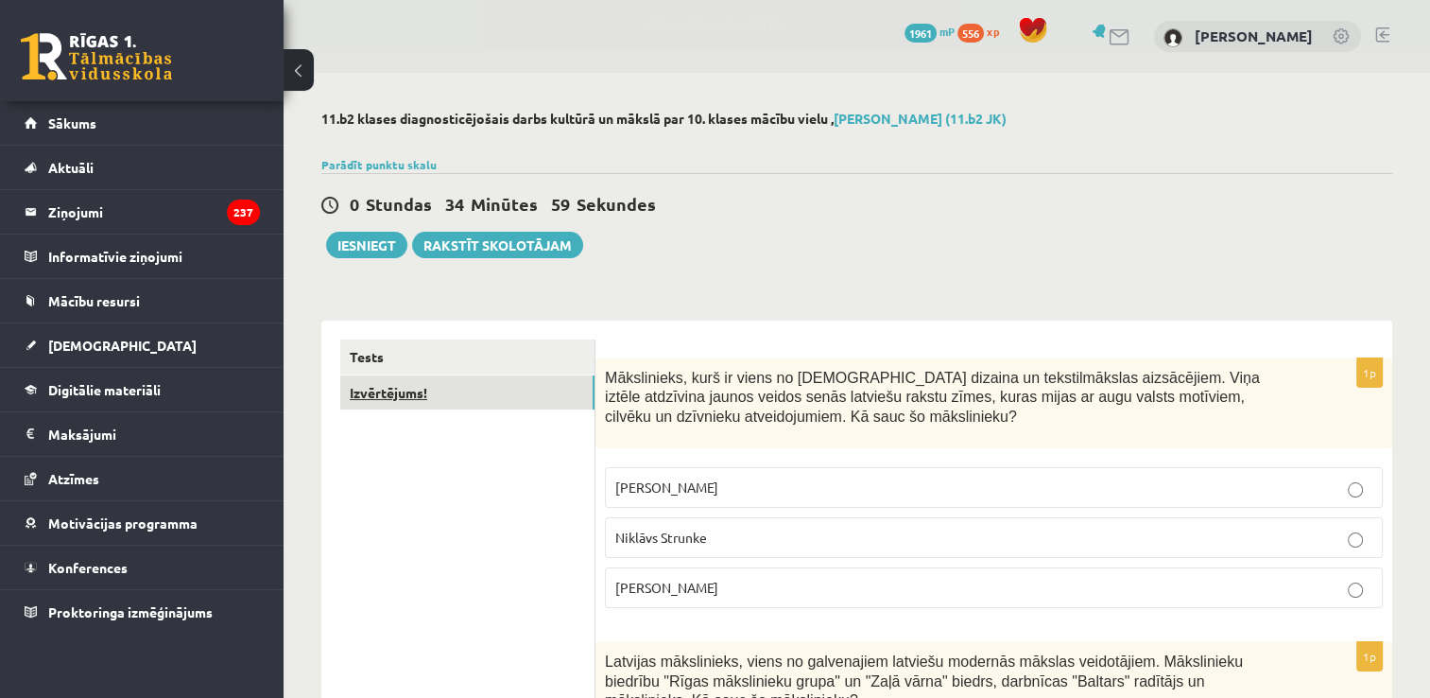
click at [499, 402] on link "Izvērtējums!" at bounding box center [467, 392] width 254 height 35
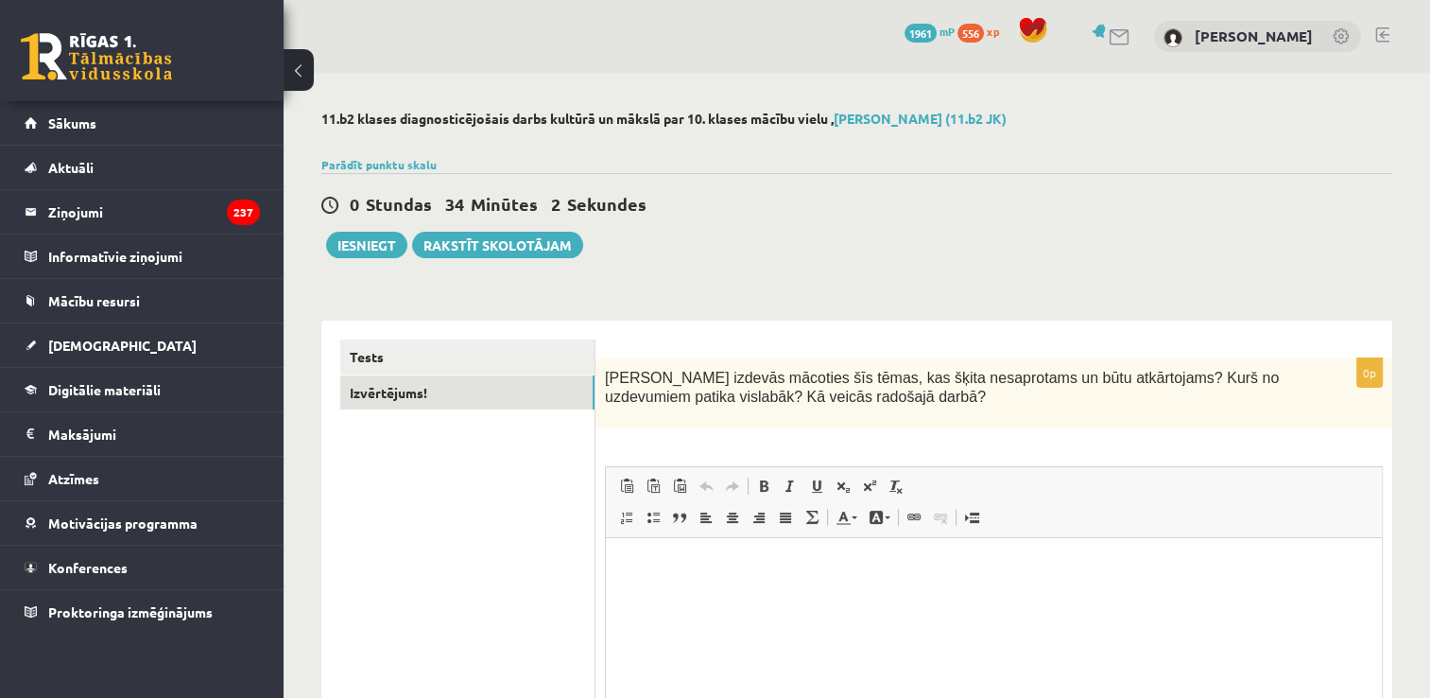
click at [1103, 558] on p "Bagātinātā teksta redaktors, wiswyg-editor-user-answer-47433745883020" at bounding box center [994, 567] width 738 height 20
drag, startPoint x: 676, startPoint y: 569, endPoint x: 812, endPoint y: 544, distance: 138.5
click at [676, 569] on p "**********" at bounding box center [994, 567] width 739 height 20
click at [821, 563] on p "**********" at bounding box center [994, 567] width 739 height 20
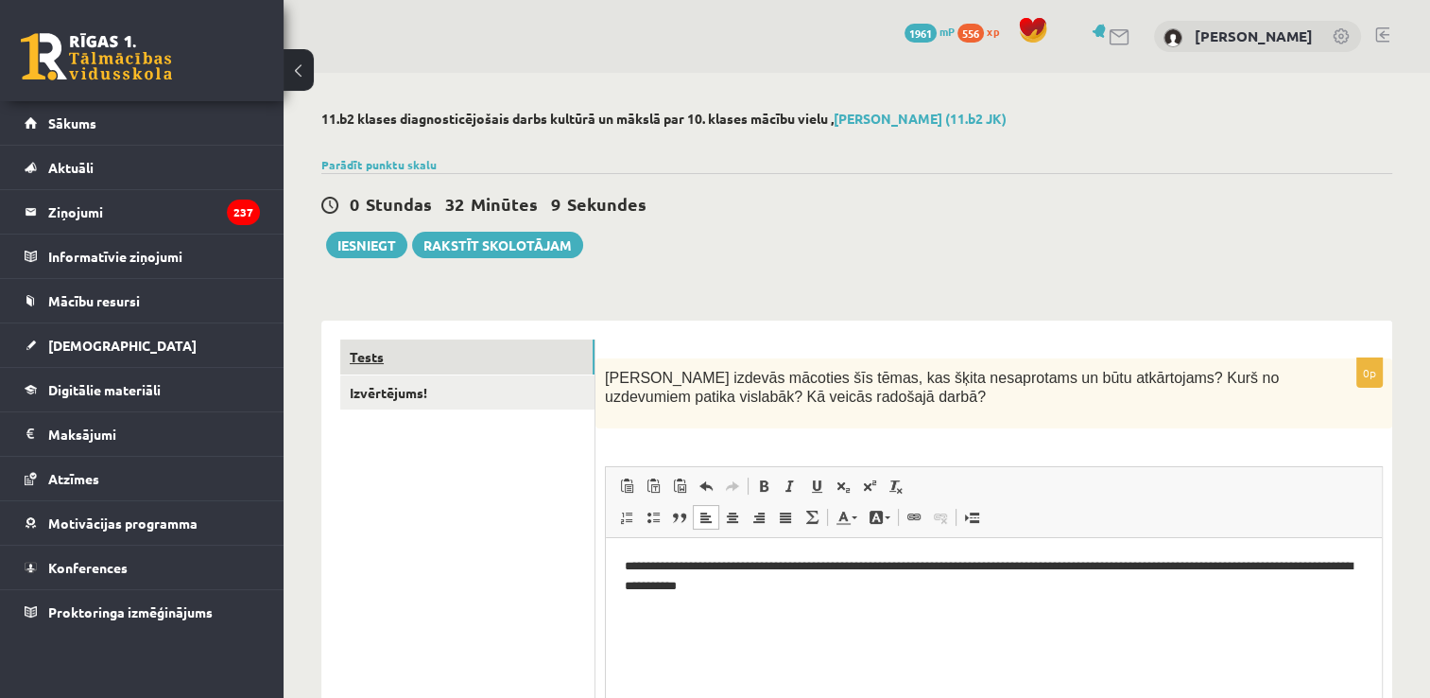
click at [553, 354] on link "Tests" at bounding box center [467, 356] width 254 height 35
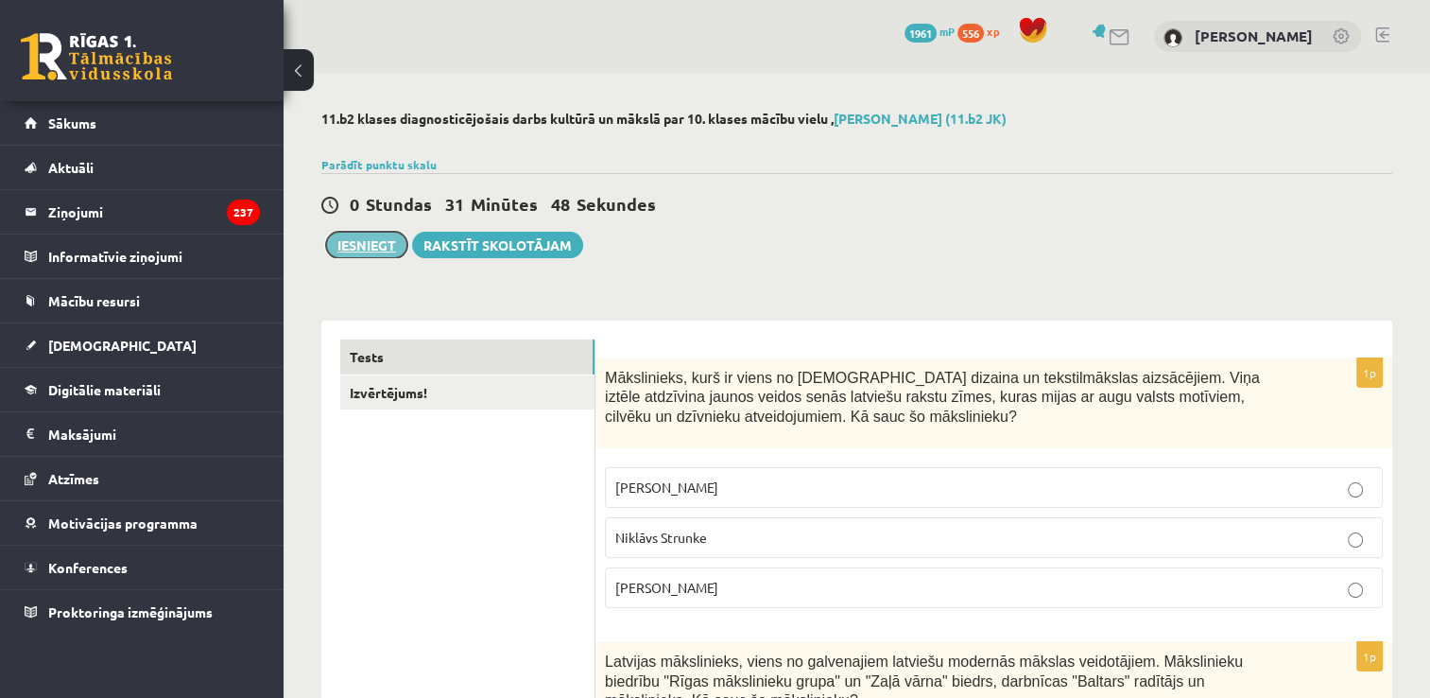
click at [375, 245] on button "Iesniegt" at bounding box center [366, 245] width 81 height 26
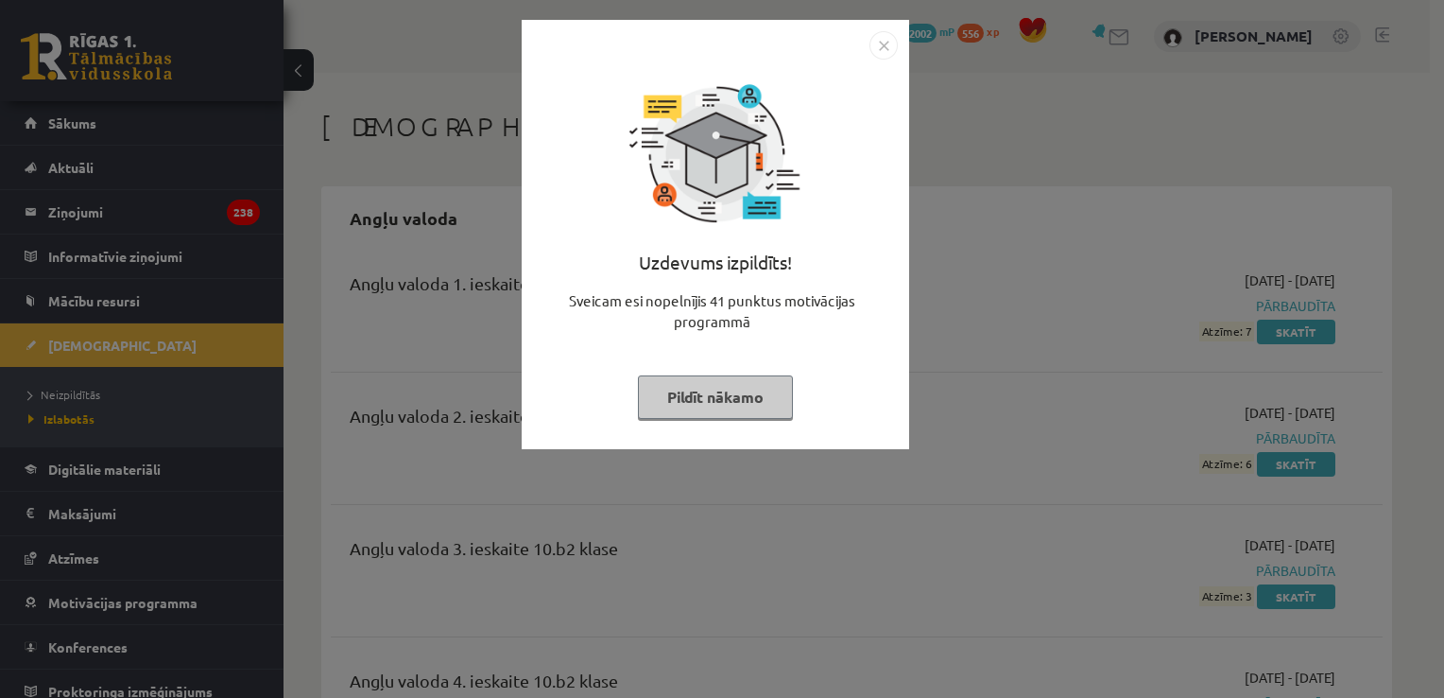
click at [878, 49] on img "Close" at bounding box center [884, 45] width 28 height 28
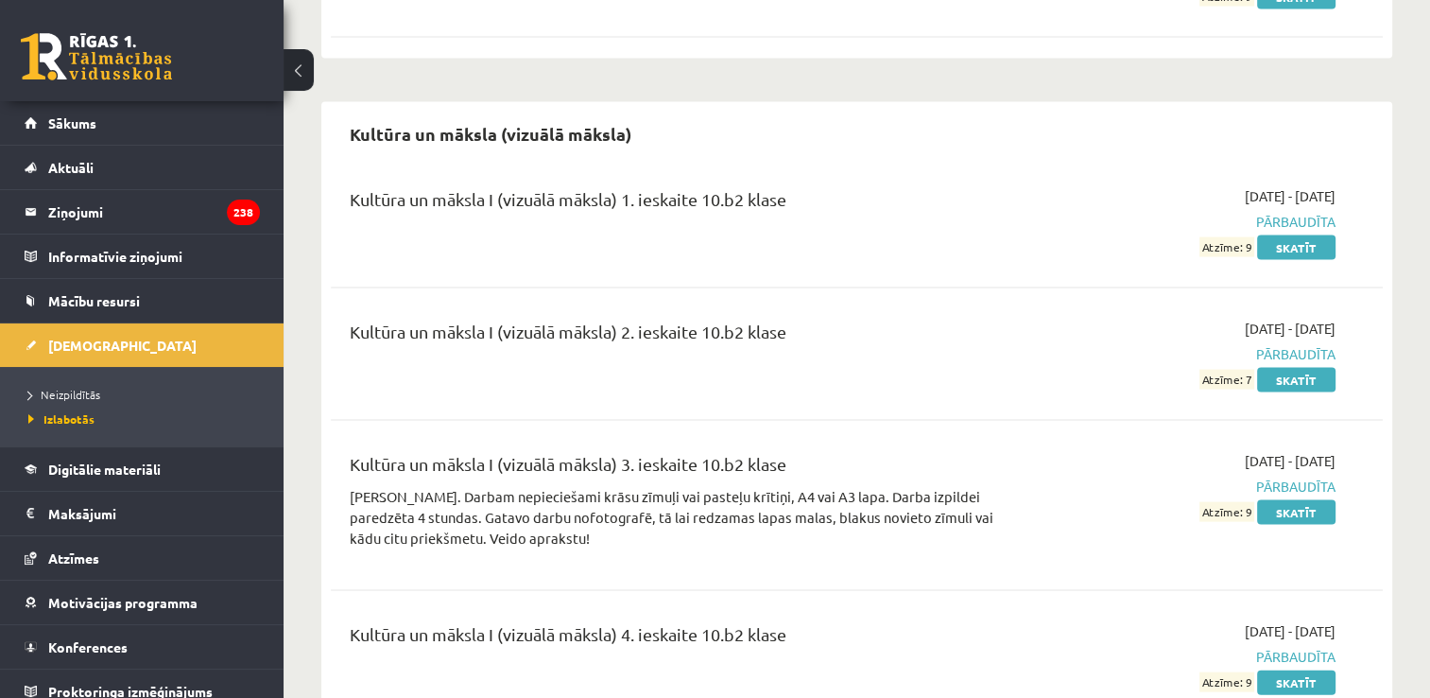
scroll to position [3781, 0]
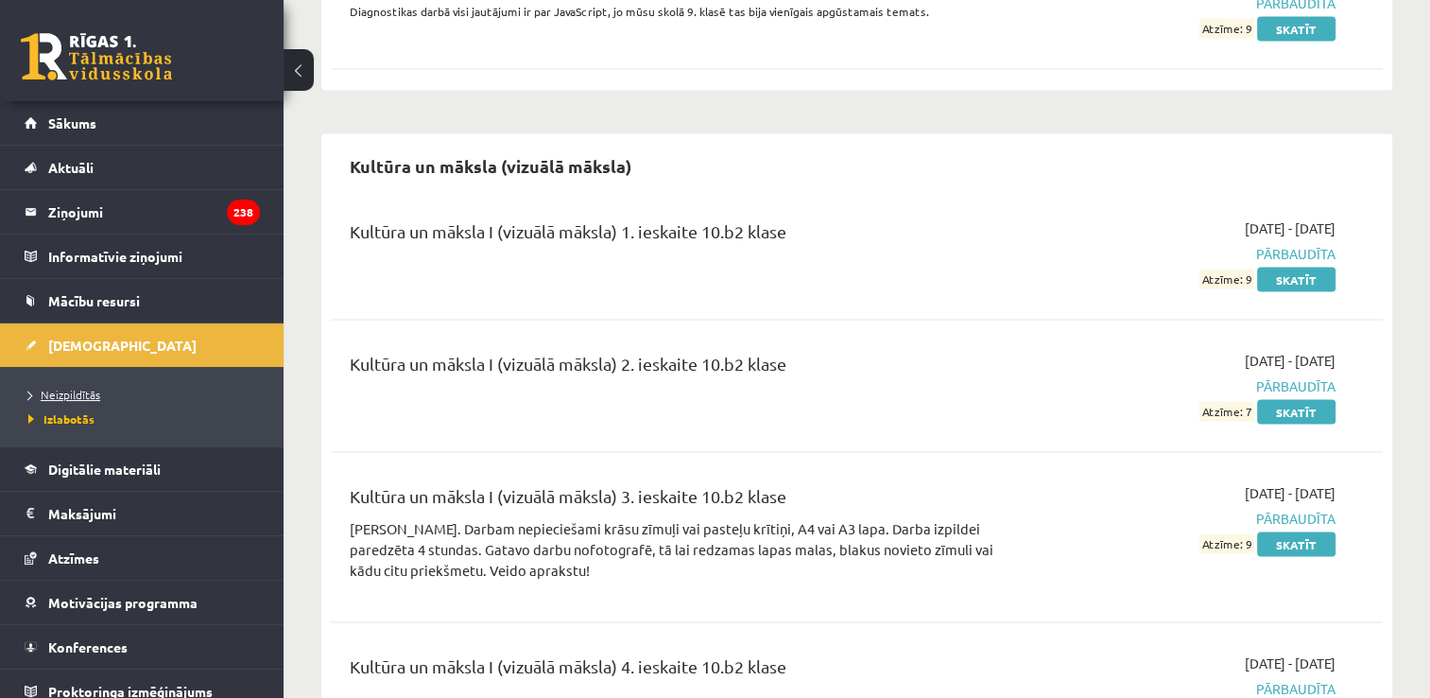
click at [78, 391] on span "Neizpildītās" at bounding box center [64, 394] width 72 height 15
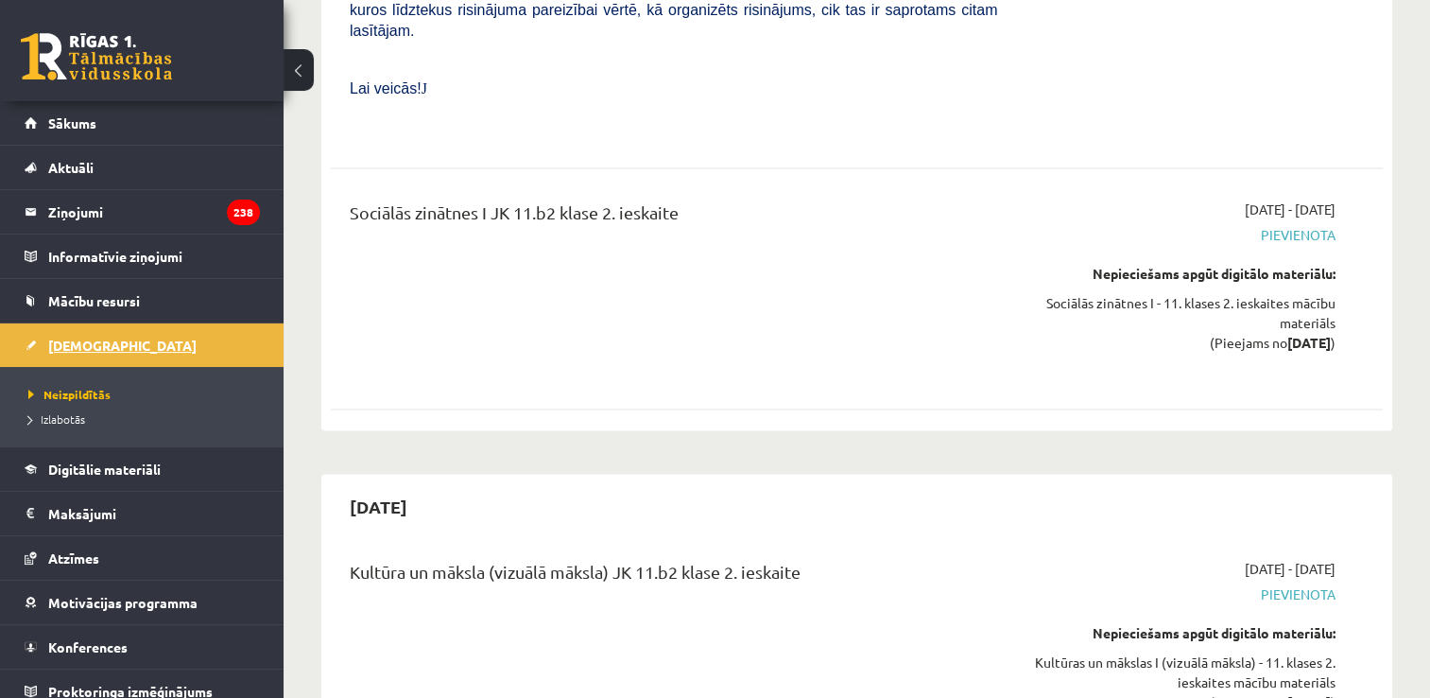
click at [57, 347] on span "[DEMOGRAPHIC_DATA]" at bounding box center [122, 345] width 148 height 17
click at [72, 127] on span "Sākums" at bounding box center [72, 122] width 48 height 17
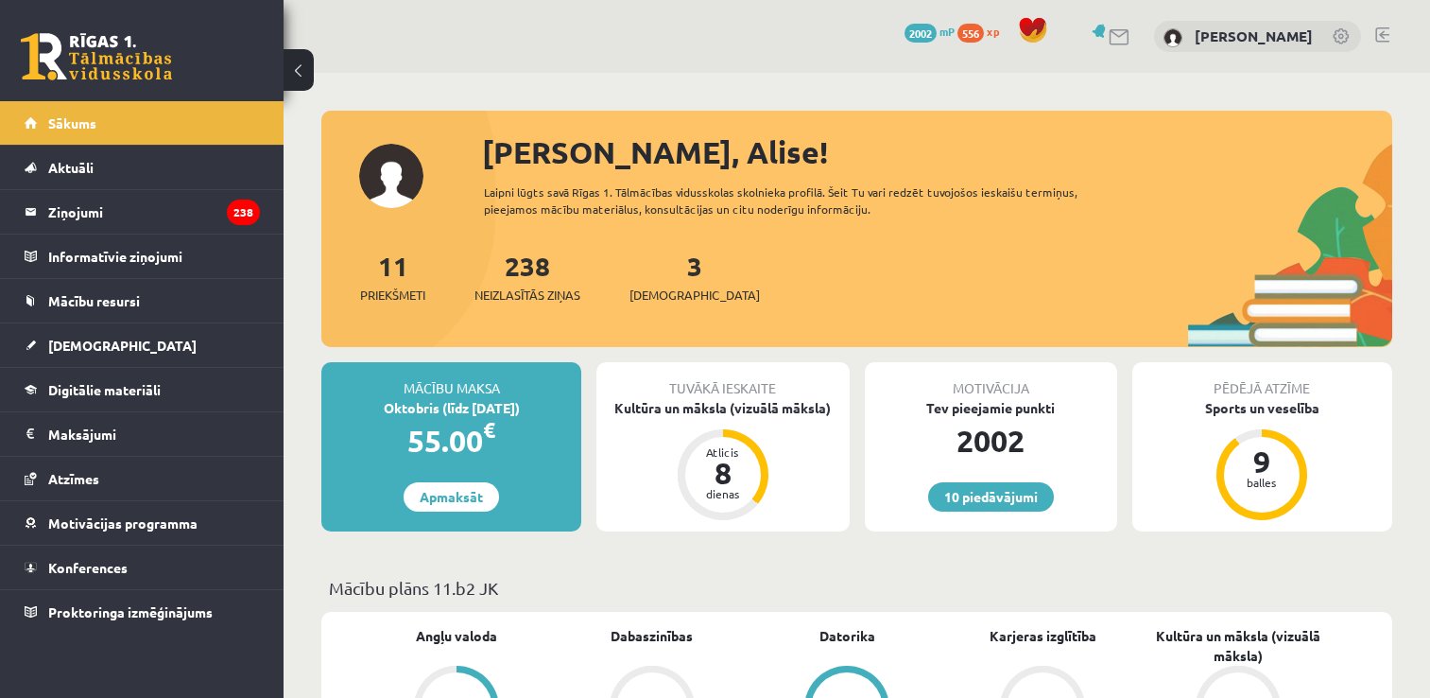
click at [55, 344] on span "[DEMOGRAPHIC_DATA]" at bounding box center [122, 345] width 148 height 17
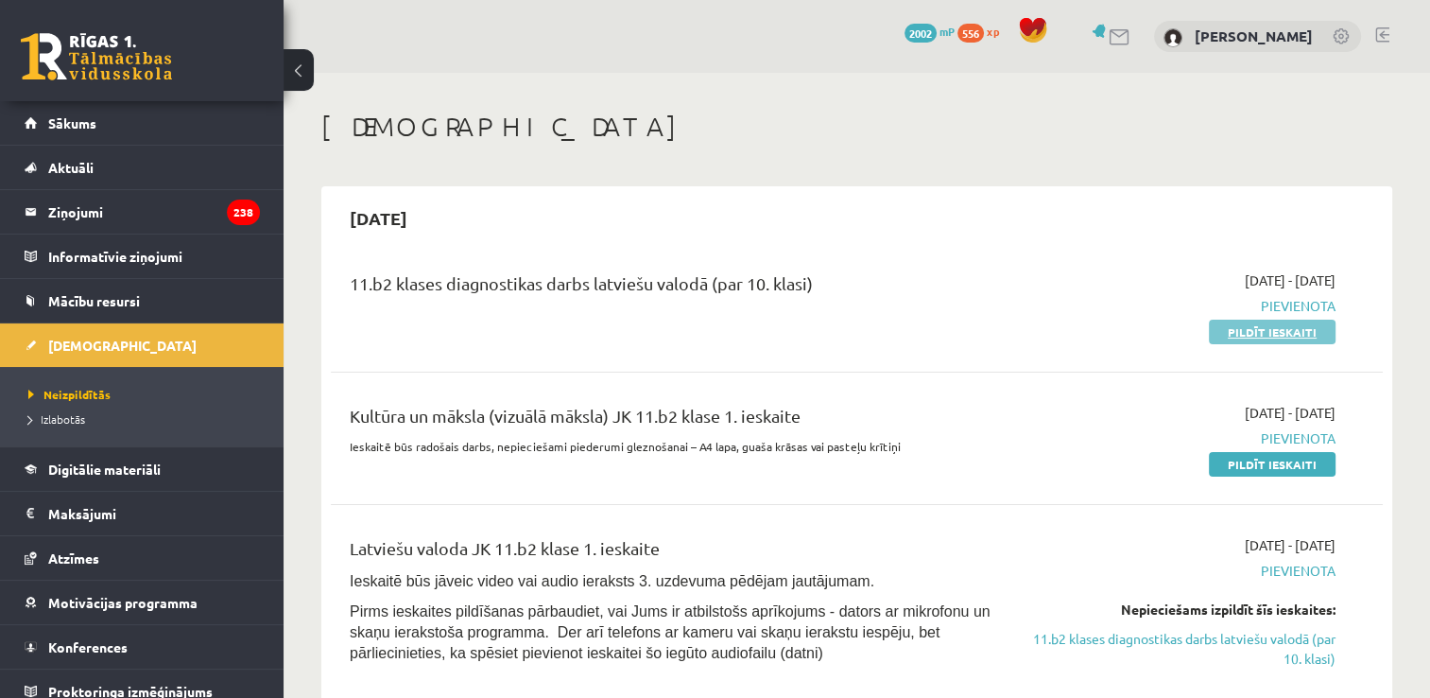
click at [1252, 330] on link "Pildīt ieskaiti" at bounding box center [1272, 331] width 127 height 25
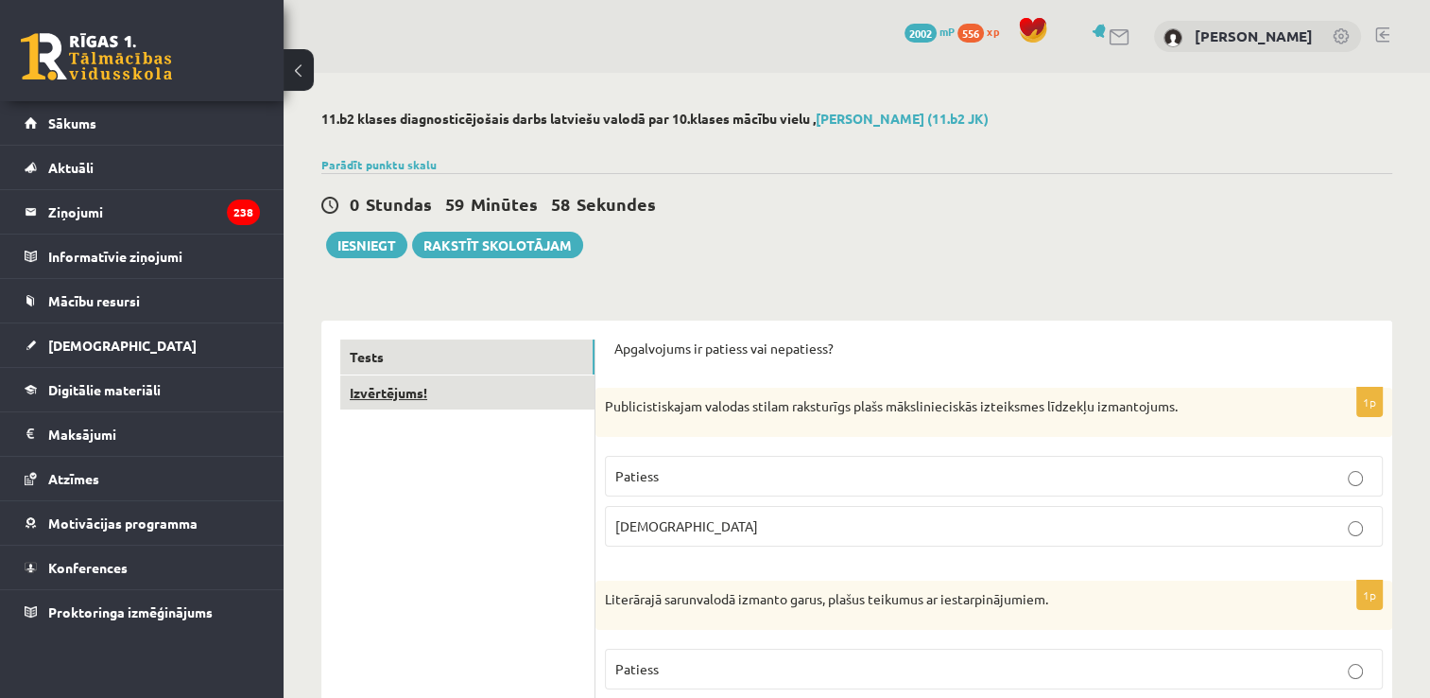
click at [556, 380] on link "Izvērtējums!" at bounding box center [467, 392] width 254 height 35
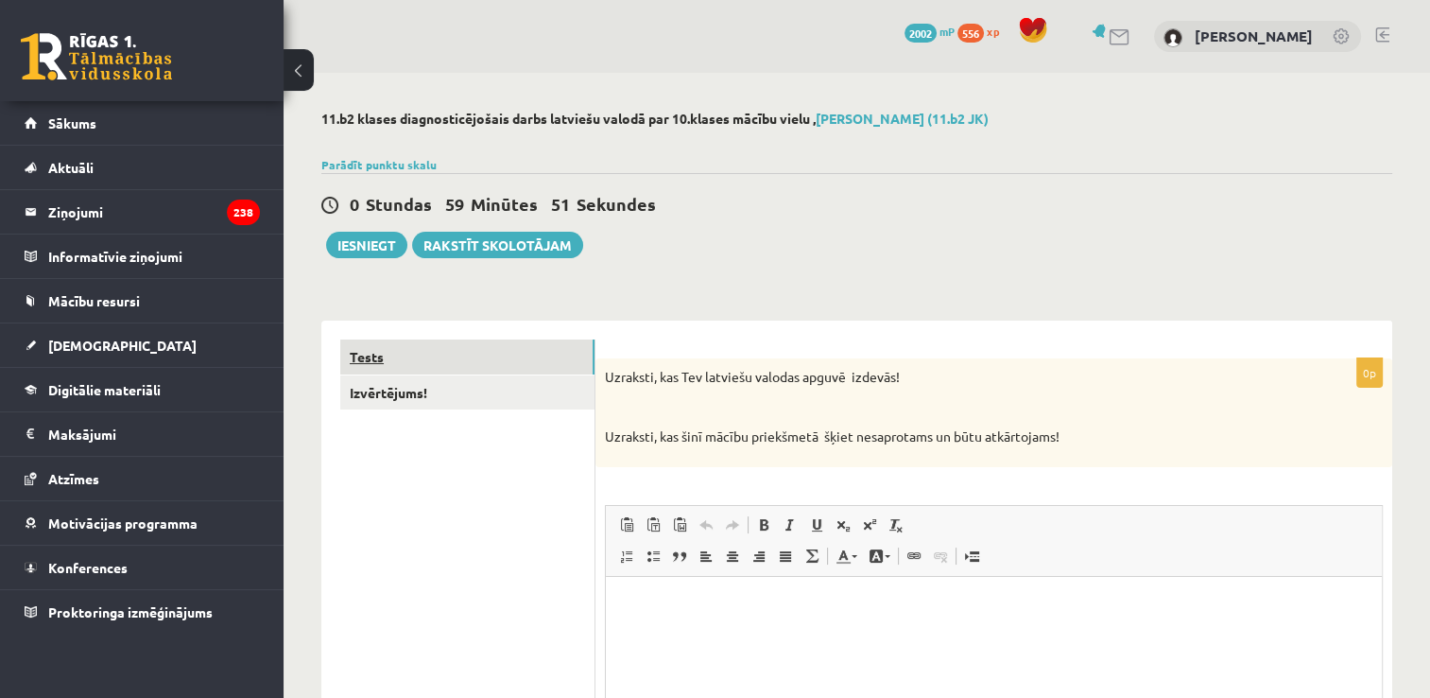
click at [546, 363] on link "Tests" at bounding box center [467, 356] width 254 height 35
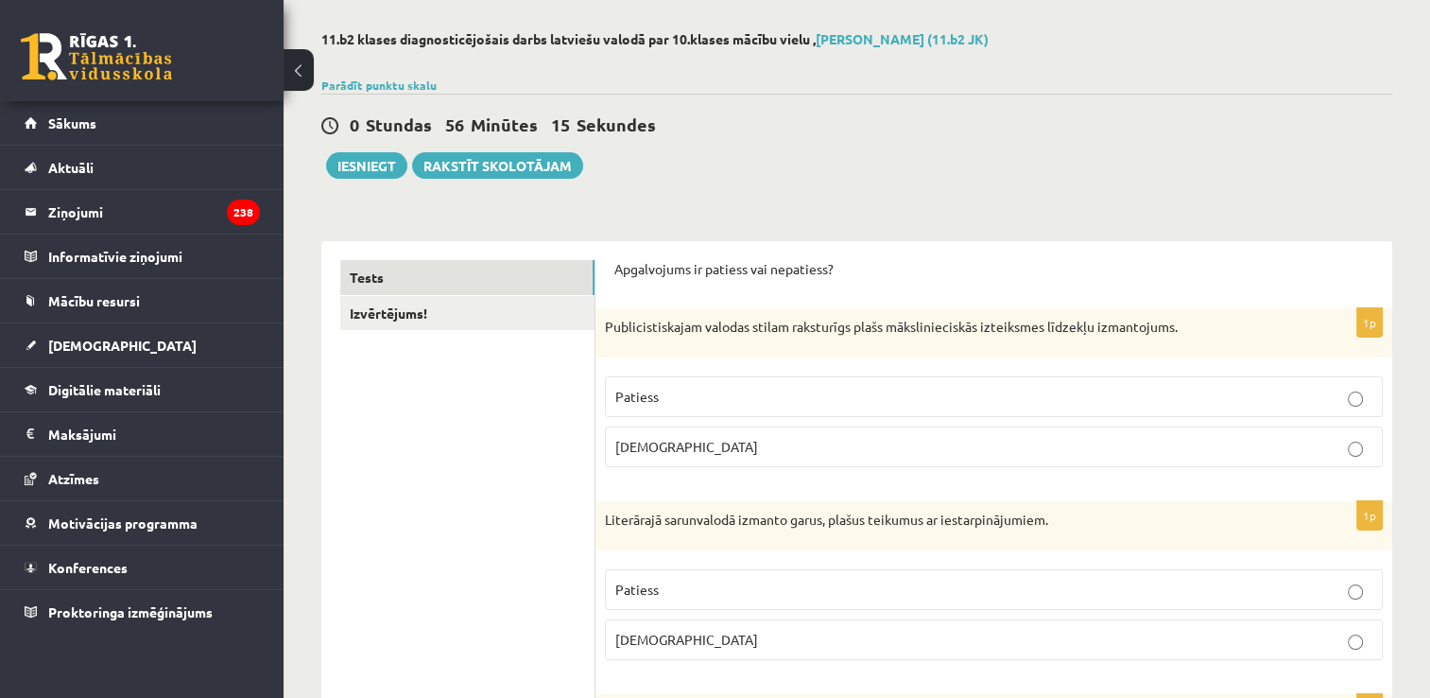
scroll to position [189, 0]
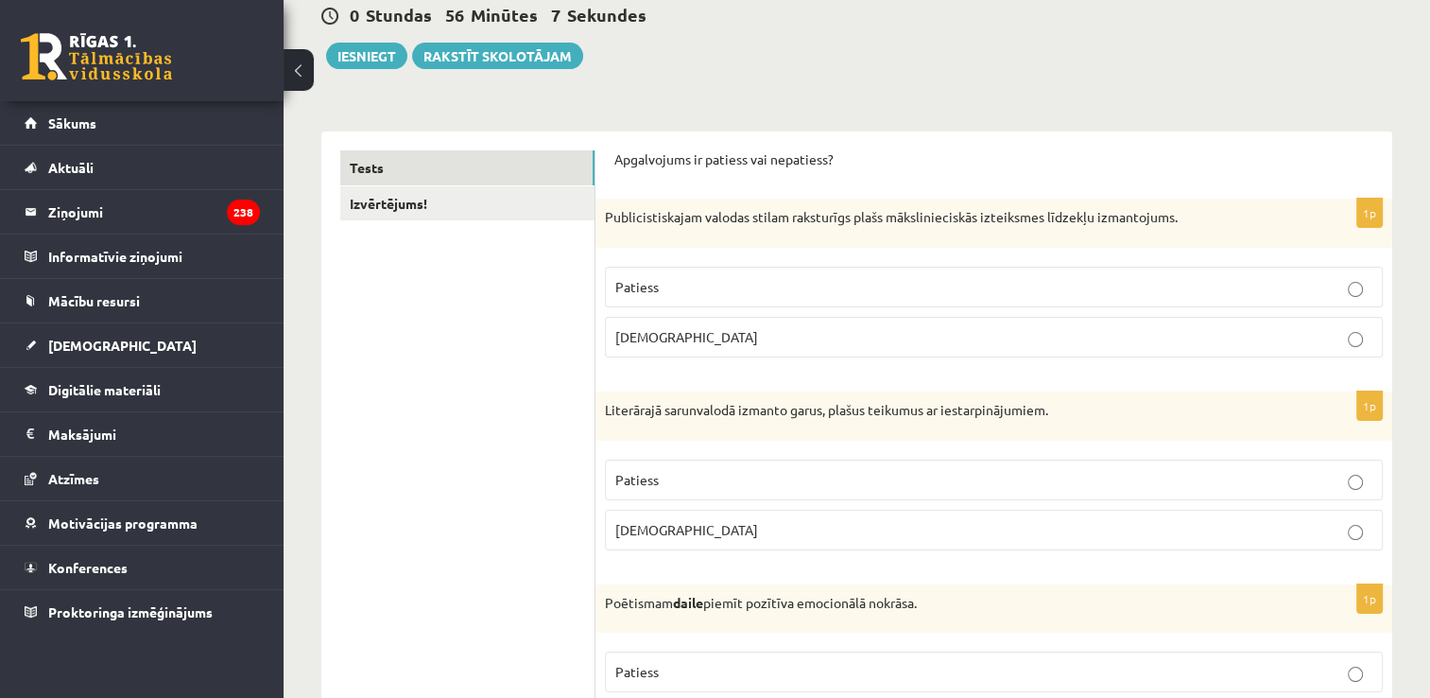
click at [716, 336] on p "Aplams" at bounding box center [993, 337] width 757 height 20
click at [697, 526] on p "Aplams" at bounding box center [993, 530] width 757 height 20
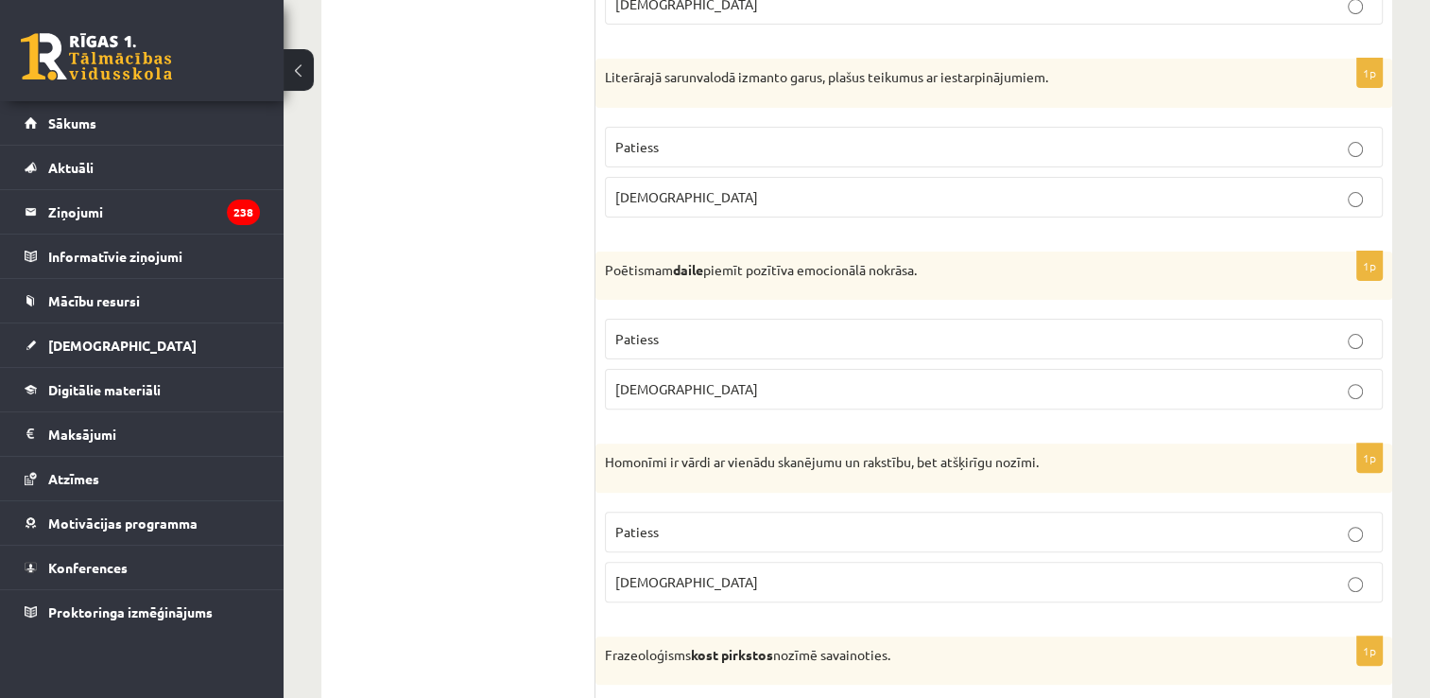
scroll to position [567, 0]
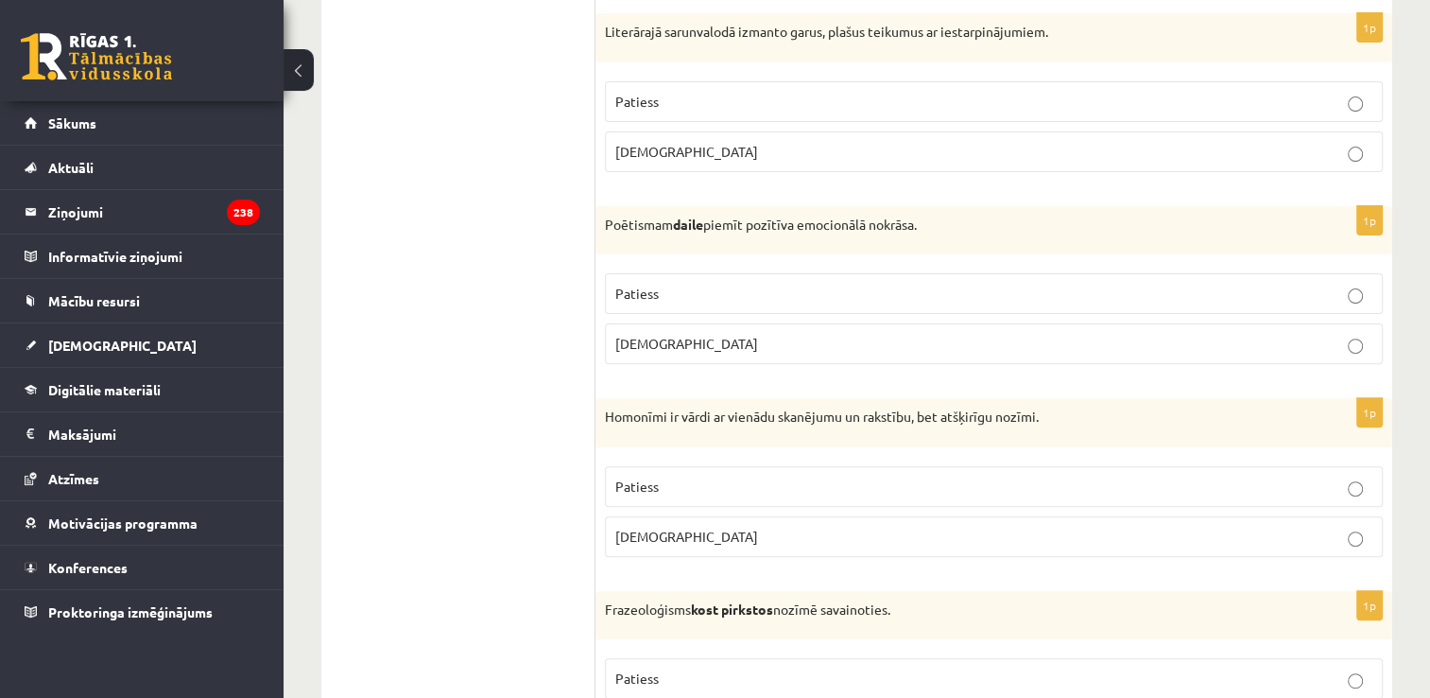
click at [703, 293] on p "Patiess" at bounding box center [993, 294] width 757 height 20
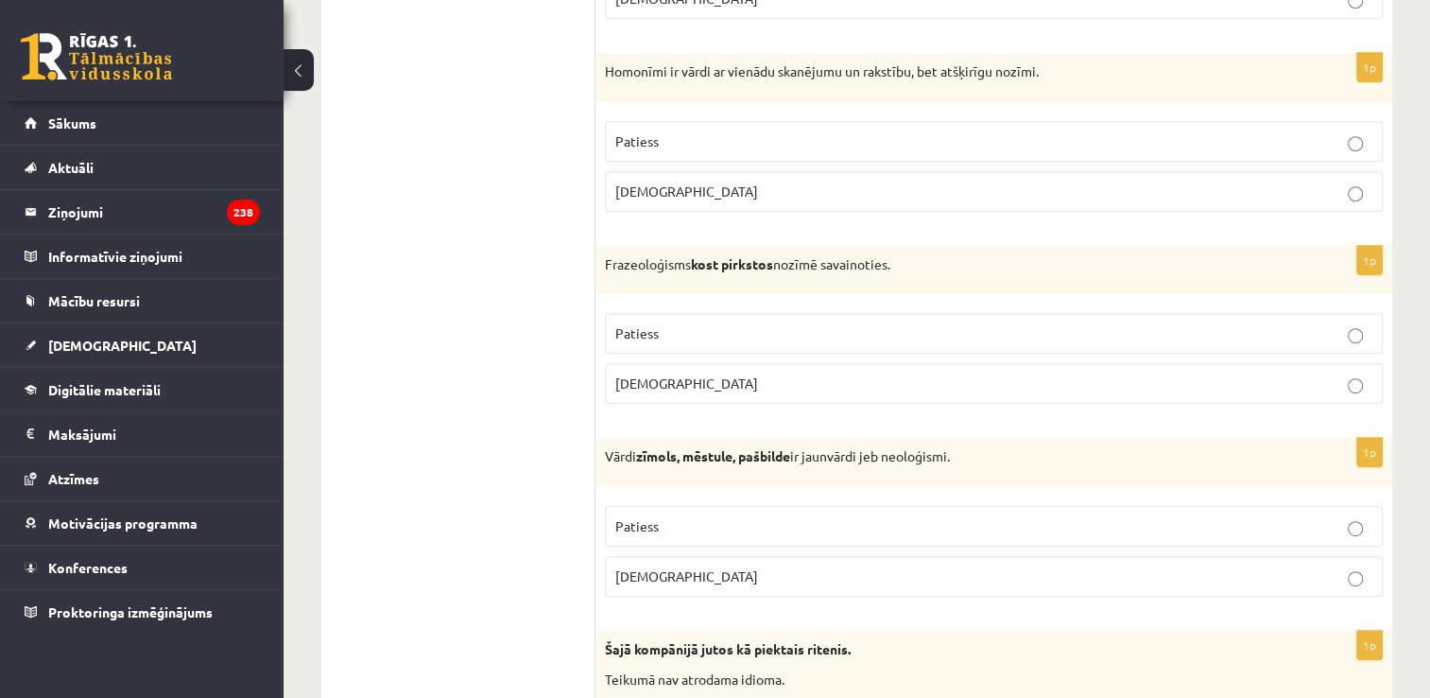
scroll to position [945, 0]
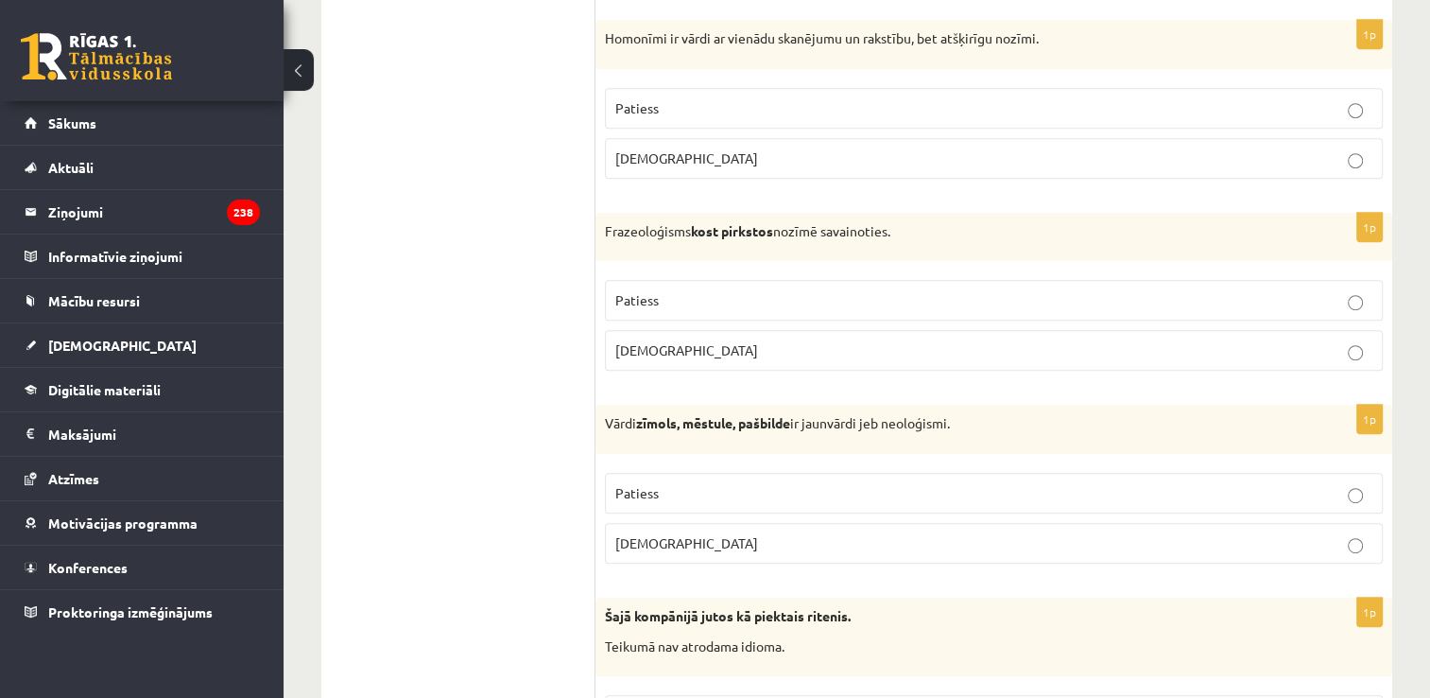
click at [691, 99] on p "Patiess" at bounding box center [993, 108] width 757 height 20
click at [677, 344] on p "Aplams" at bounding box center [993, 350] width 757 height 20
click at [730, 340] on p "Aplams" at bounding box center [993, 350] width 757 height 20
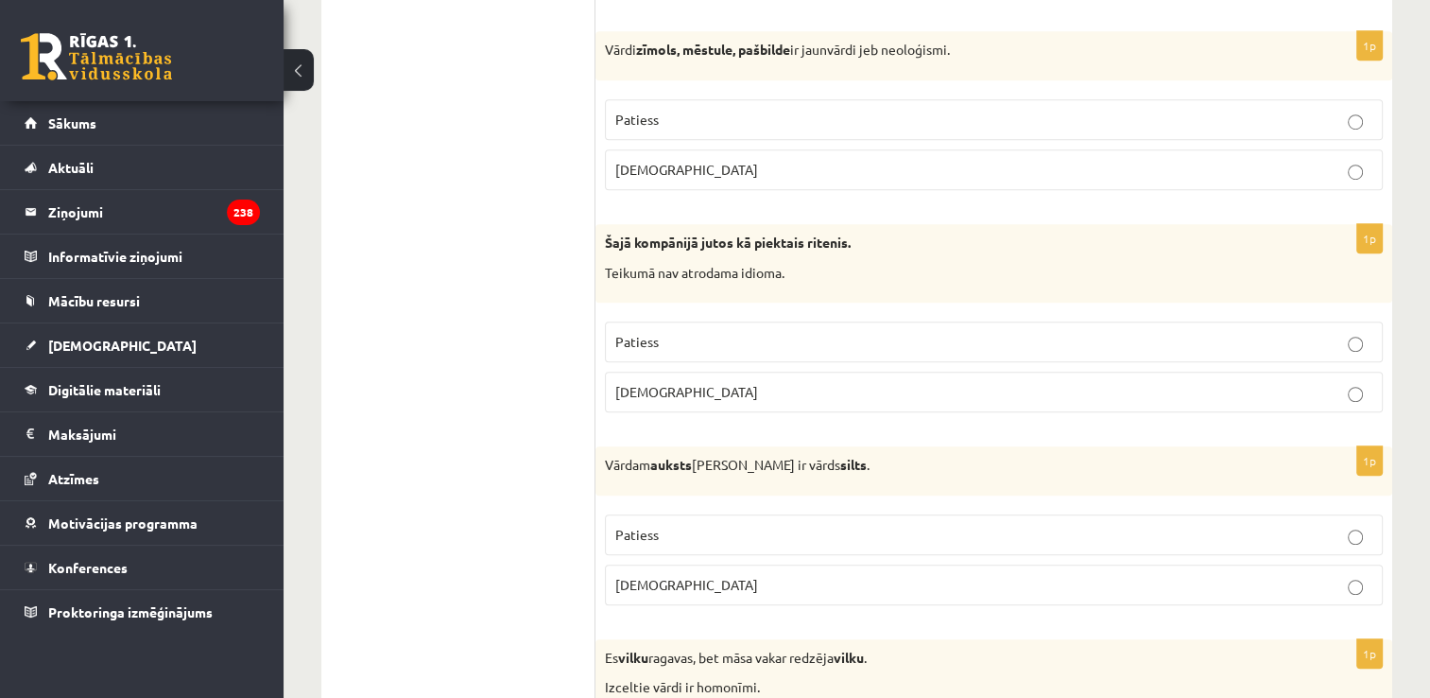
scroll to position [1323, 0]
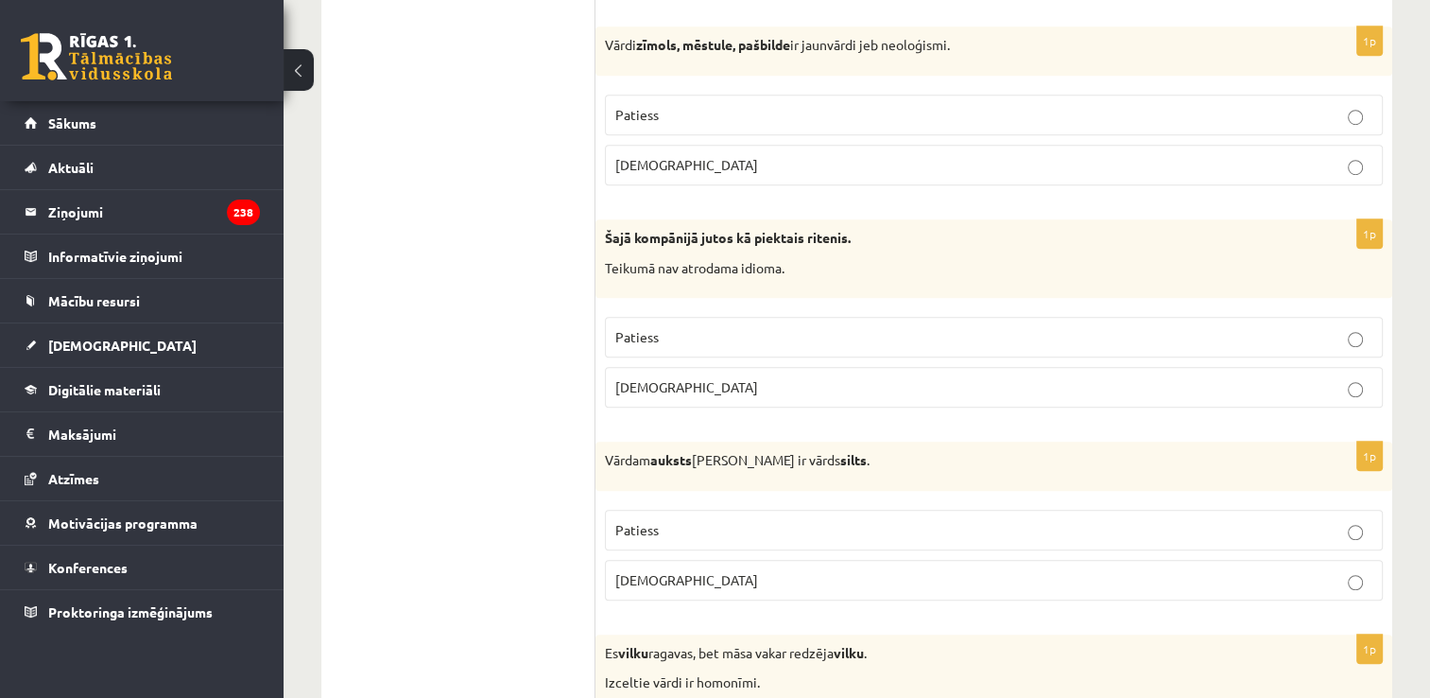
click at [711, 107] on p "Patiess" at bounding box center [993, 115] width 757 height 20
click at [687, 338] on p "Patiess" at bounding box center [993, 337] width 757 height 20
click at [679, 384] on p "Aplams" at bounding box center [993, 387] width 757 height 20
click at [707, 520] on p "Patiess" at bounding box center [993, 530] width 757 height 20
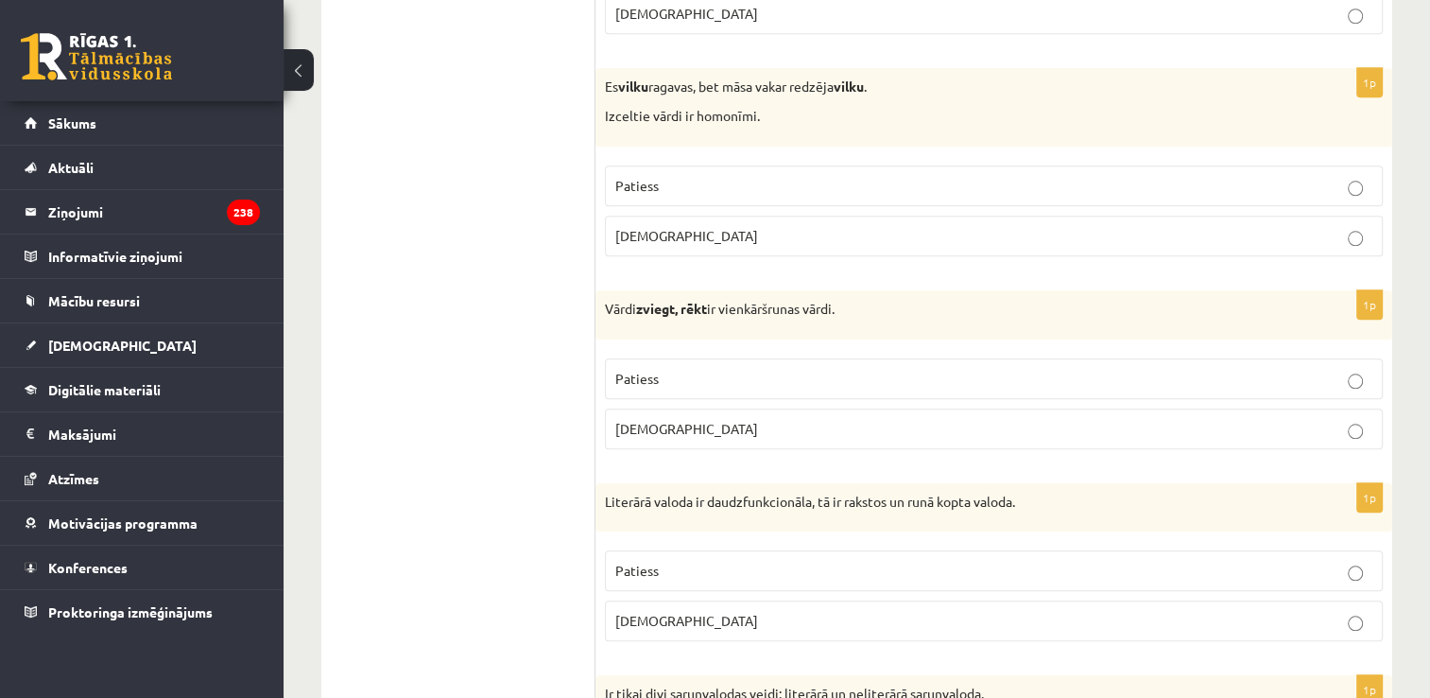
scroll to position [1890, 0]
click at [686, 190] on label "Patiess" at bounding box center [994, 184] width 778 height 41
click at [690, 379] on p "Patiess" at bounding box center [993, 378] width 757 height 20
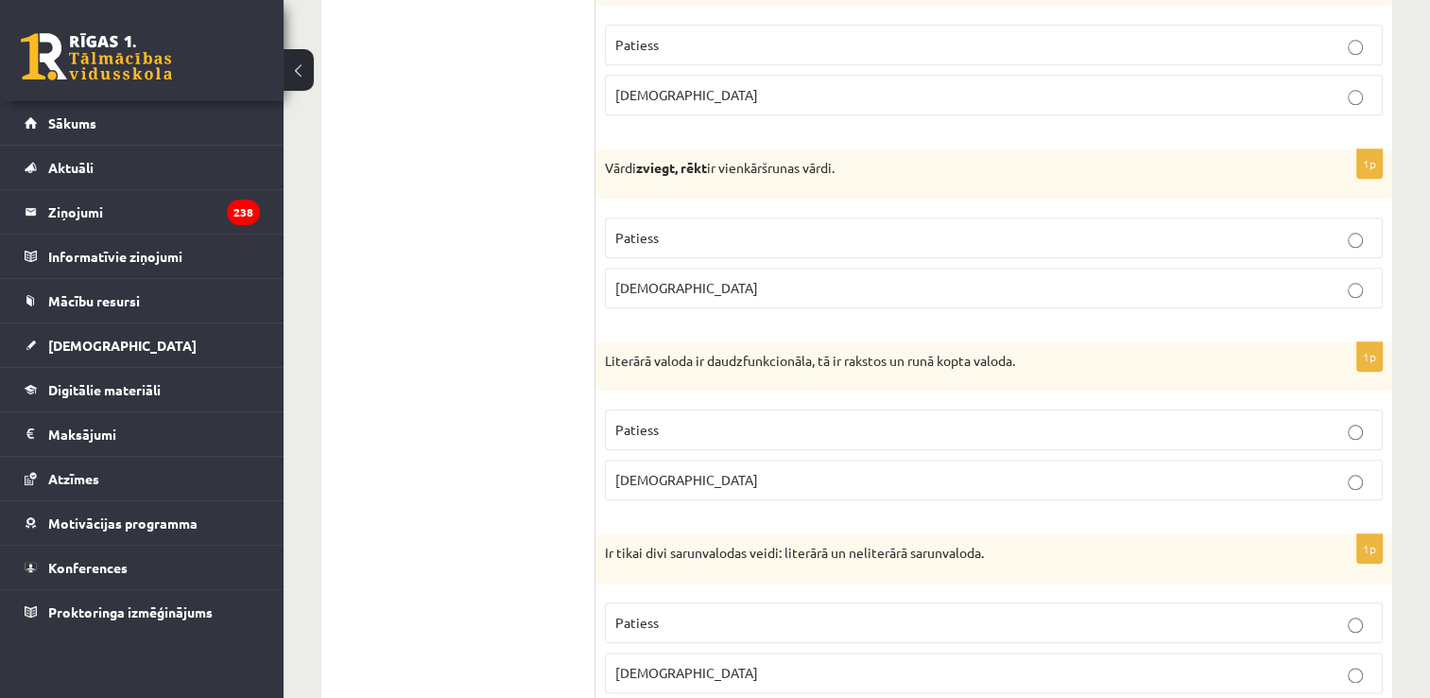
scroll to position [2080, 0]
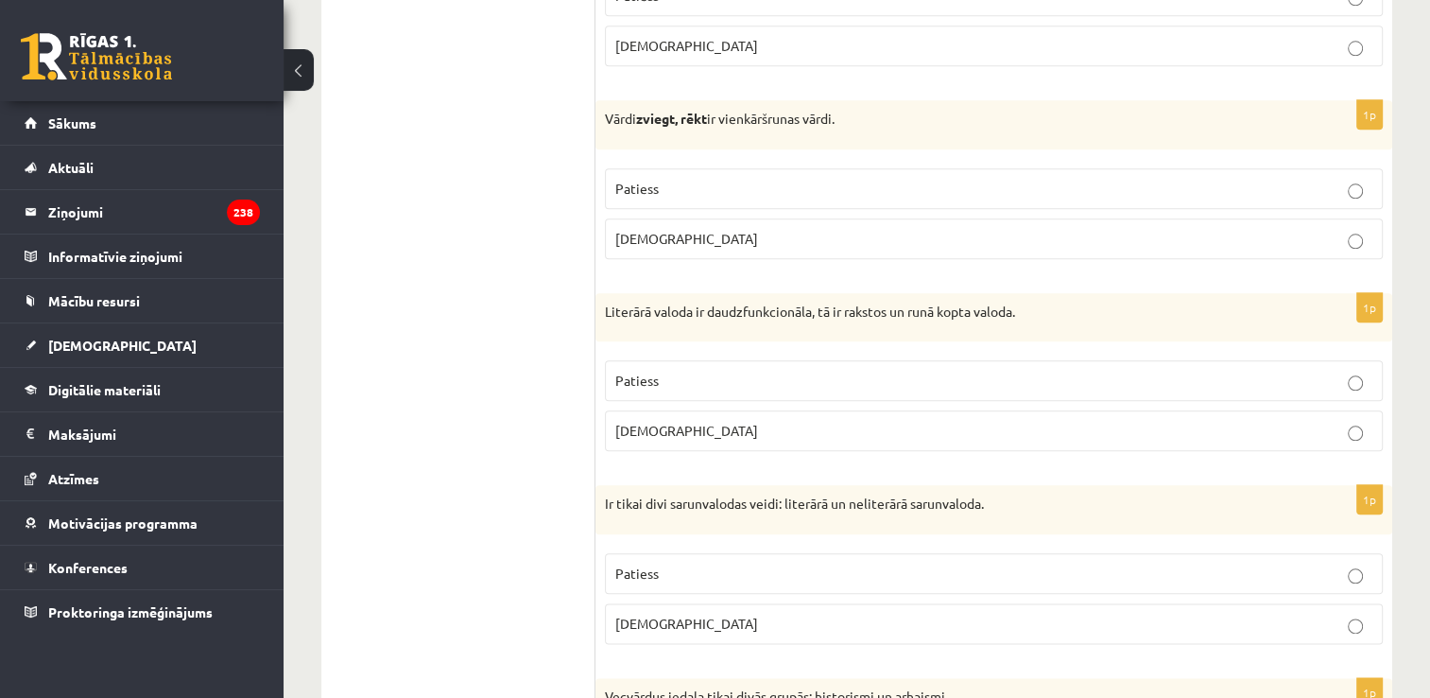
click at [687, 376] on p "Patiess" at bounding box center [993, 381] width 757 height 20
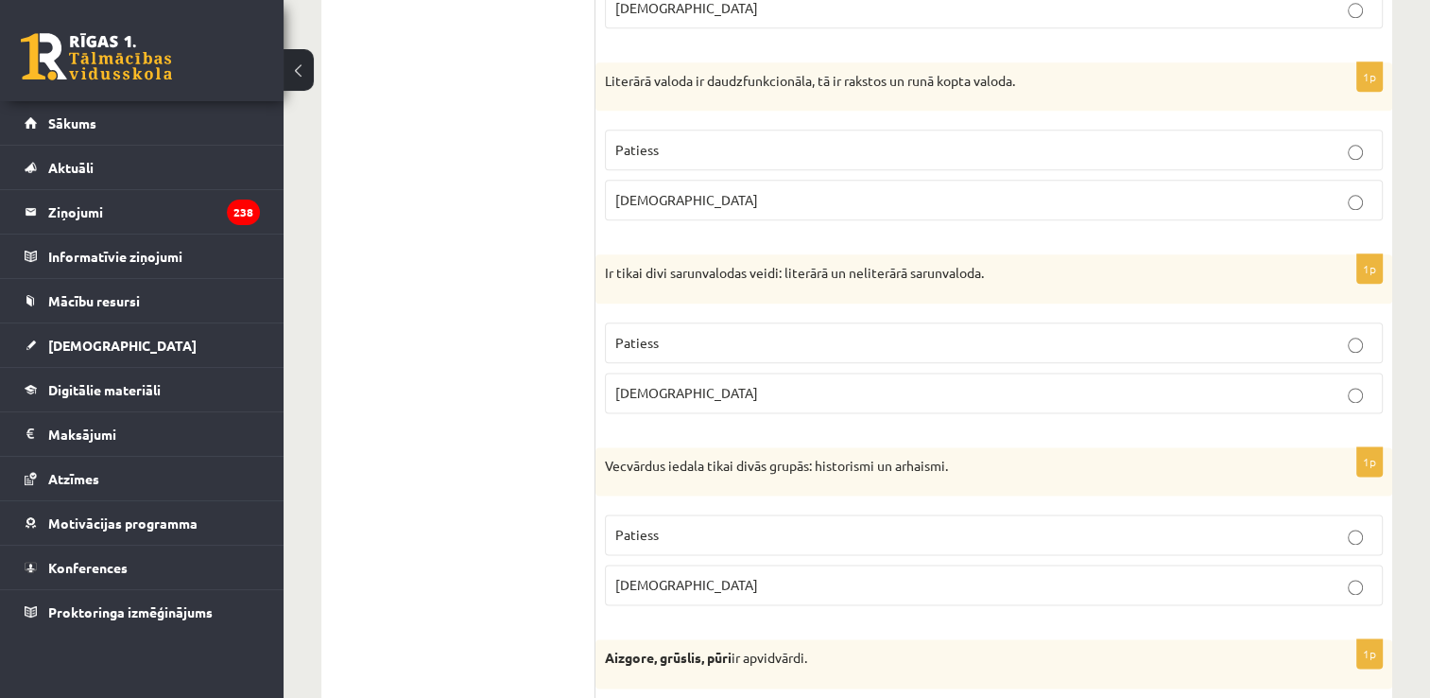
scroll to position [2363, 0]
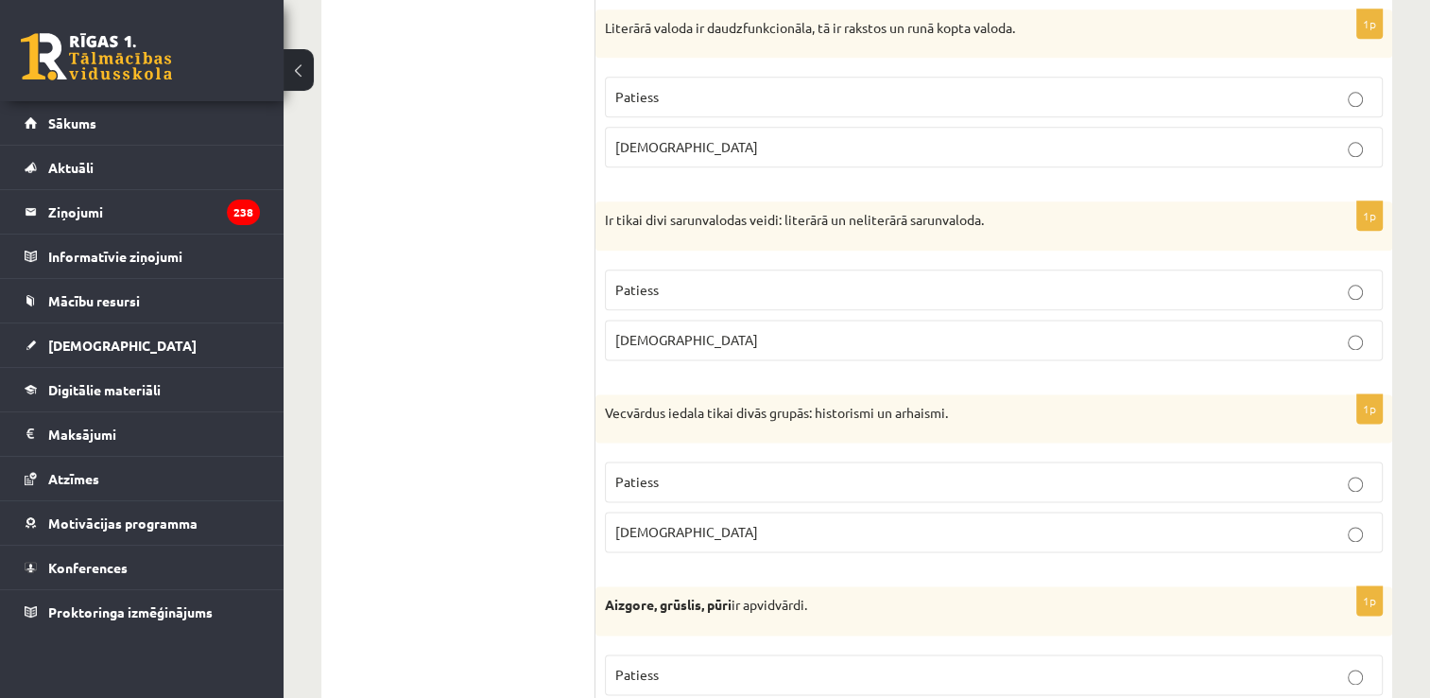
click at [720, 289] on p "Patiess" at bounding box center [993, 290] width 757 height 20
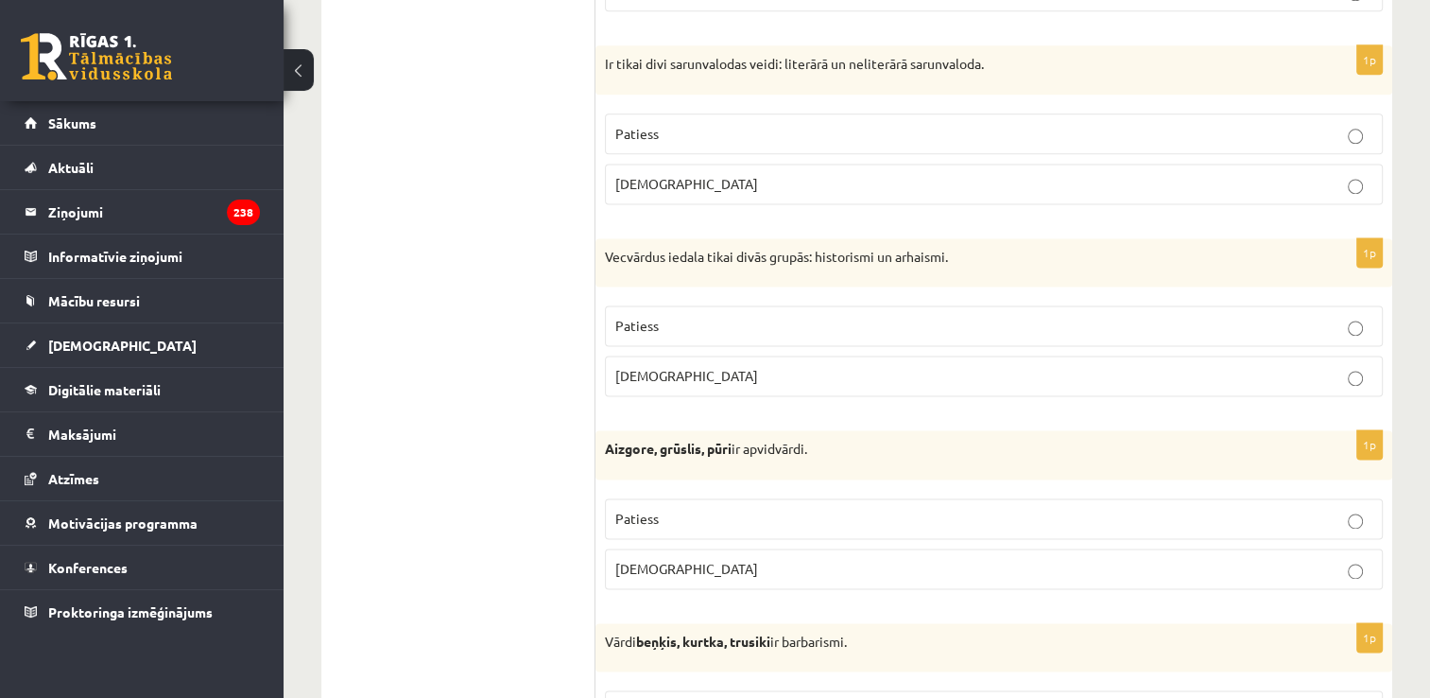
scroll to position [2552, 0]
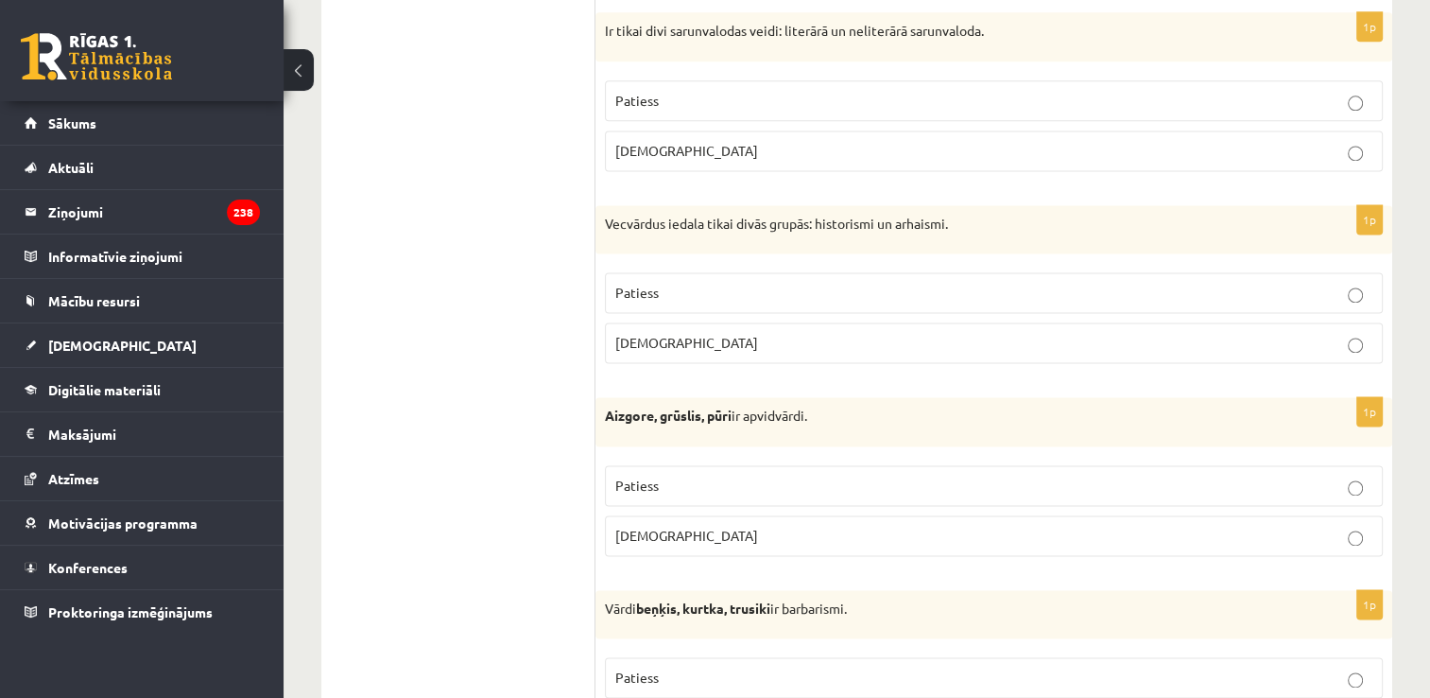
click at [698, 293] on label "Patiess" at bounding box center [994, 292] width 778 height 41
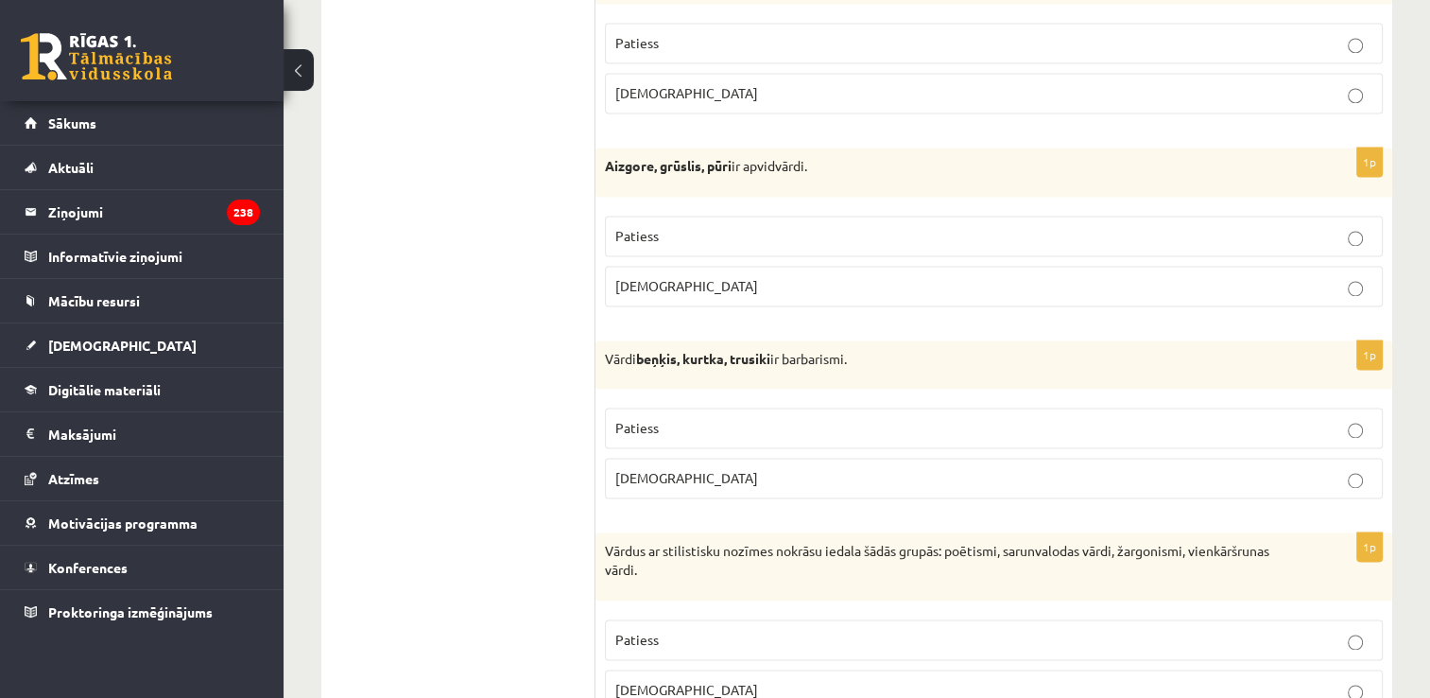
scroll to position [2836, 0]
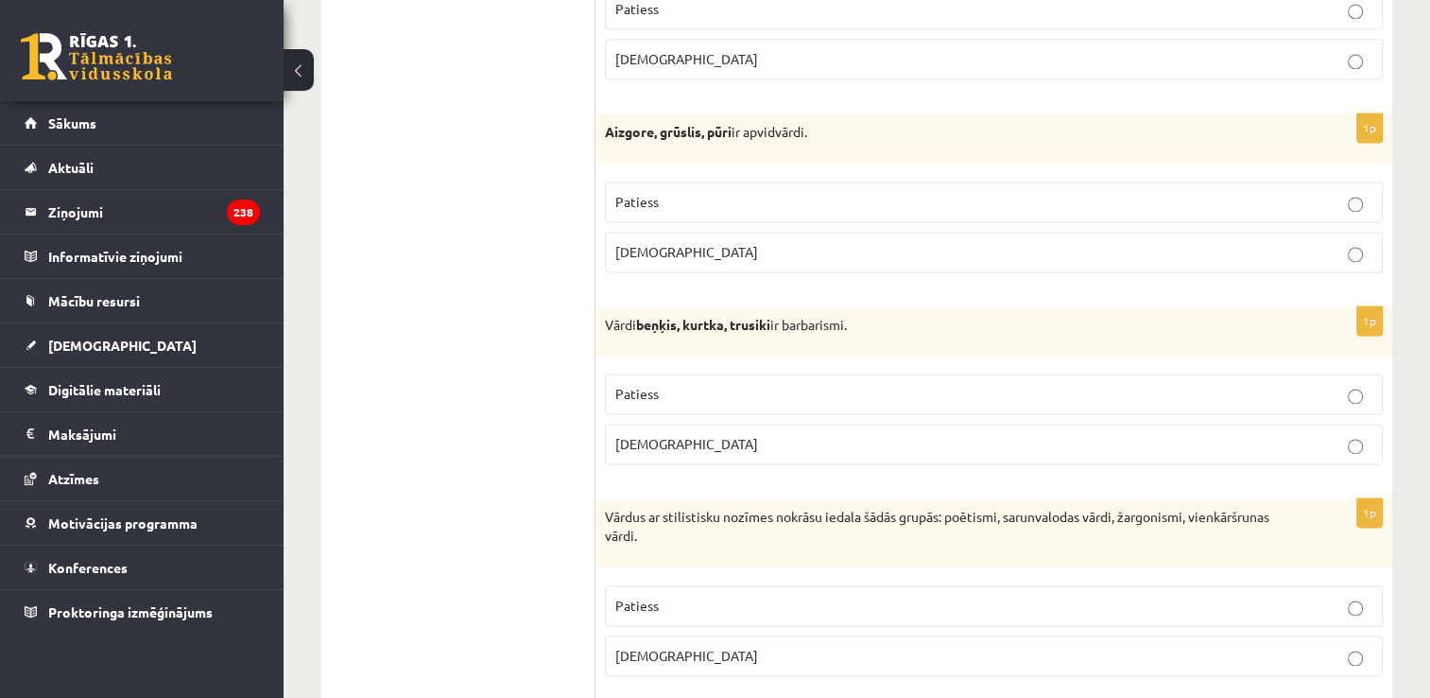
click at [672, 192] on p "Patiess" at bounding box center [993, 202] width 757 height 20
click at [827, 384] on p "Patiess" at bounding box center [993, 394] width 757 height 20
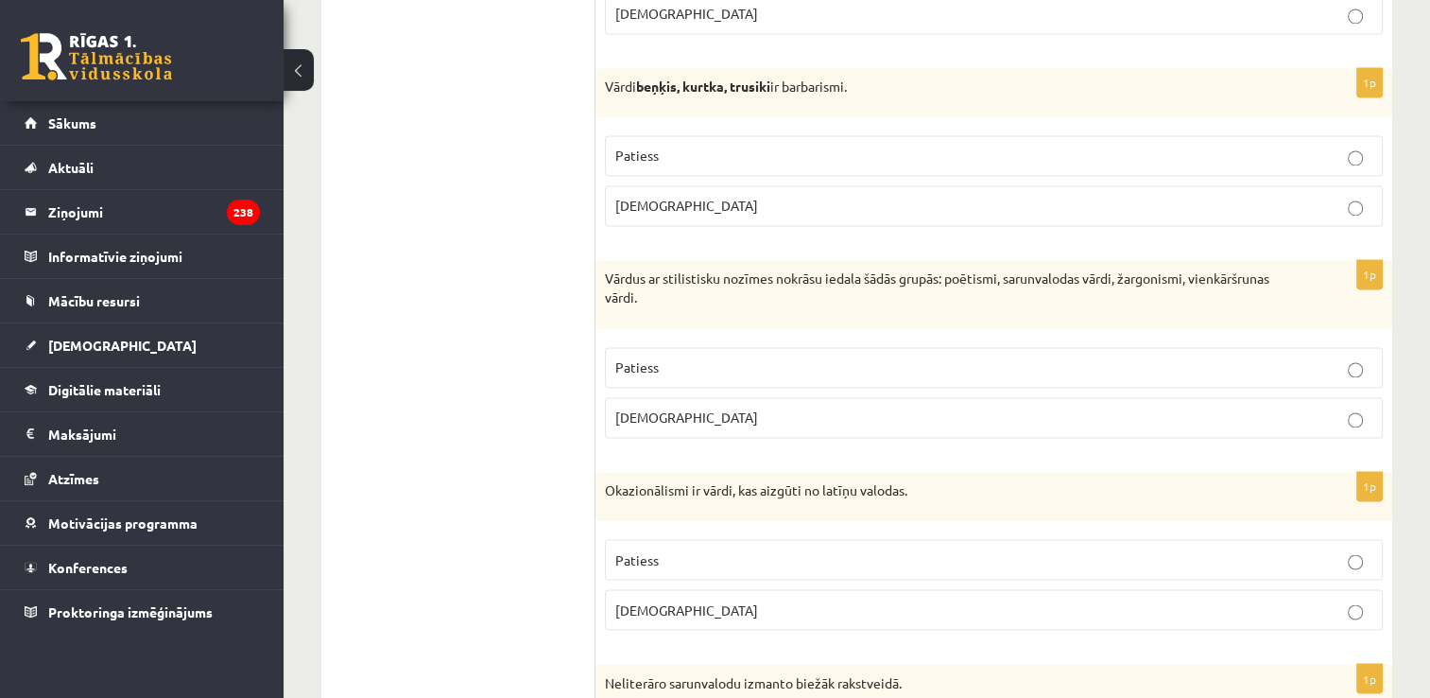
scroll to position [3119, 0]
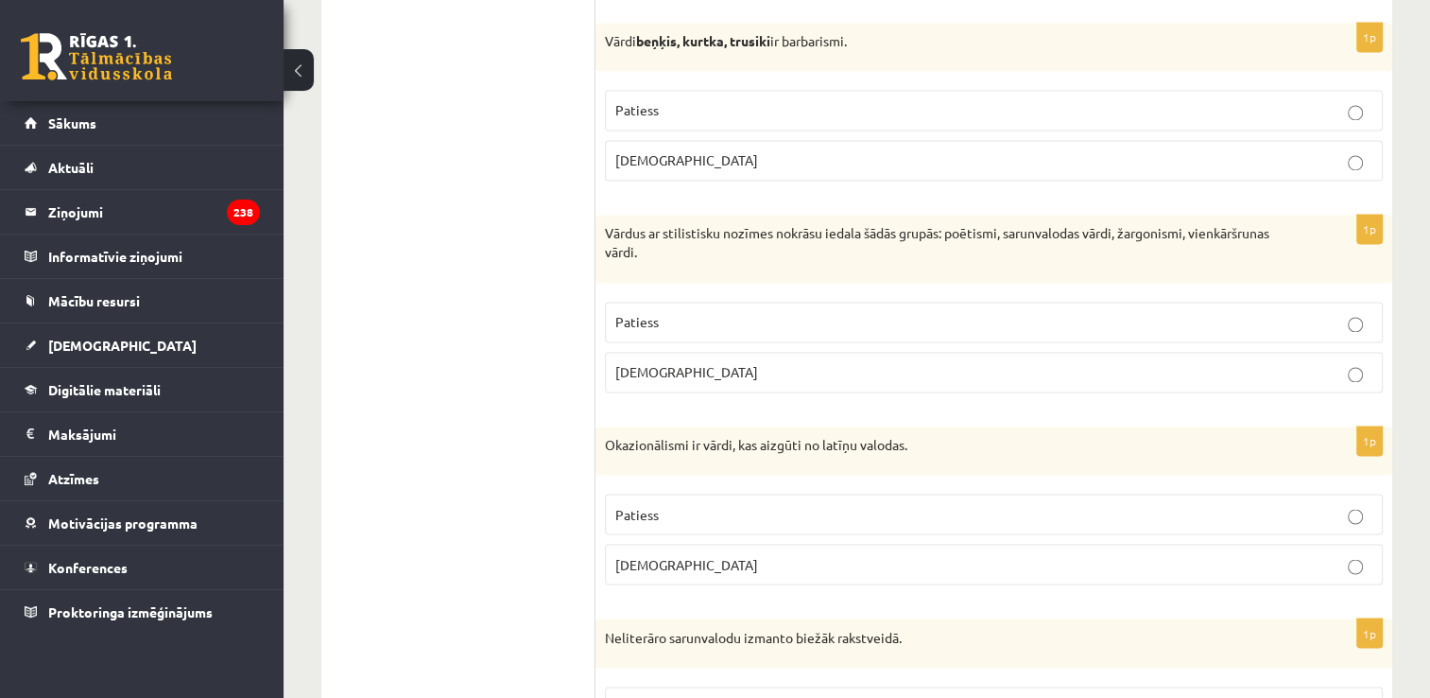
click at [752, 312] on p "Patiess" at bounding box center [993, 322] width 757 height 20
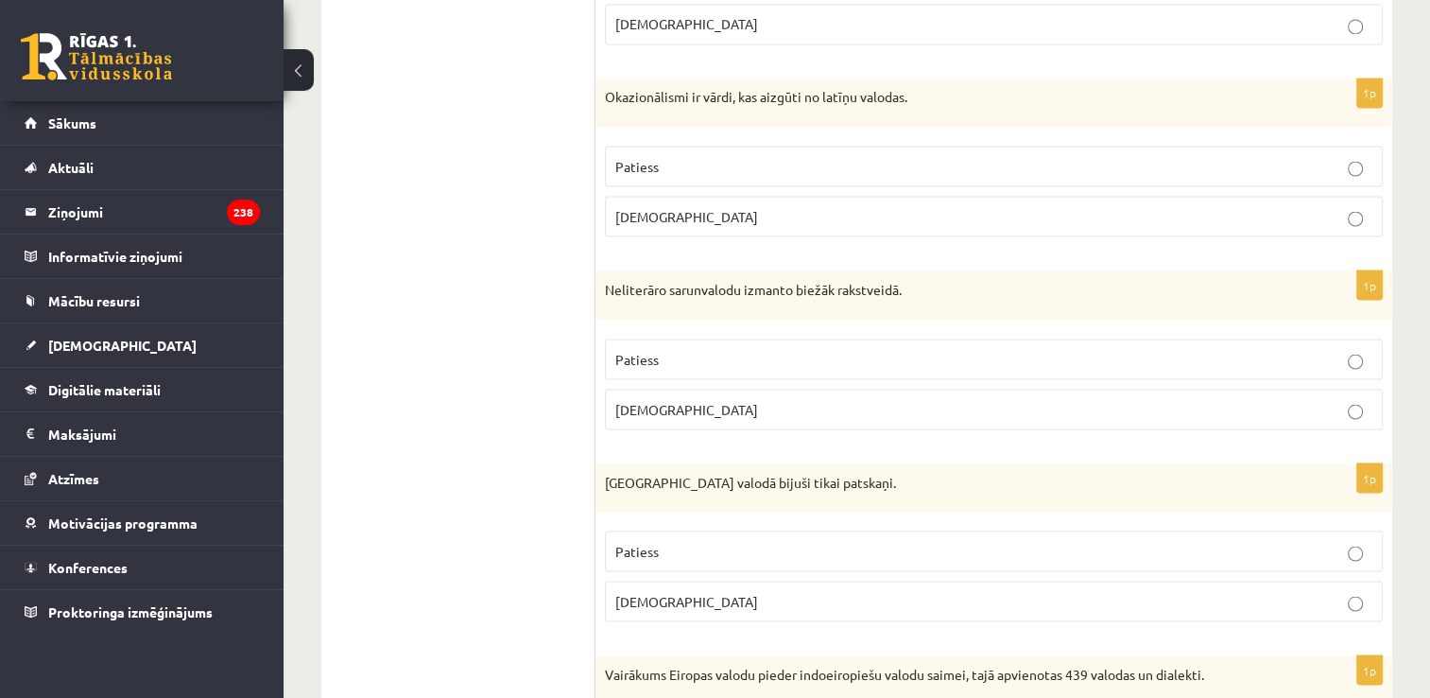
scroll to position [3497, 0]
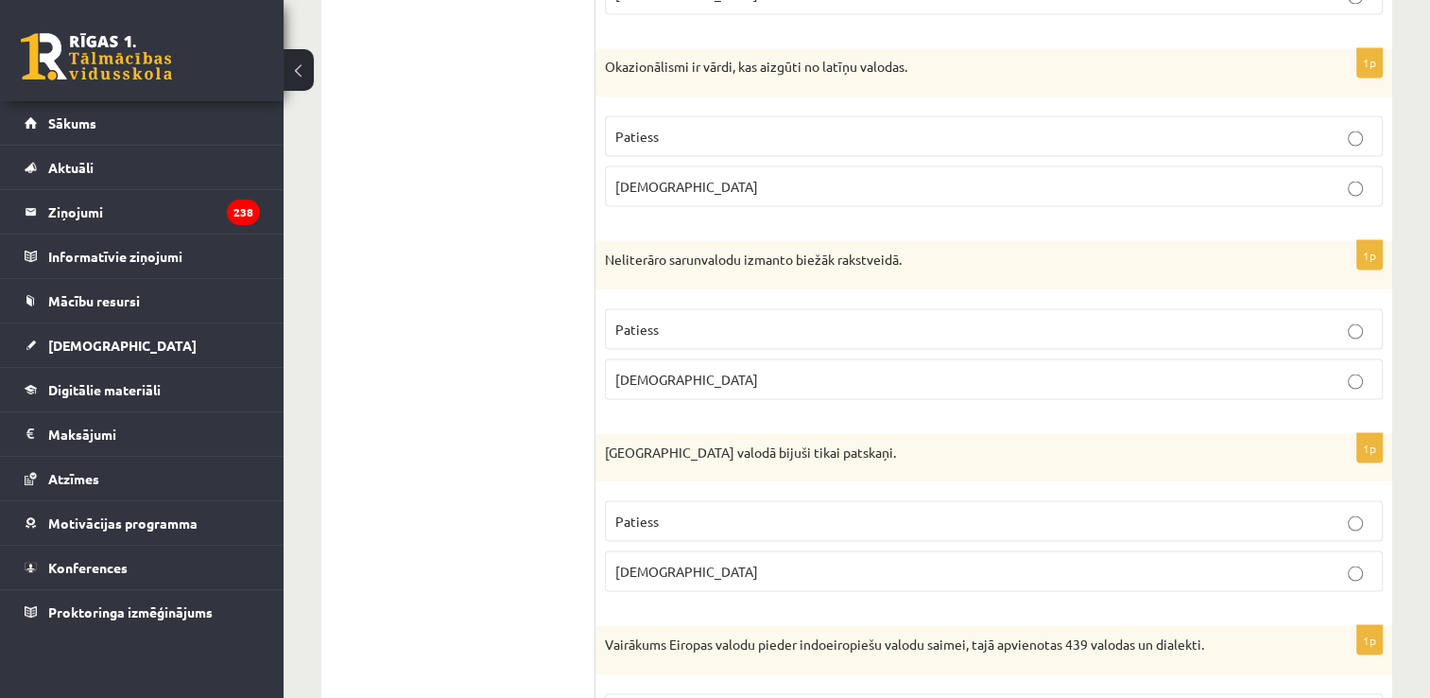
click at [718, 176] on p "Aplams" at bounding box center [993, 186] width 757 height 20
click at [692, 358] on label "Aplams" at bounding box center [994, 378] width 778 height 41
click at [668, 369] on p "Aplams" at bounding box center [993, 379] width 757 height 20
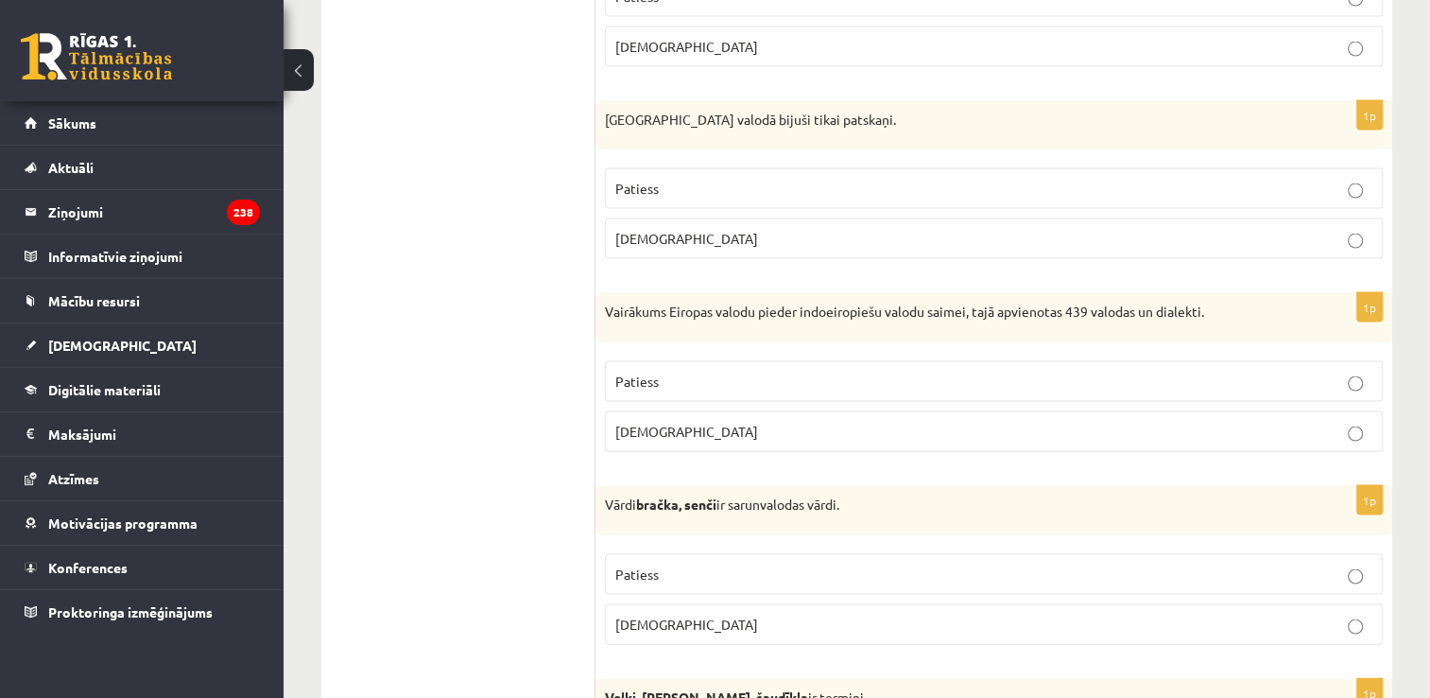
scroll to position [3875, 0]
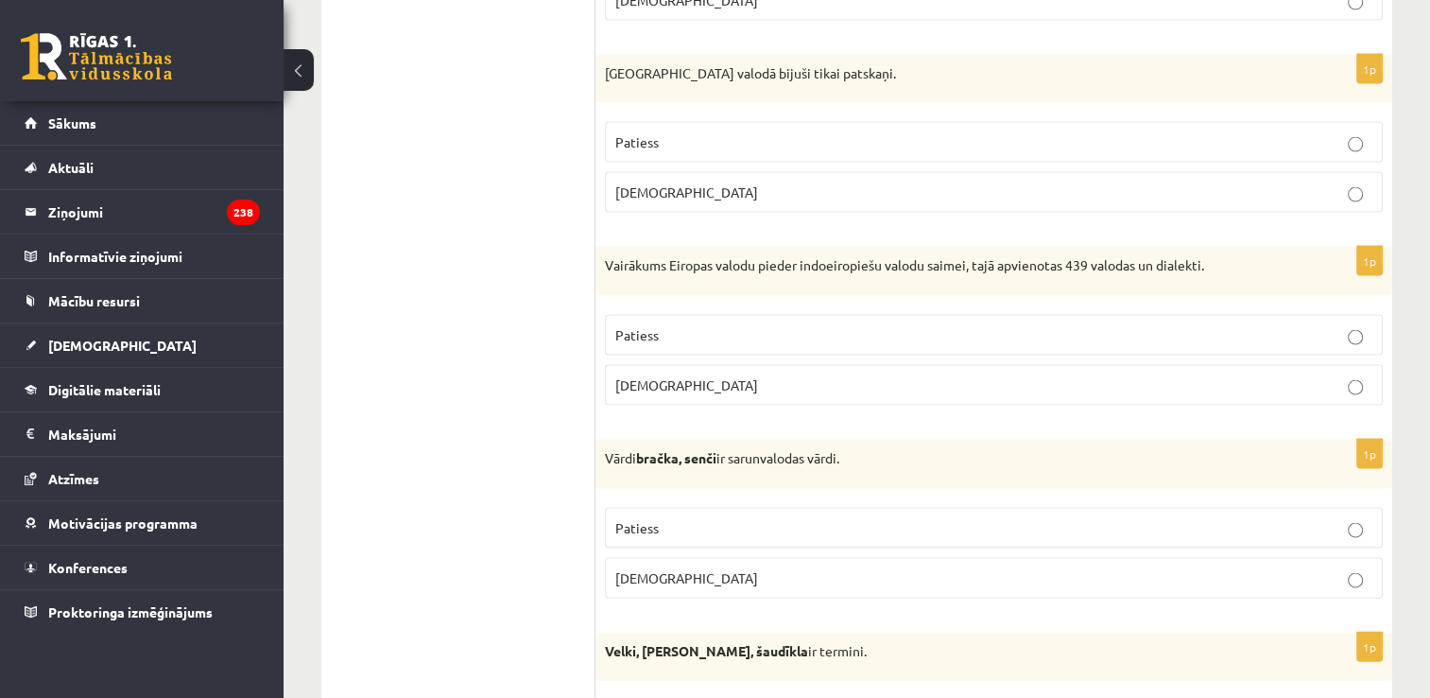
click at [685, 183] on p "Aplams" at bounding box center [993, 192] width 757 height 20
click at [704, 325] on p "Patiess" at bounding box center [993, 335] width 757 height 20
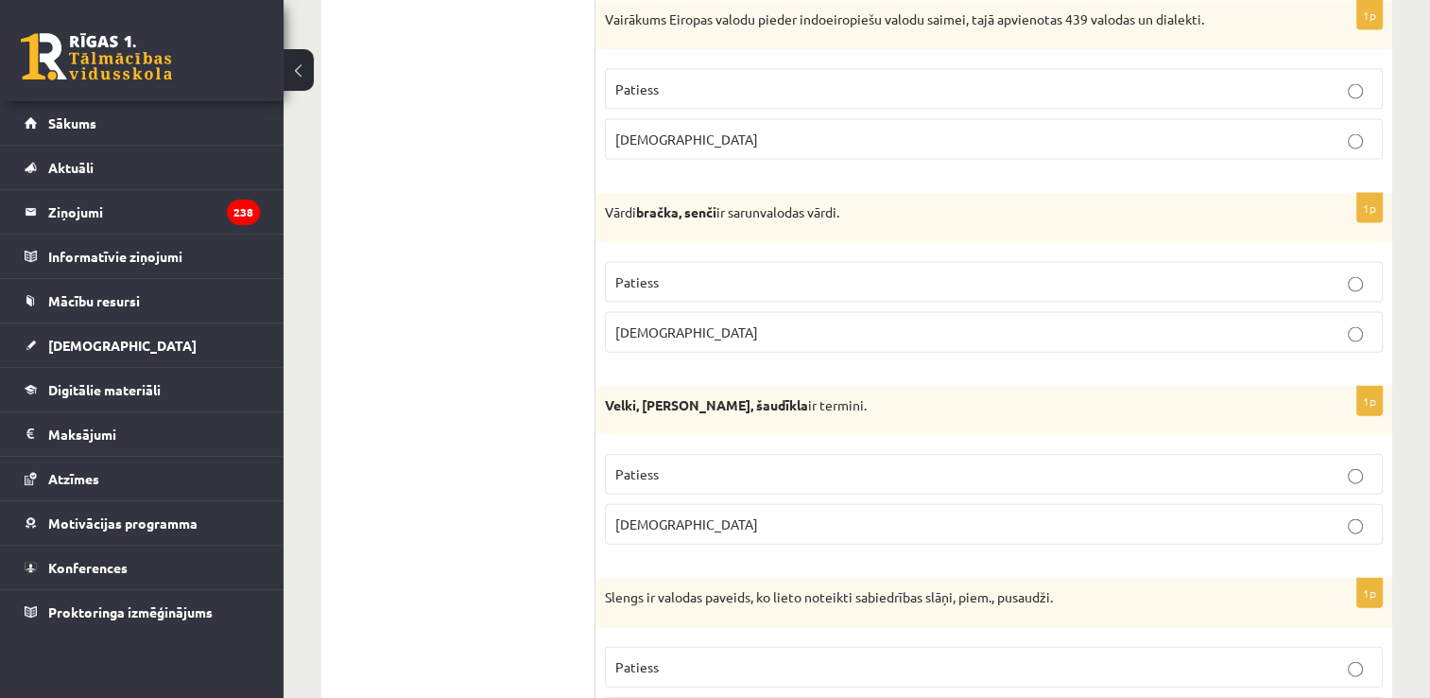
scroll to position [4159, 0]
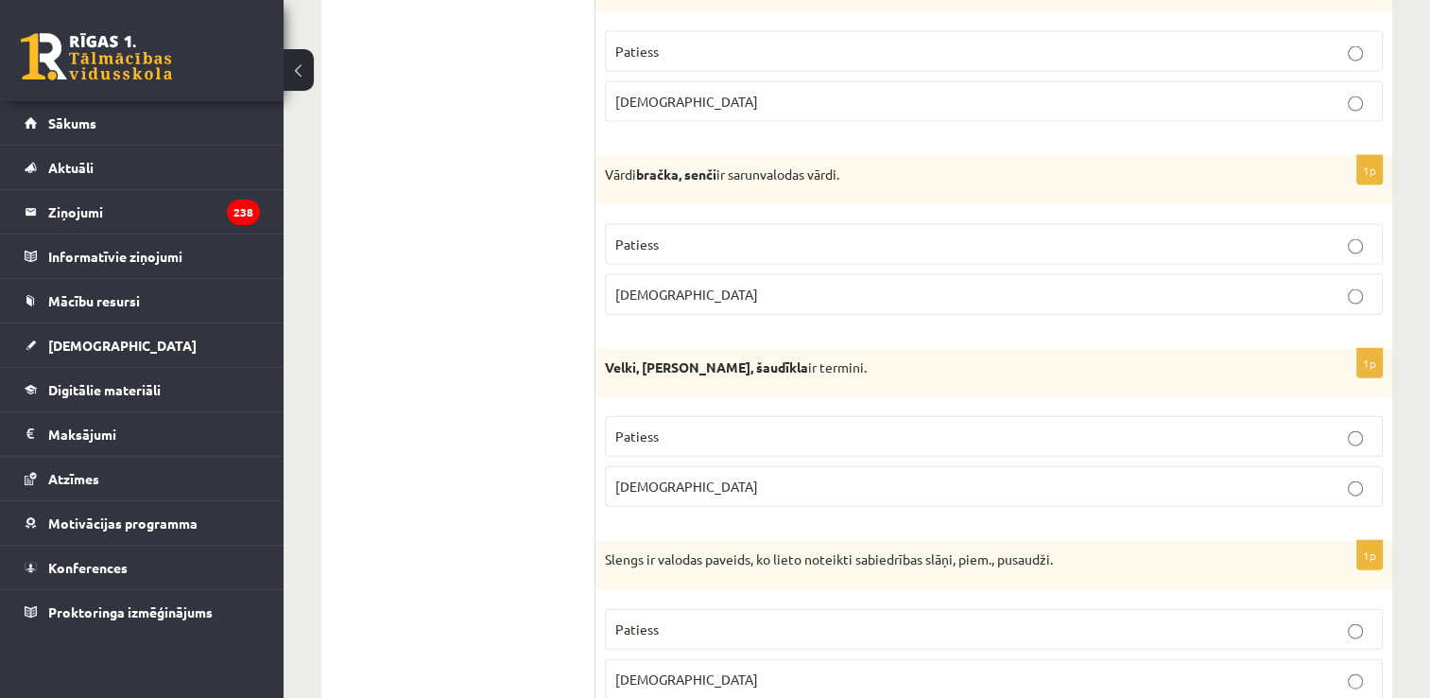
click at [691, 234] on p "Patiess" at bounding box center [993, 244] width 757 height 20
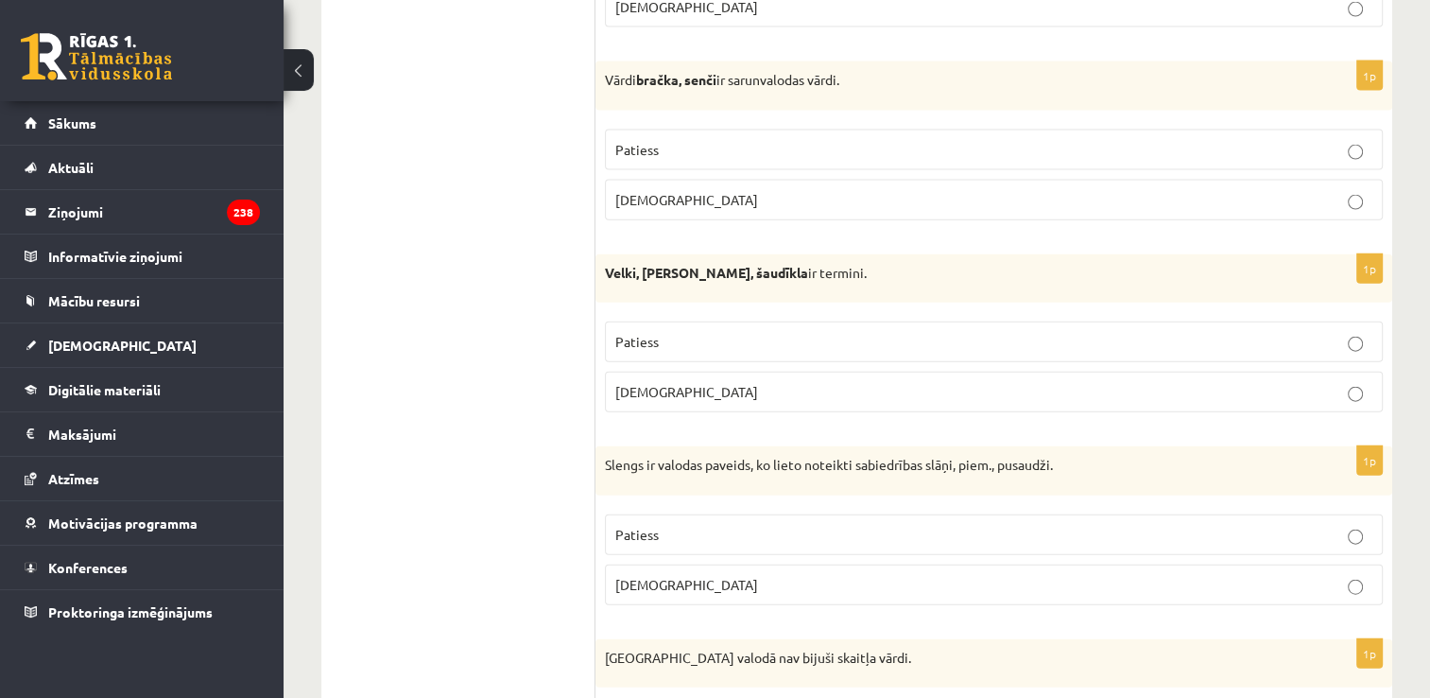
click at [734, 382] on p "Aplams" at bounding box center [993, 392] width 757 height 20
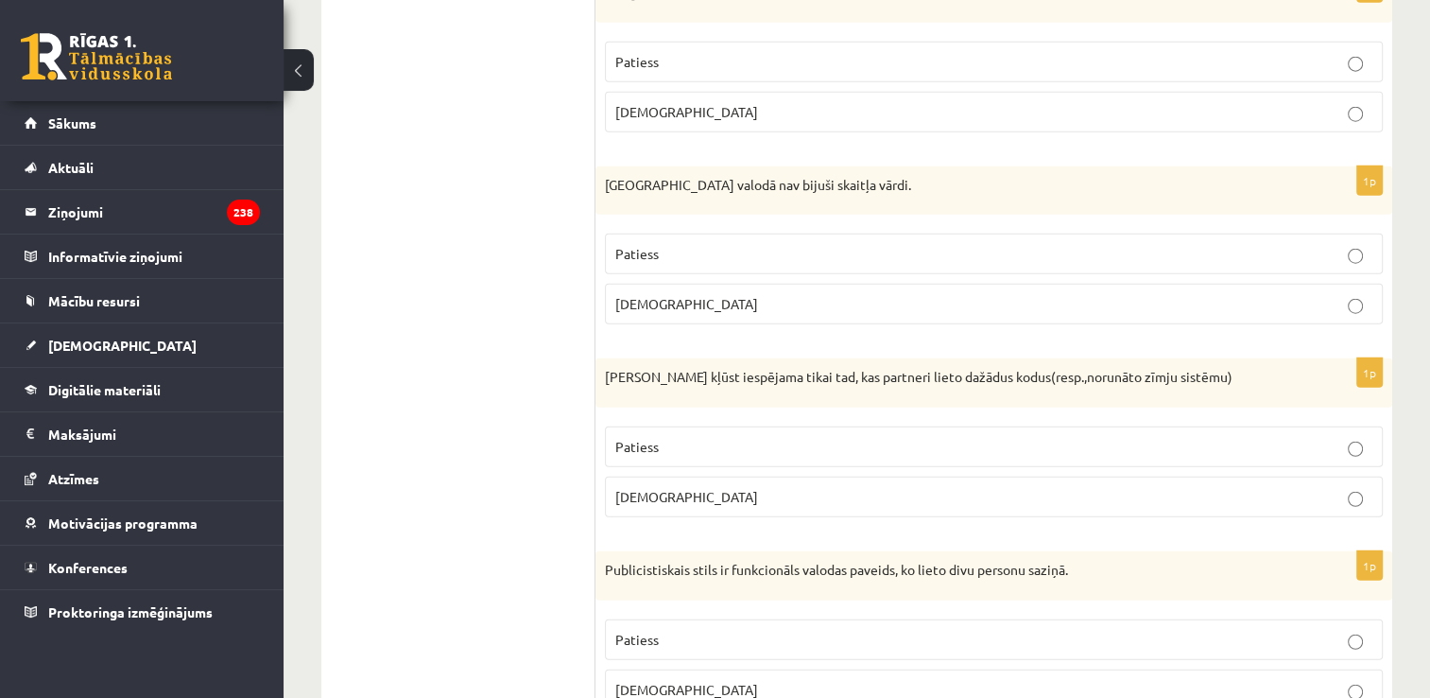
scroll to position [4632, 0]
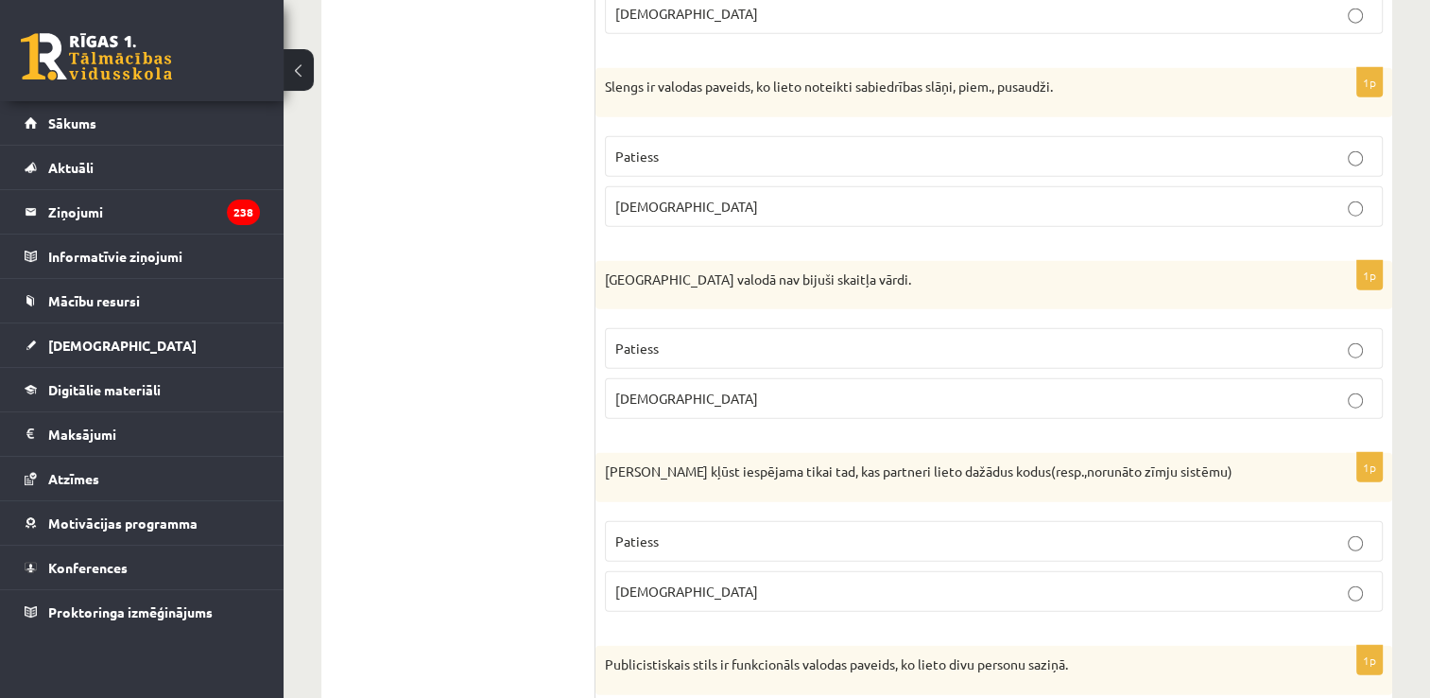
click at [748, 147] on p "Patiess" at bounding box center [993, 157] width 757 height 20
click at [704, 338] on p "Patiess" at bounding box center [993, 348] width 757 height 20
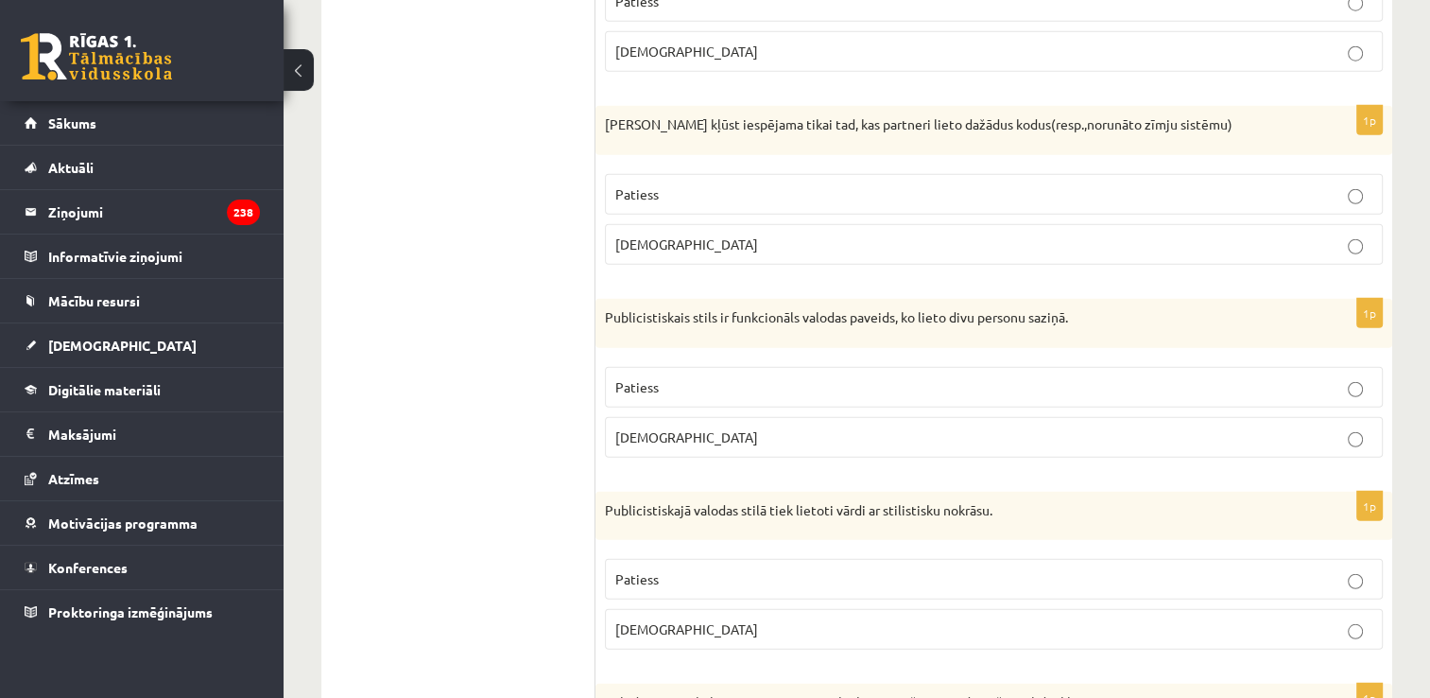
scroll to position [5010, 0]
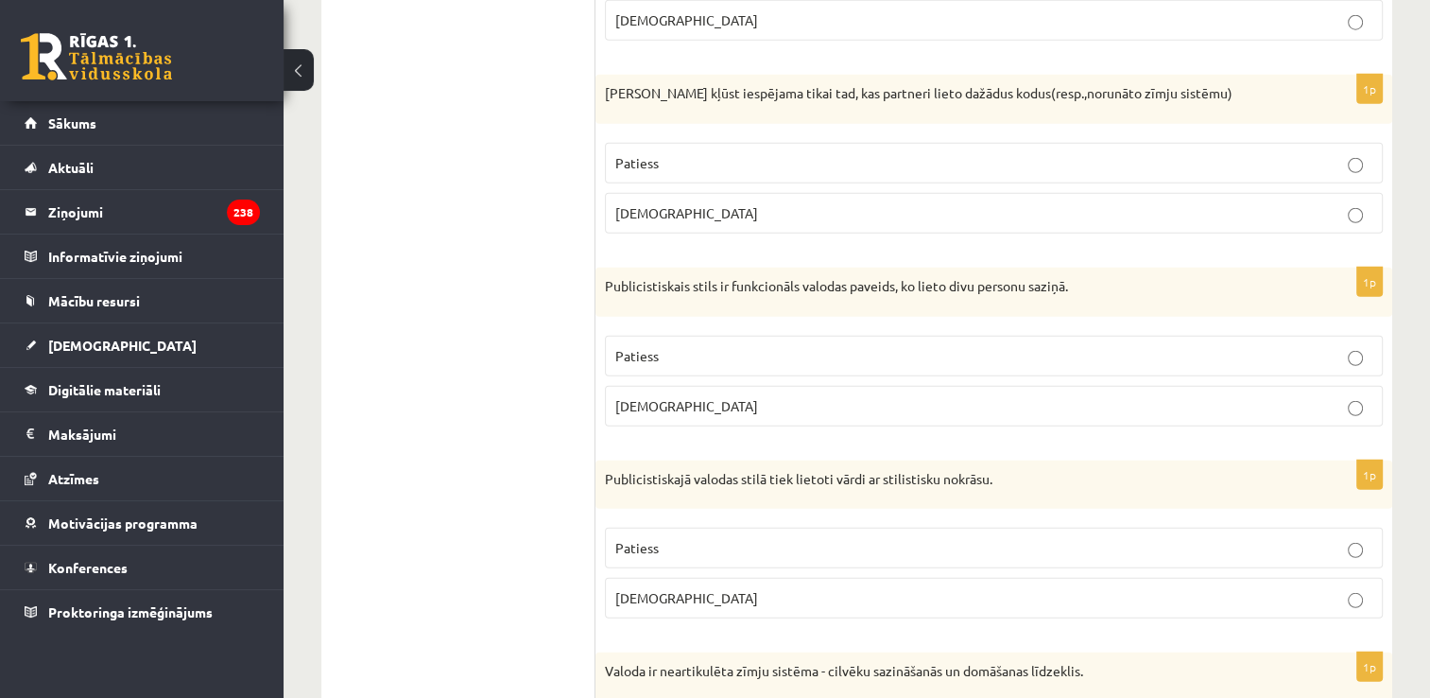
click at [679, 203] on p "Aplams" at bounding box center [993, 213] width 757 height 20
click at [710, 396] on p "Aplams" at bounding box center [993, 406] width 757 height 20
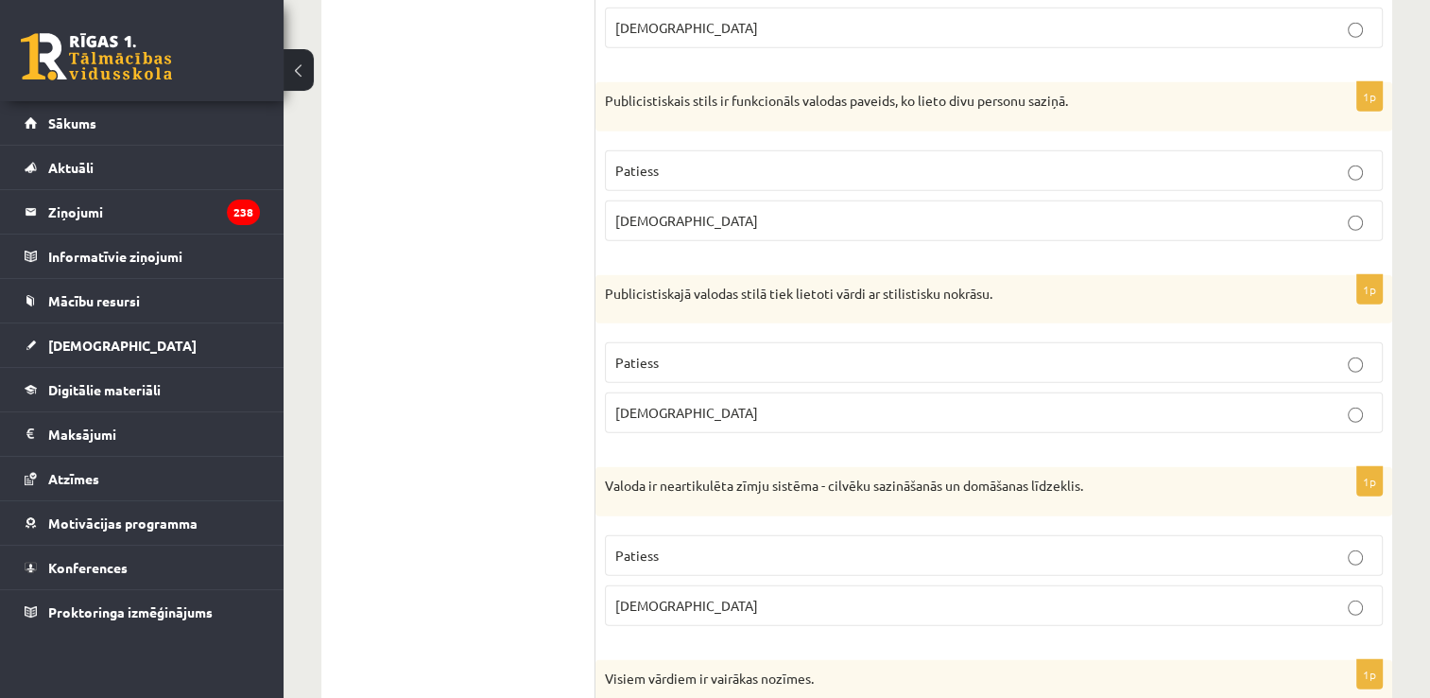
scroll to position [5293, 0]
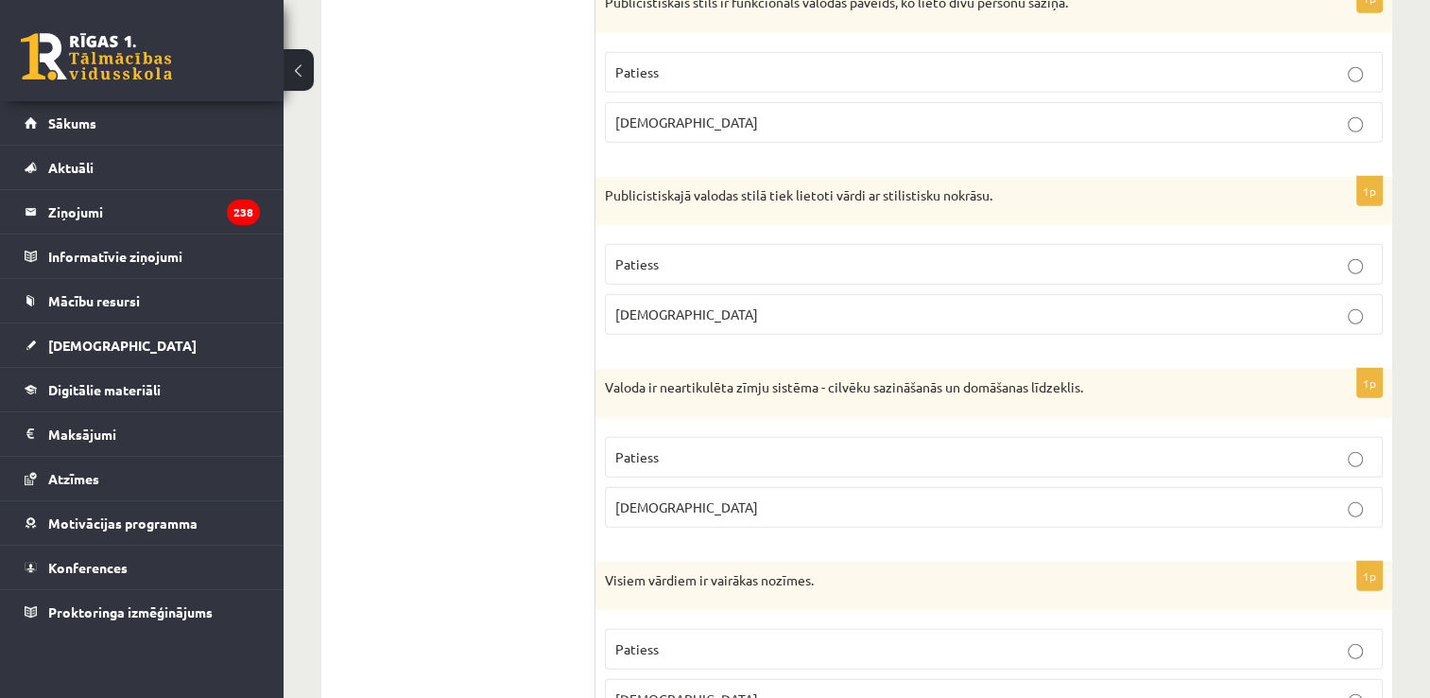
click at [746, 254] on p "Patiess" at bounding box center [993, 264] width 757 height 20
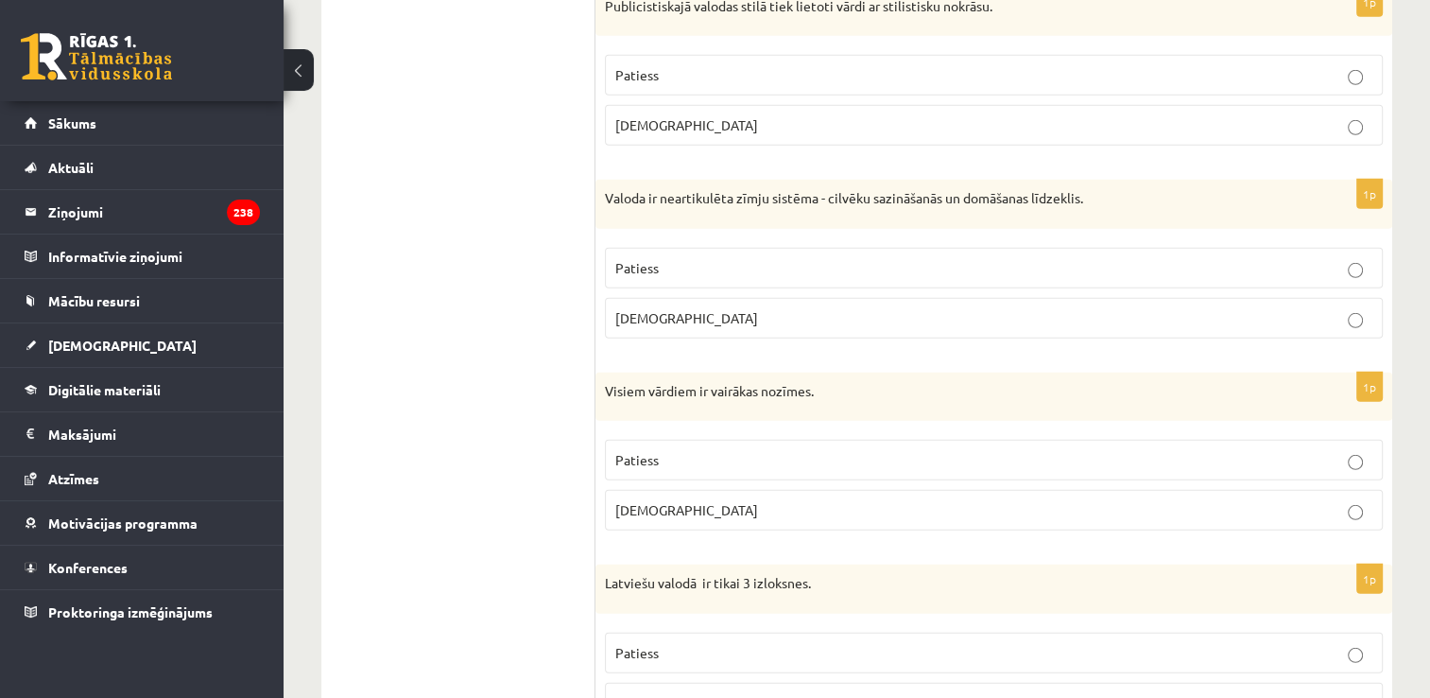
scroll to position [5558, 0]
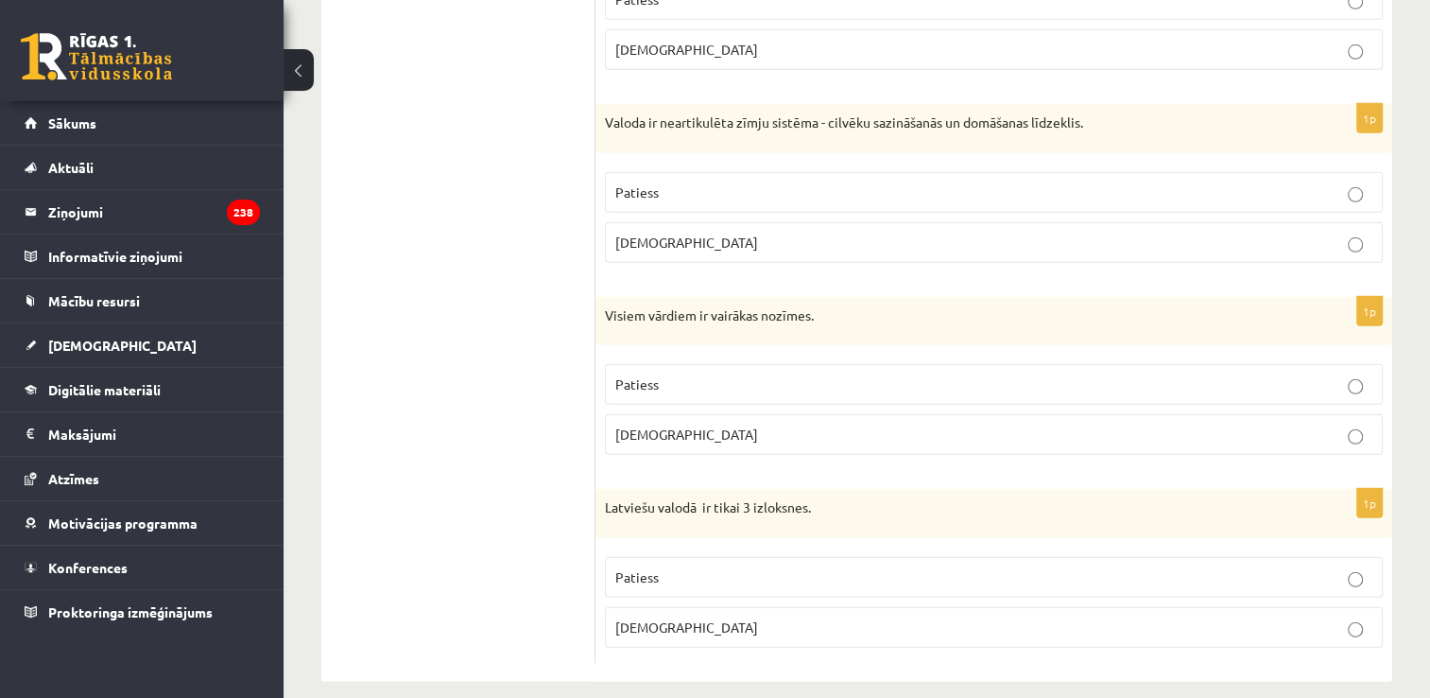
click at [718, 233] on p "Aplams" at bounding box center [993, 243] width 757 height 20
click at [661, 424] on p "Aplams" at bounding box center [993, 434] width 757 height 20
click at [681, 567] on p "Patiess" at bounding box center [993, 577] width 757 height 20
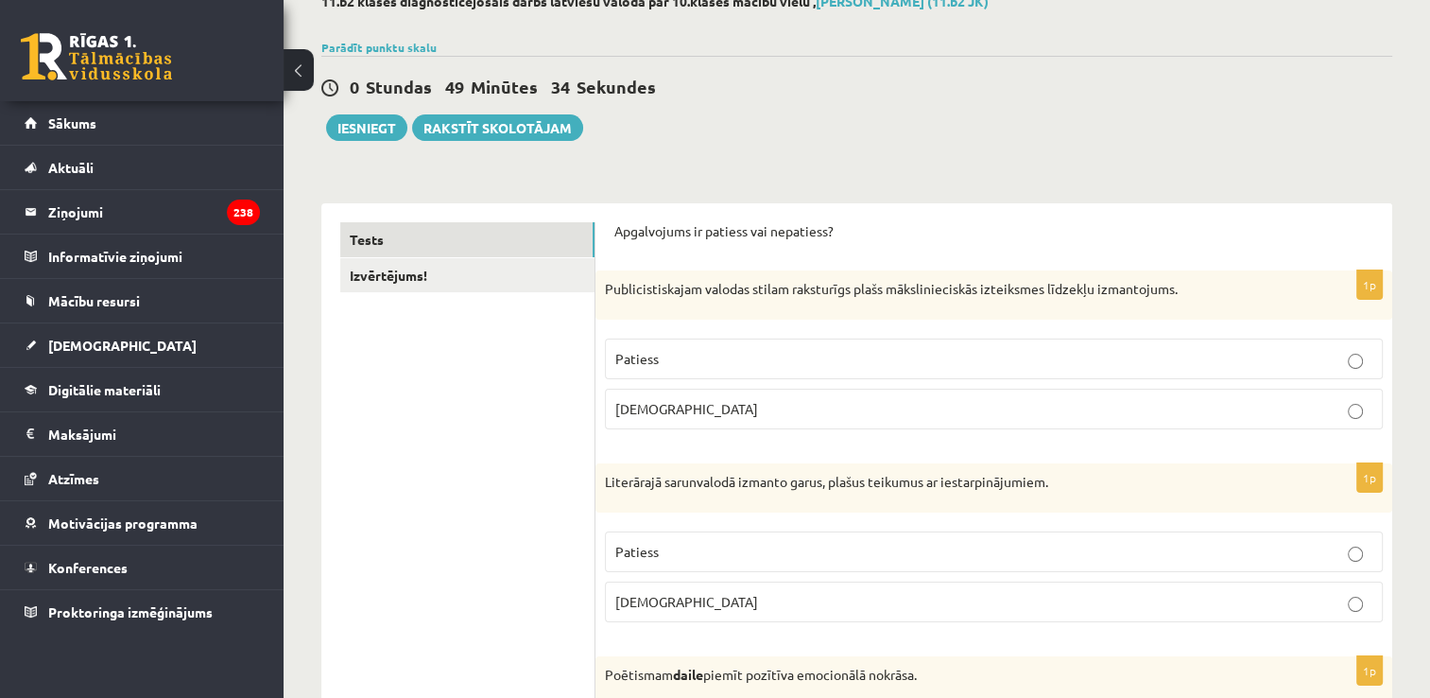
scroll to position [0, 0]
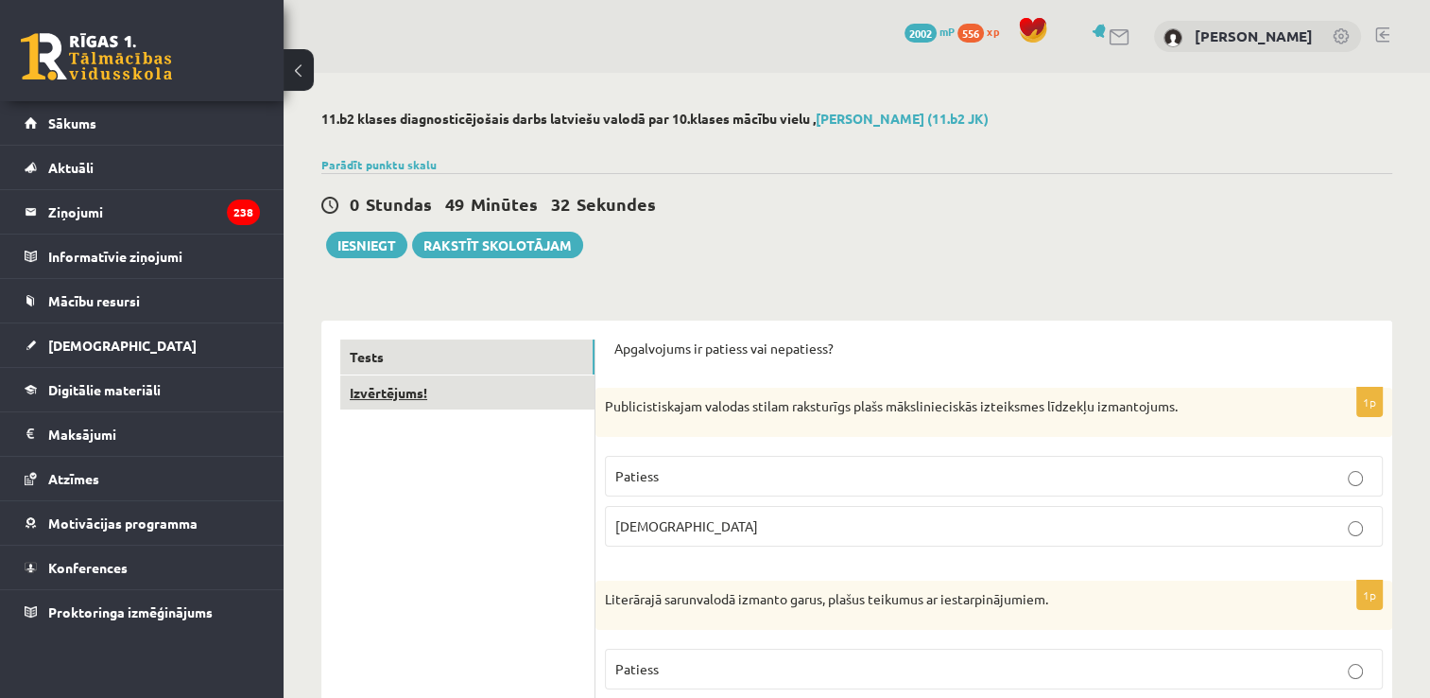
click at [527, 406] on link "Izvērtējums!" at bounding box center [467, 392] width 254 height 35
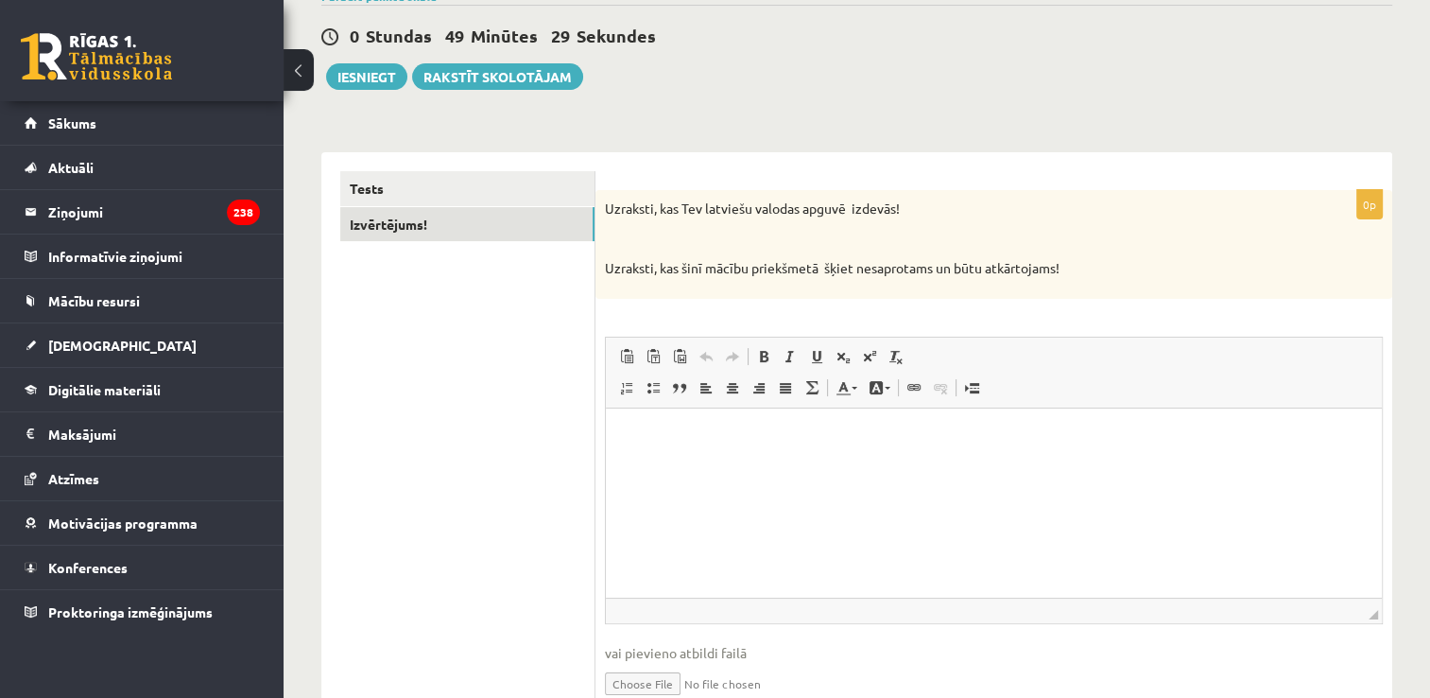
scroll to position [189, 0]
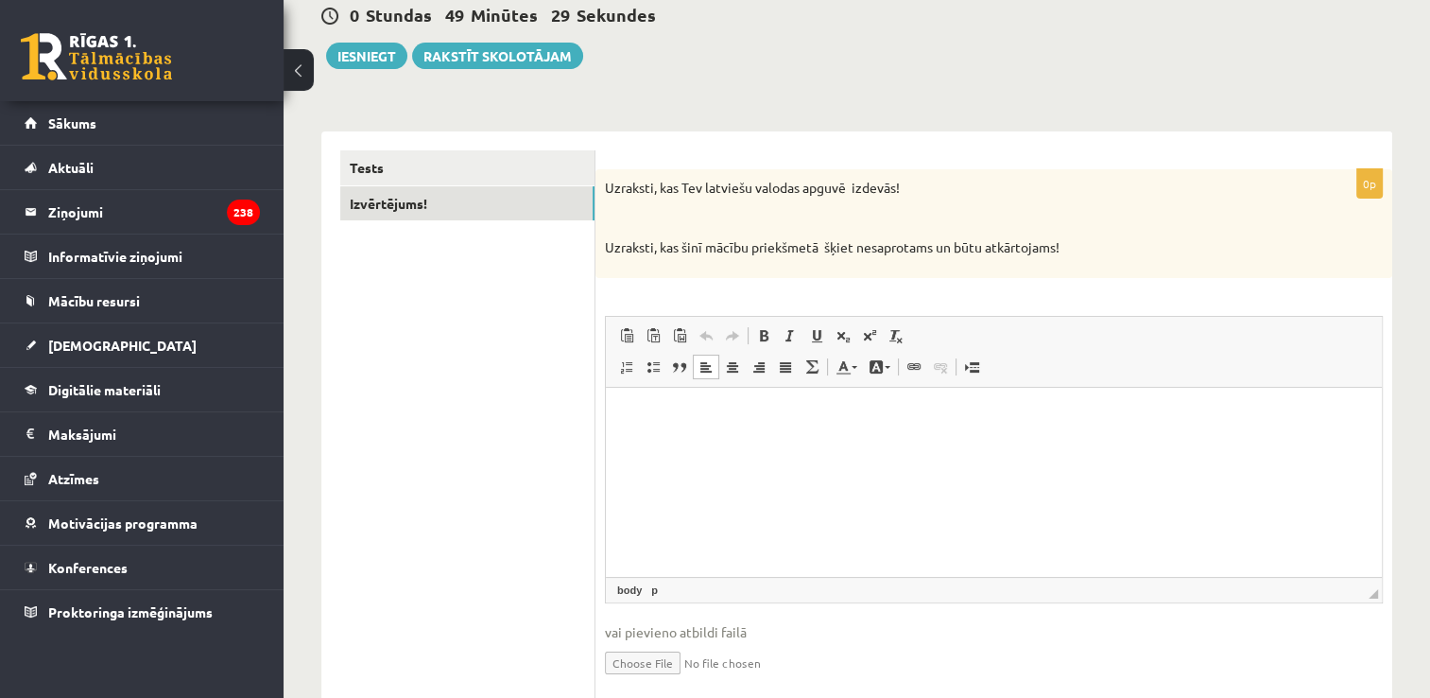
click at [798, 432] on html at bounding box center [994, 416] width 776 height 58
click at [505, 183] on link "Tests" at bounding box center [467, 167] width 254 height 35
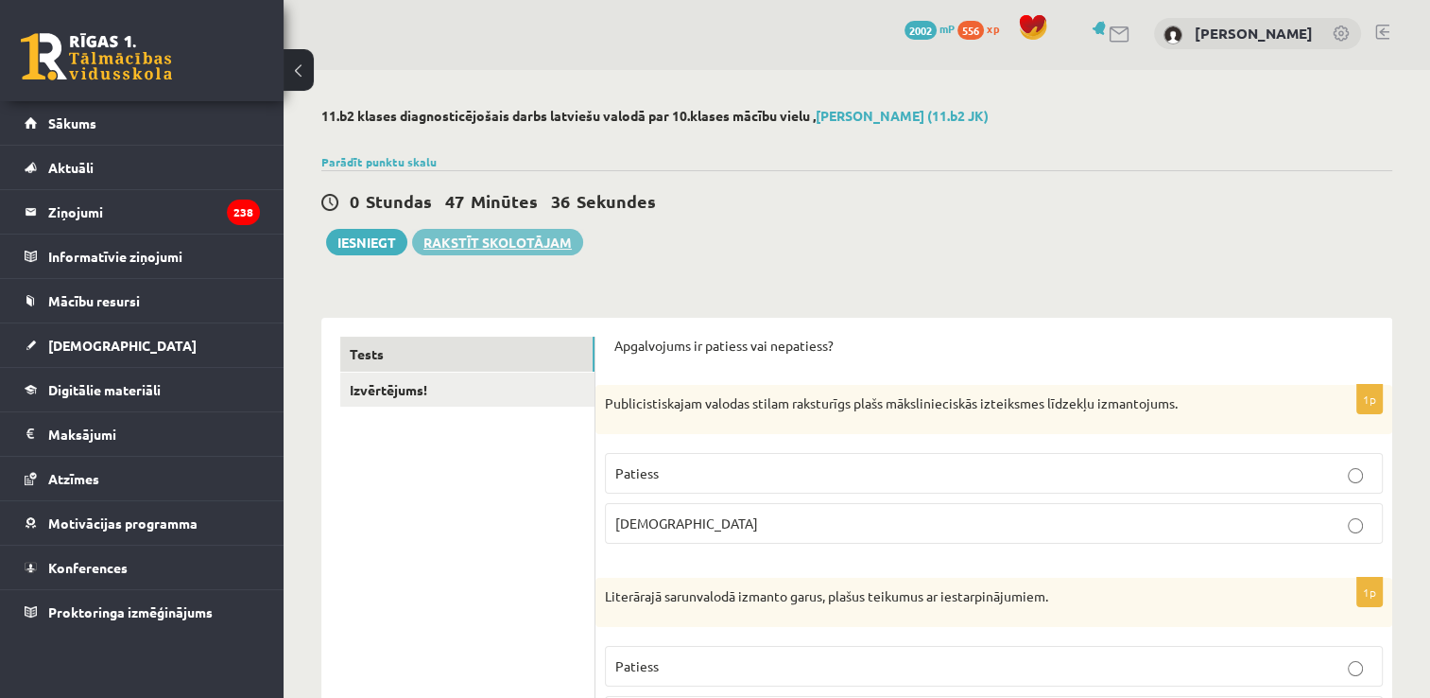
scroll to position [0, 0]
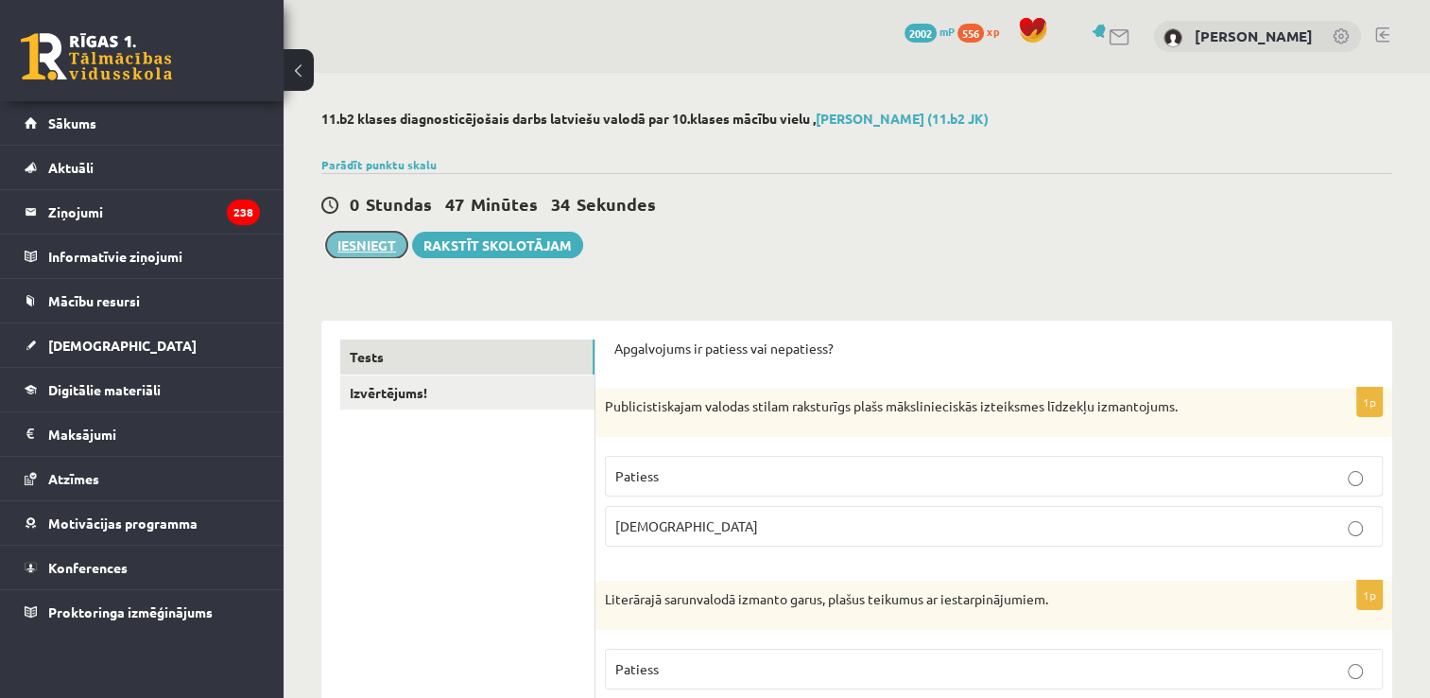
click at [354, 248] on button "Iesniegt" at bounding box center [366, 245] width 81 height 26
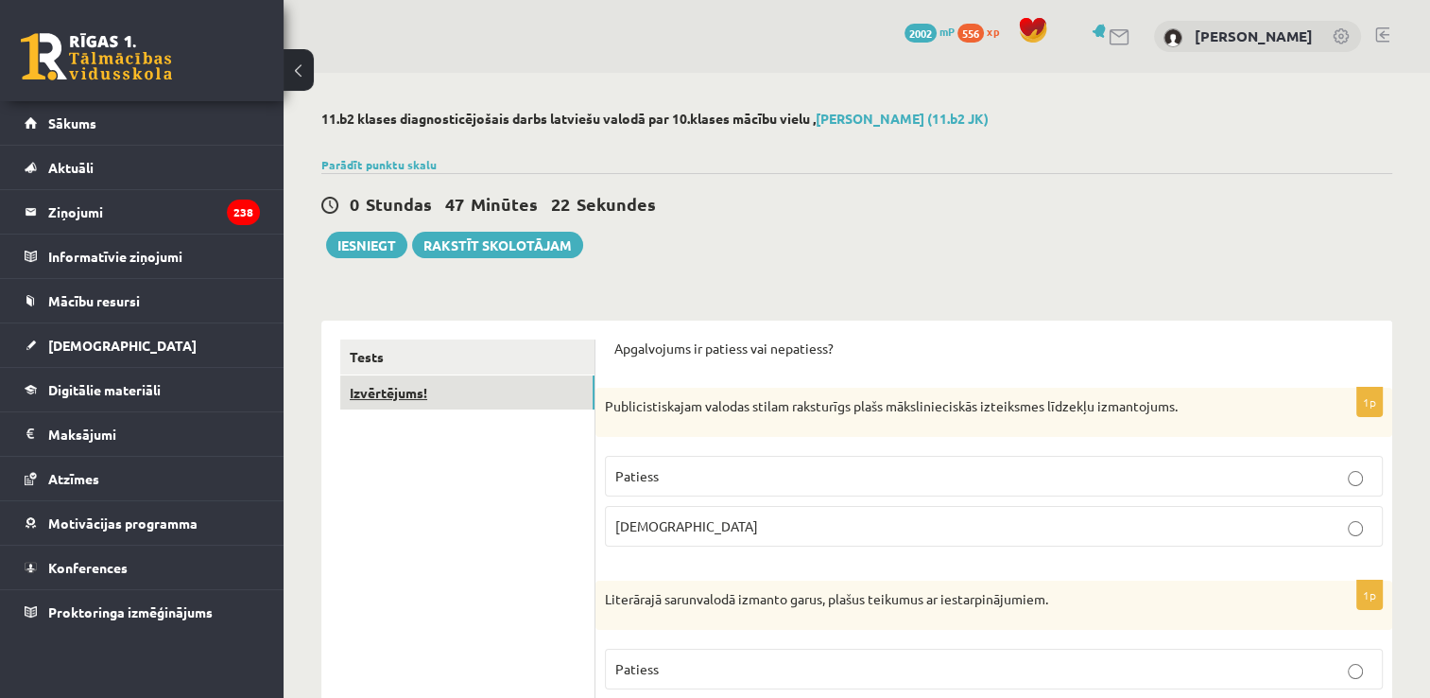
click at [514, 391] on link "Izvērtējums!" at bounding box center [467, 392] width 254 height 35
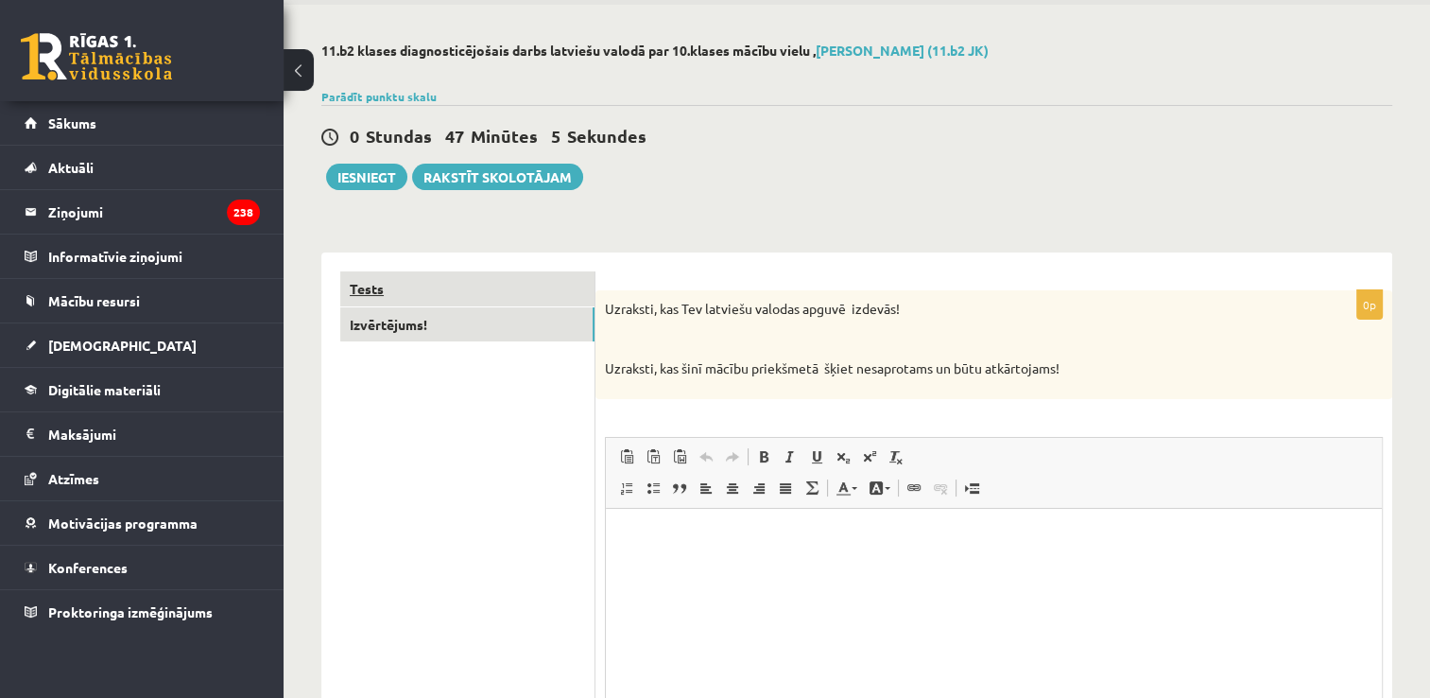
click at [528, 285] on link "Tests" at bounding box center [467, 288] width 254 height 35
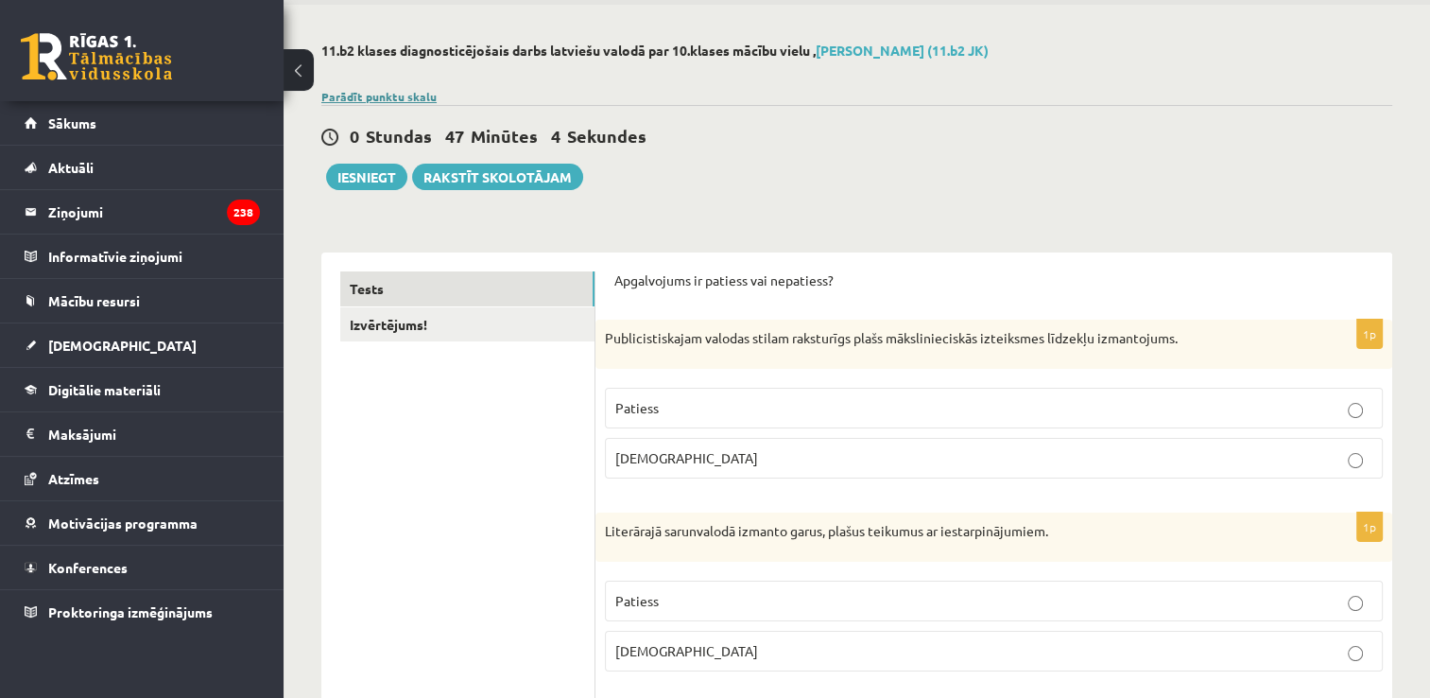
click at [405, 93] on link "Parādīt punktu skalu" at bounding box center [378, 96] width 115 height 15
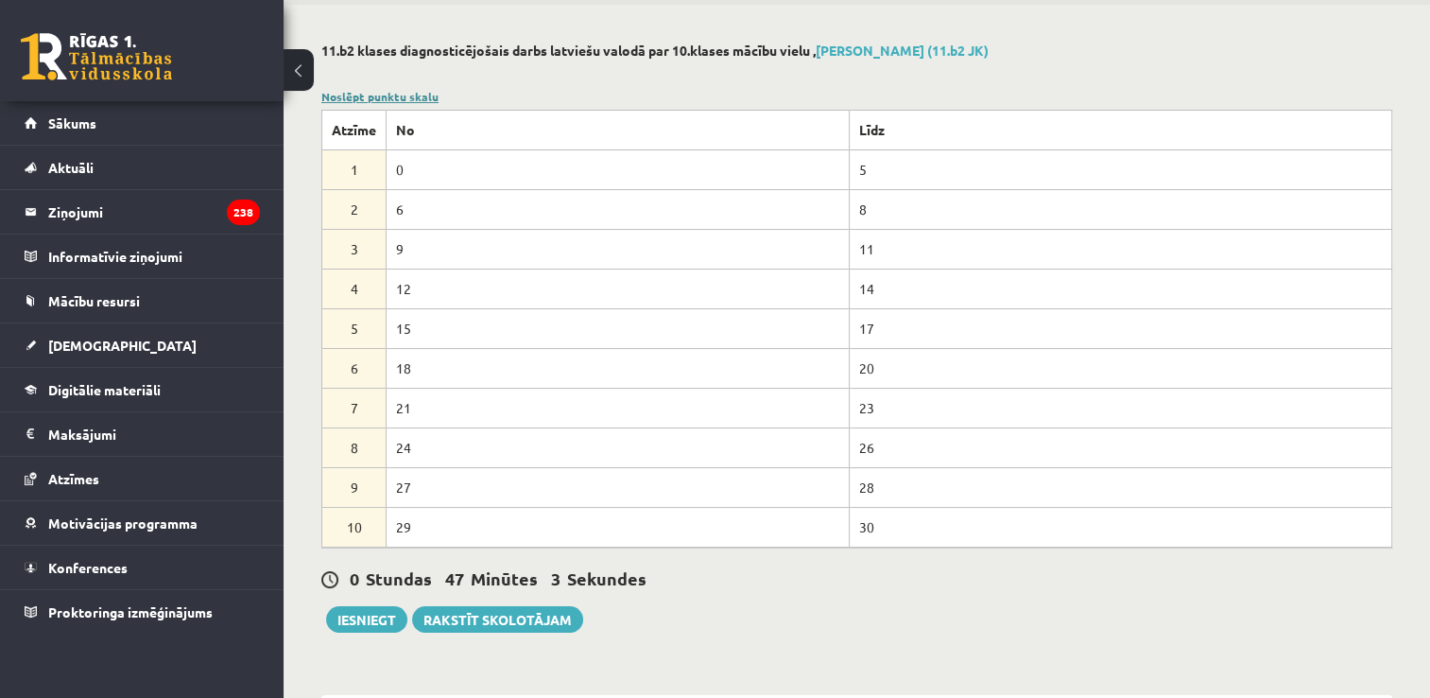
click at [405, 93] on link "Noslēpt punktu skalu" at bounding box center [379, 96] width 117 height 15
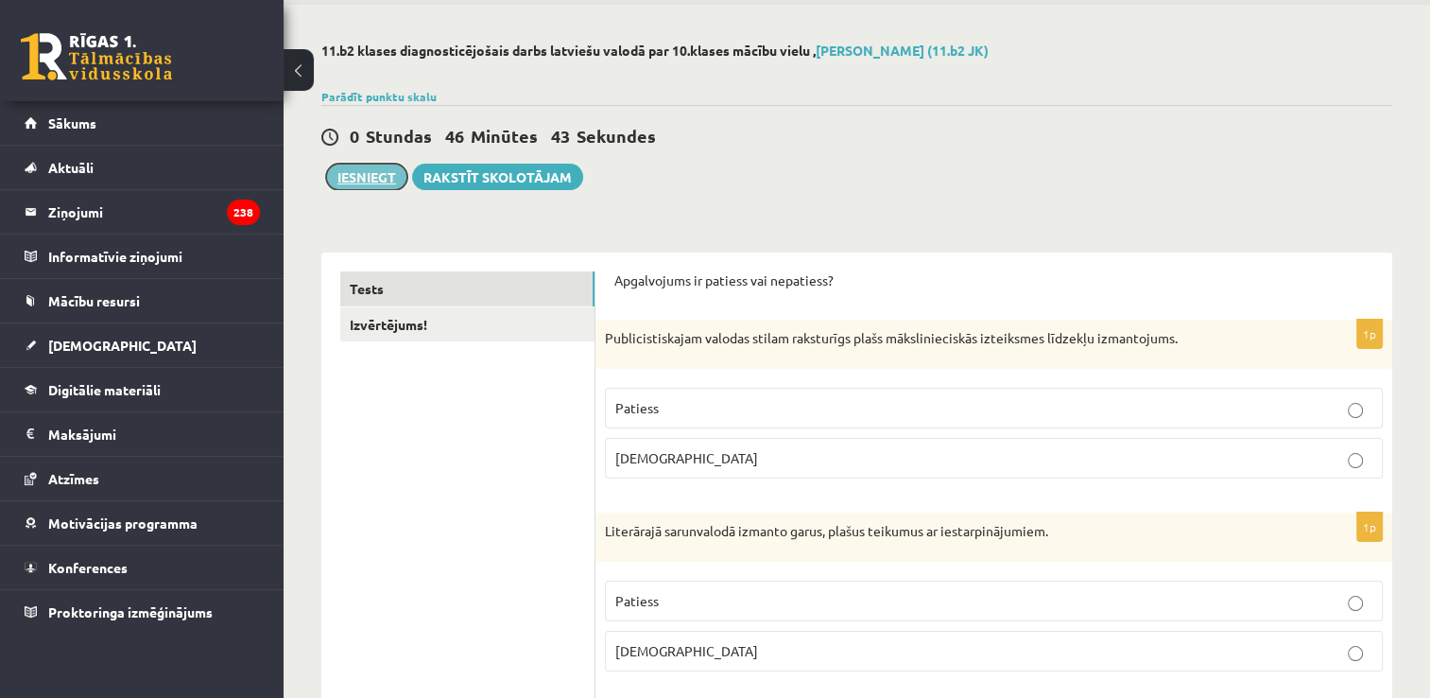
click at [384, 172] on button "Iesniegt" at bounding box center [366, 177] width 81 height 26
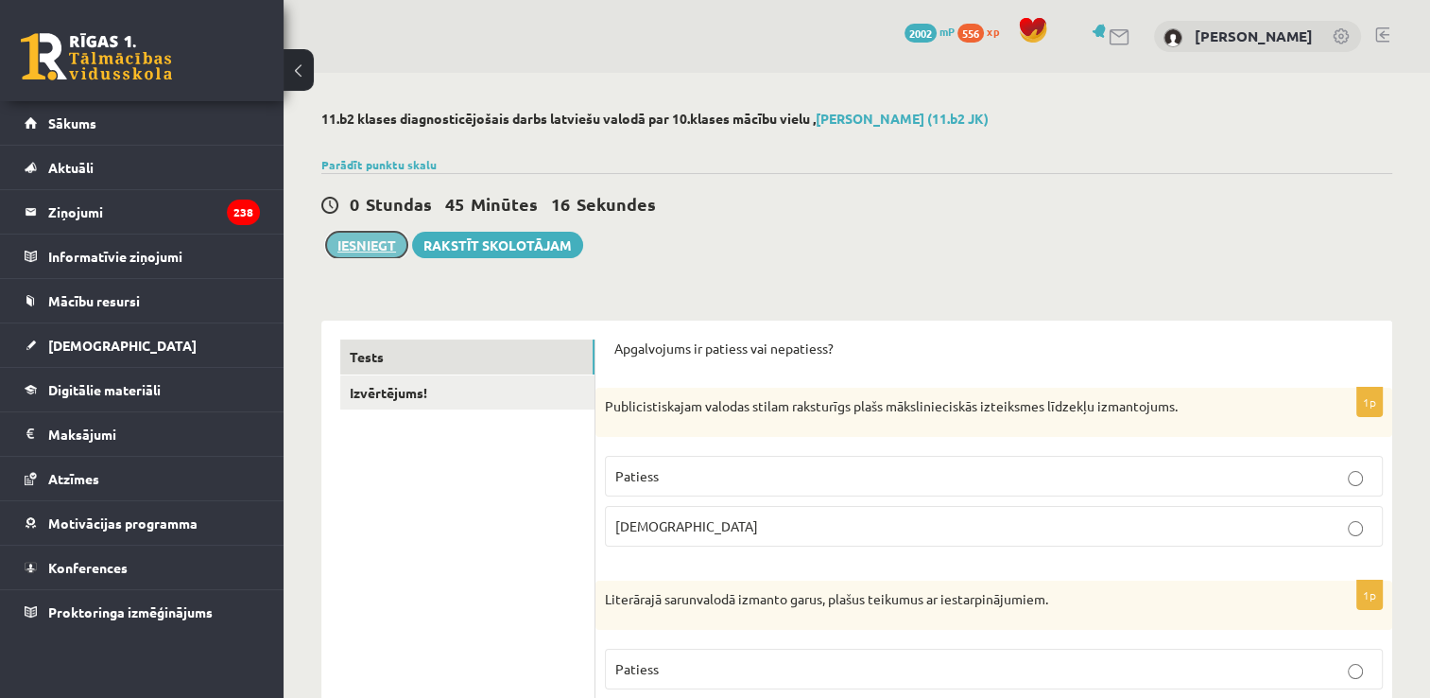
click at [383, 250] on button "Iesniegt" at bounding box center [366, 245] width 81 height 26
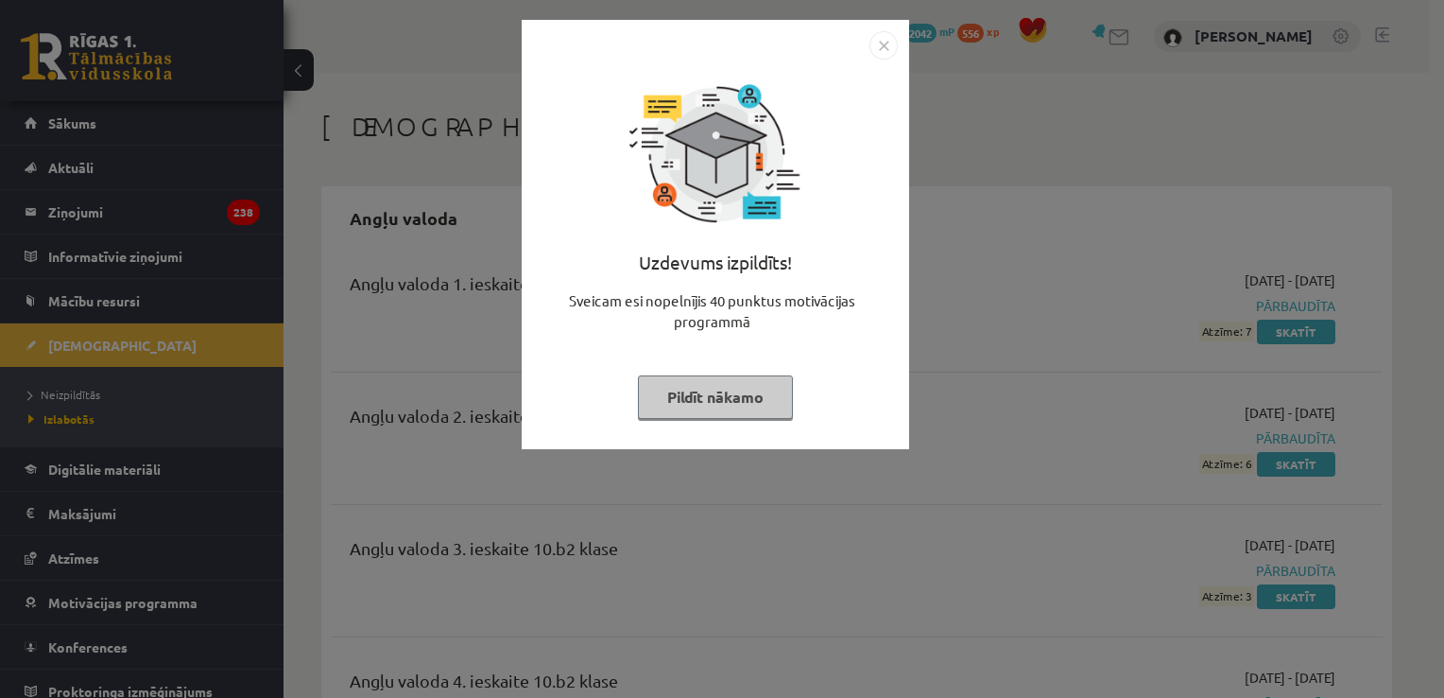
click at [880, 40] on img "Close" at bounding box center [884, 45] width 28 height 28
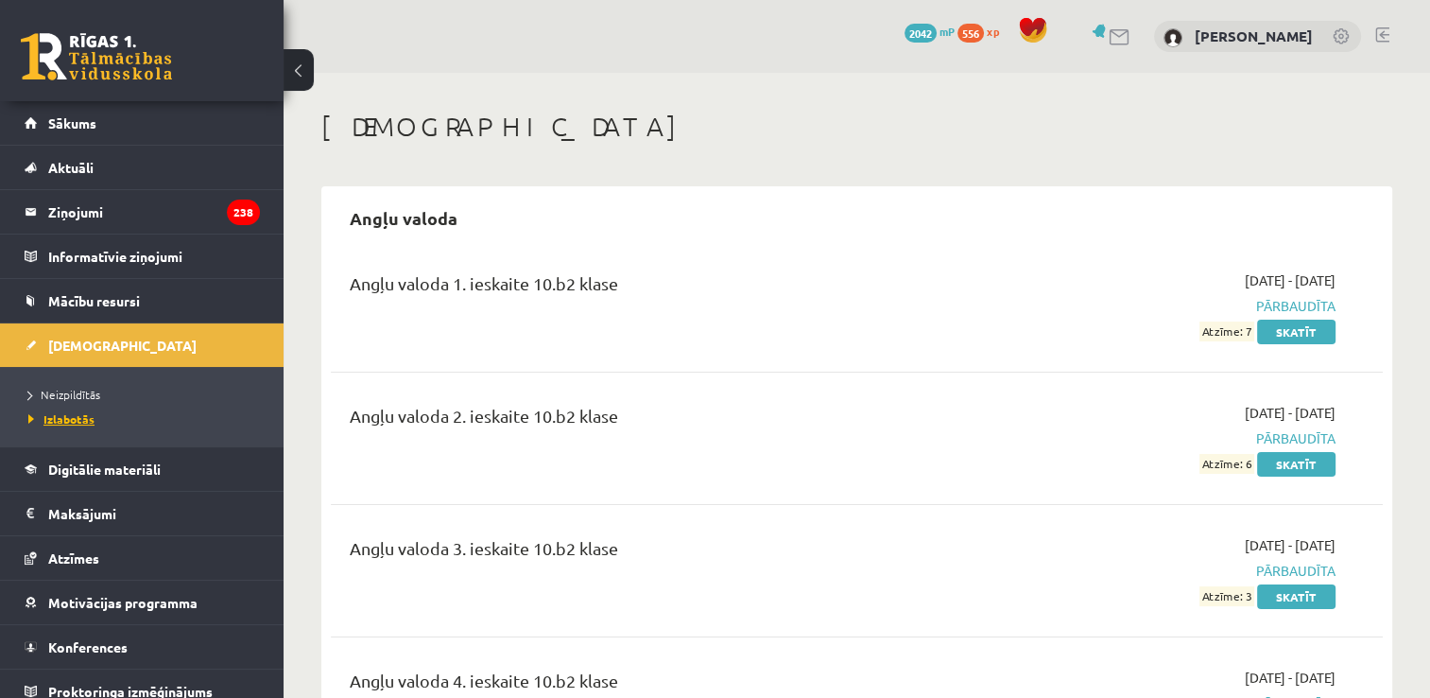
click at [70, 418] on span "Izlabotās" at bounding box center [61, 418] width 66 height 15
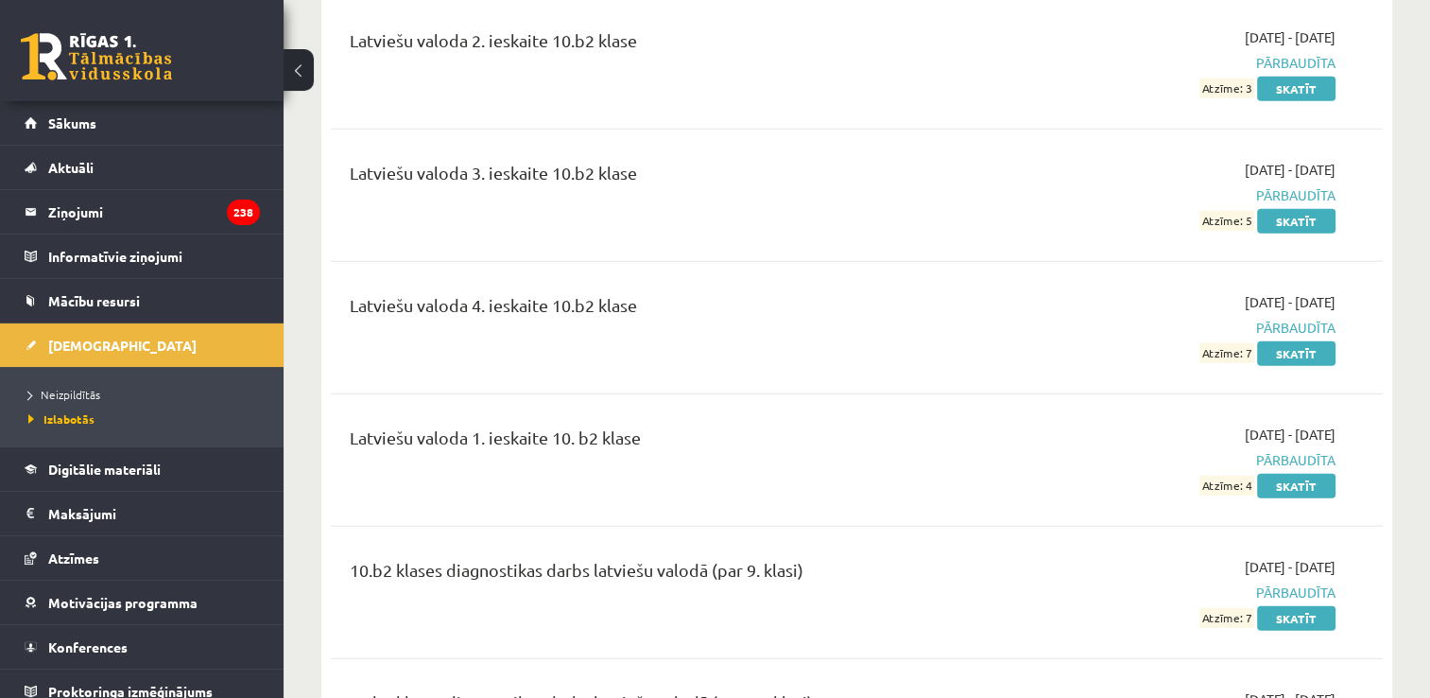
scroll to position [5104, 0]
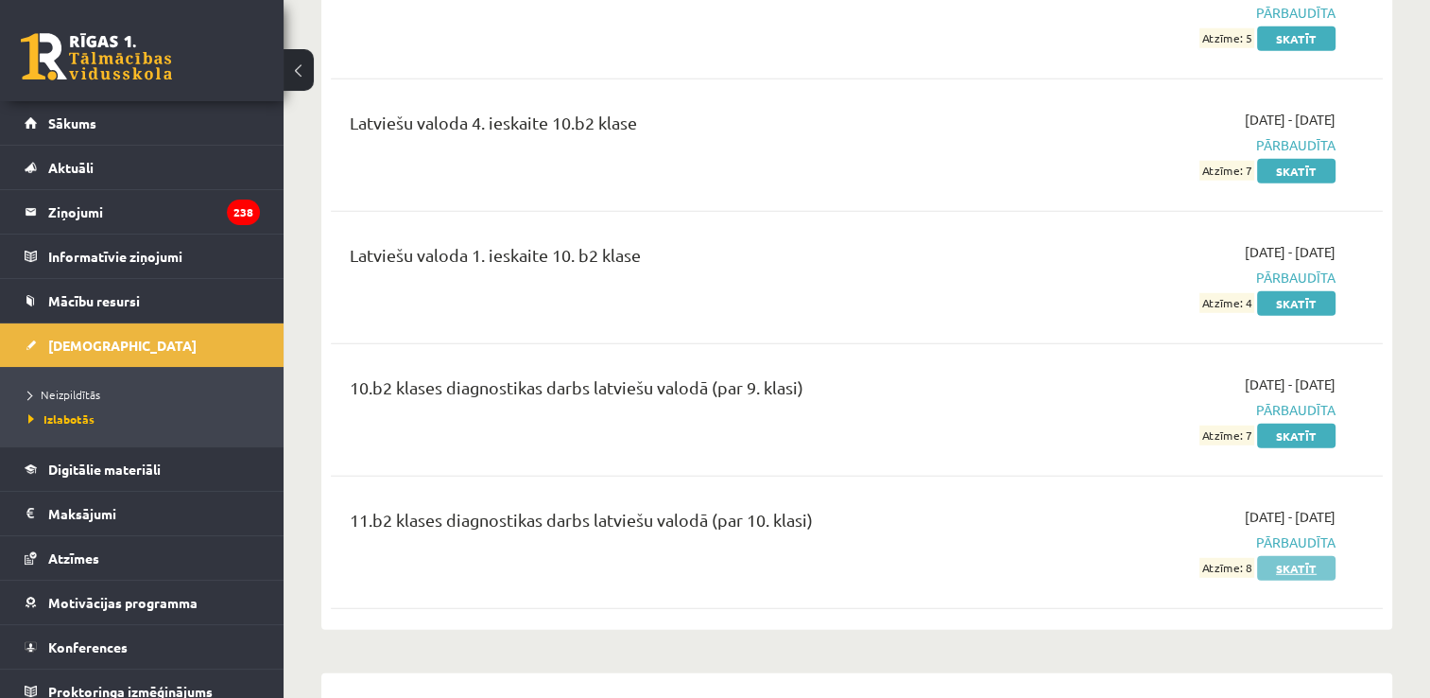
click at [1282, 556] on link "Skatīt" at bounding box center [1296, 568] width 78 height 25
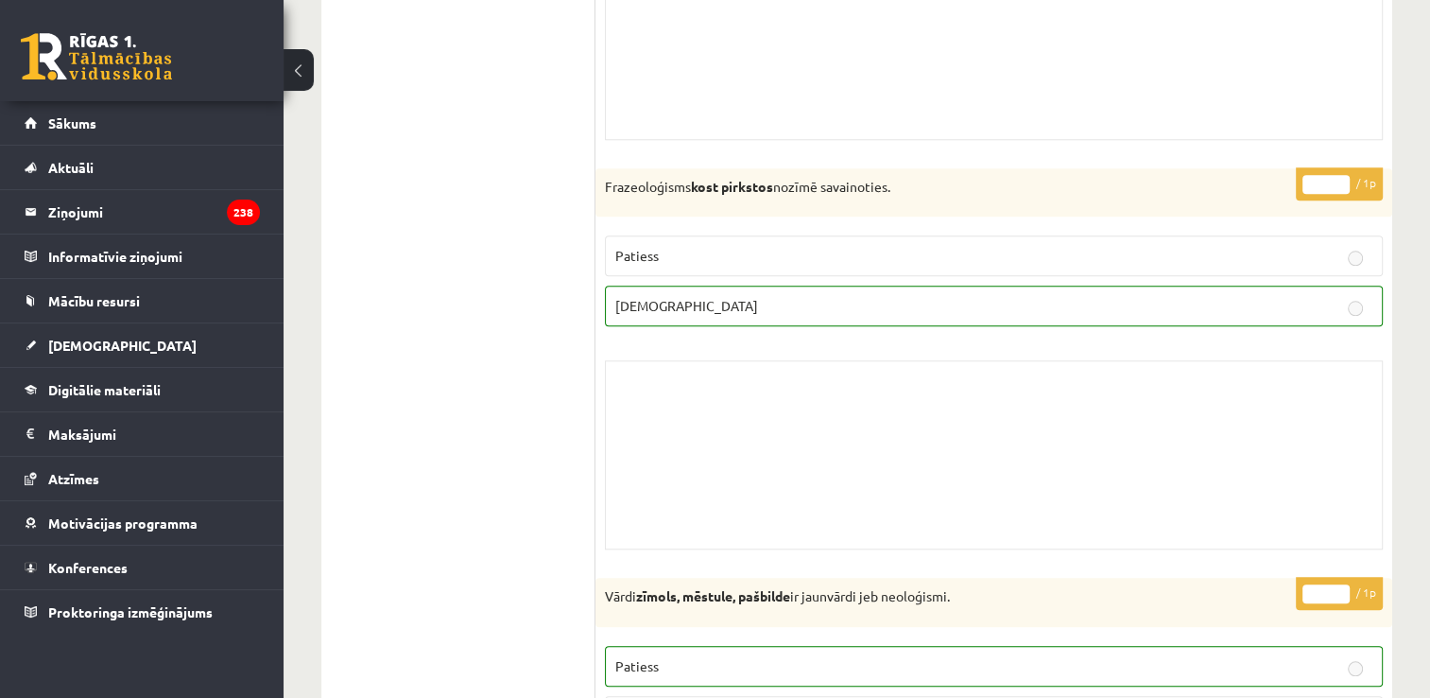
scroll to position [1418, 0]
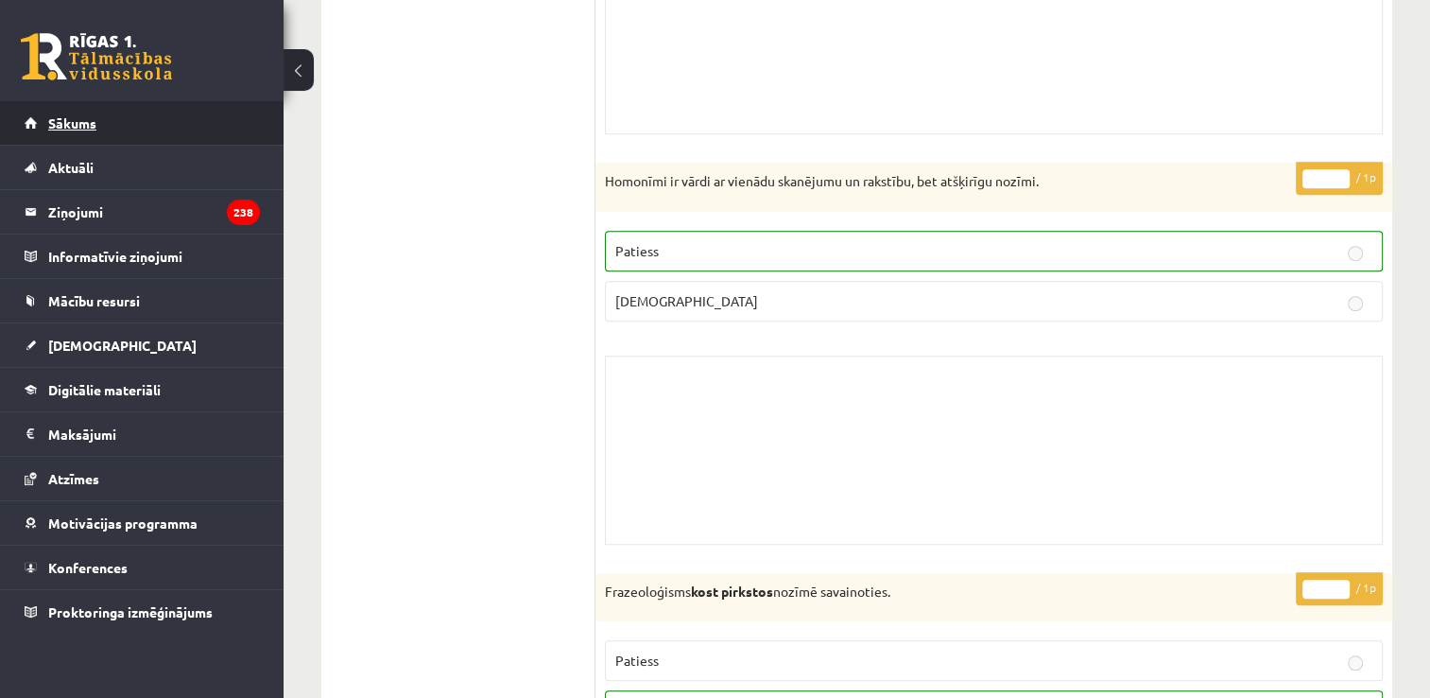
click at [79, 134] on link "Sākums" at bounding box center [142, 122] width 235 height 43
